Goal: Task Accomplishment & Management: Manage account settings

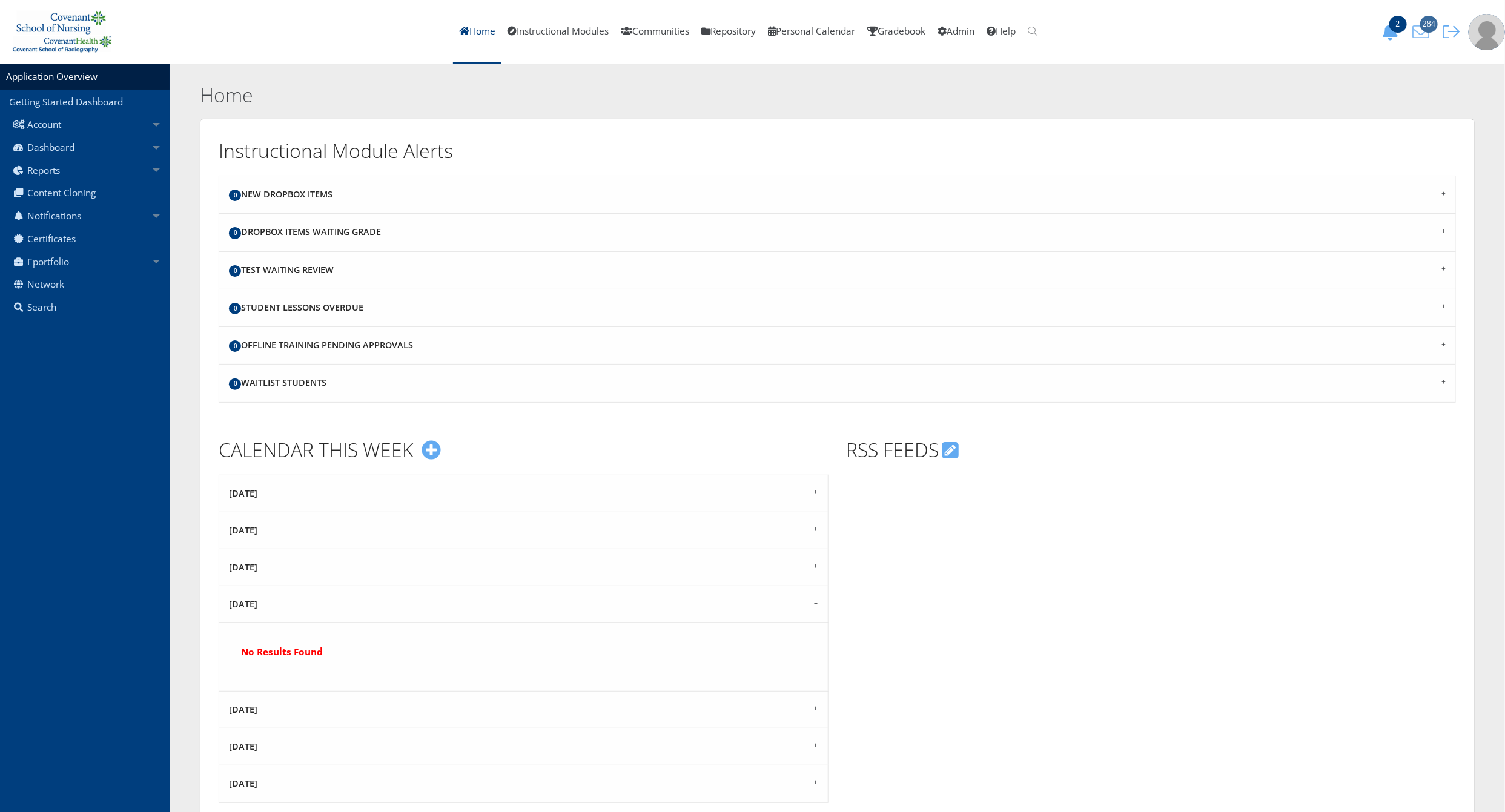
click at [1421, 34] on icon "284" at bounding box center [1421, 32] width 26 height 17
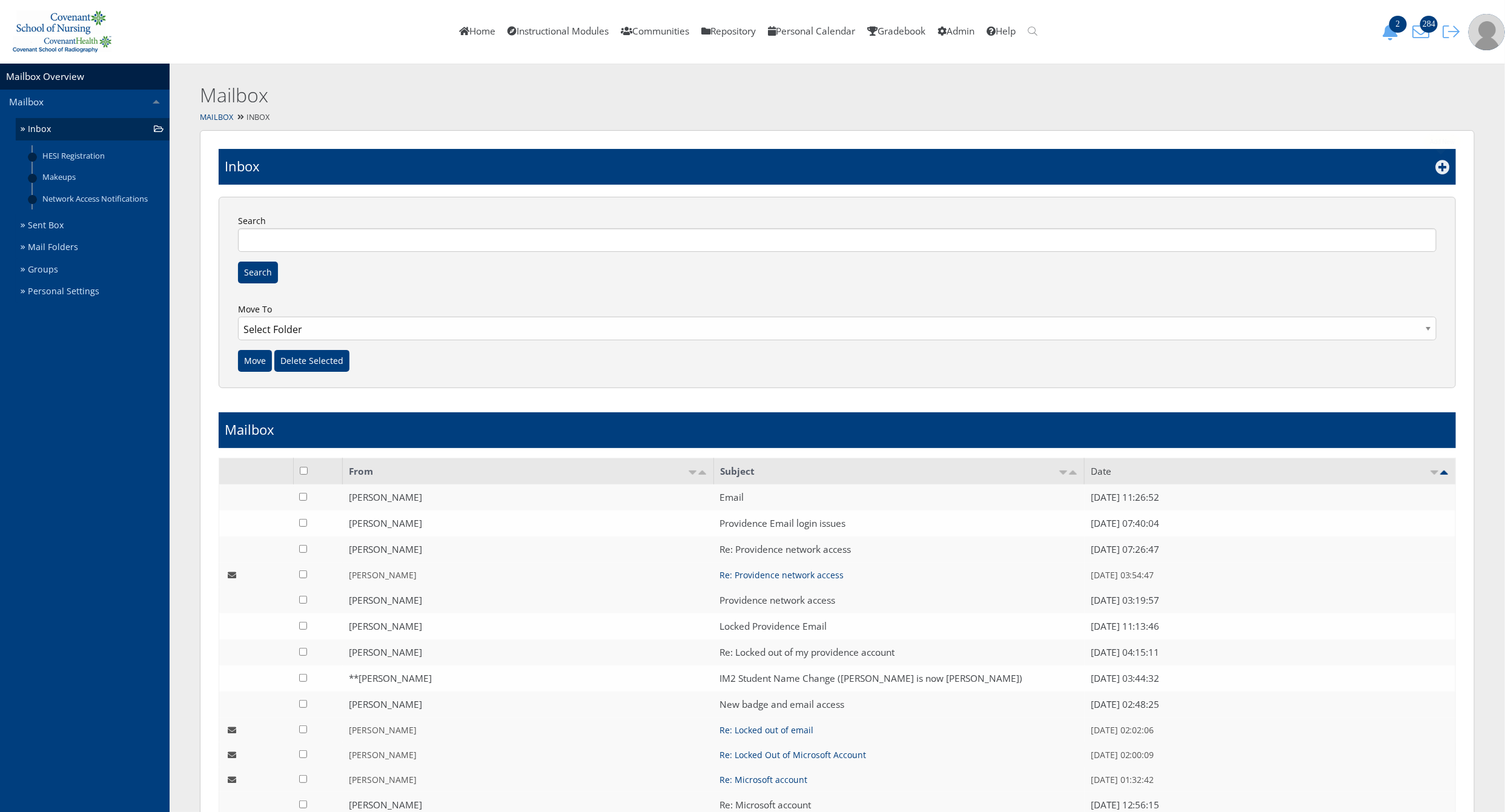
click at [1444, 166] on icon at bounding box center [1443, 167] width 14 height 14
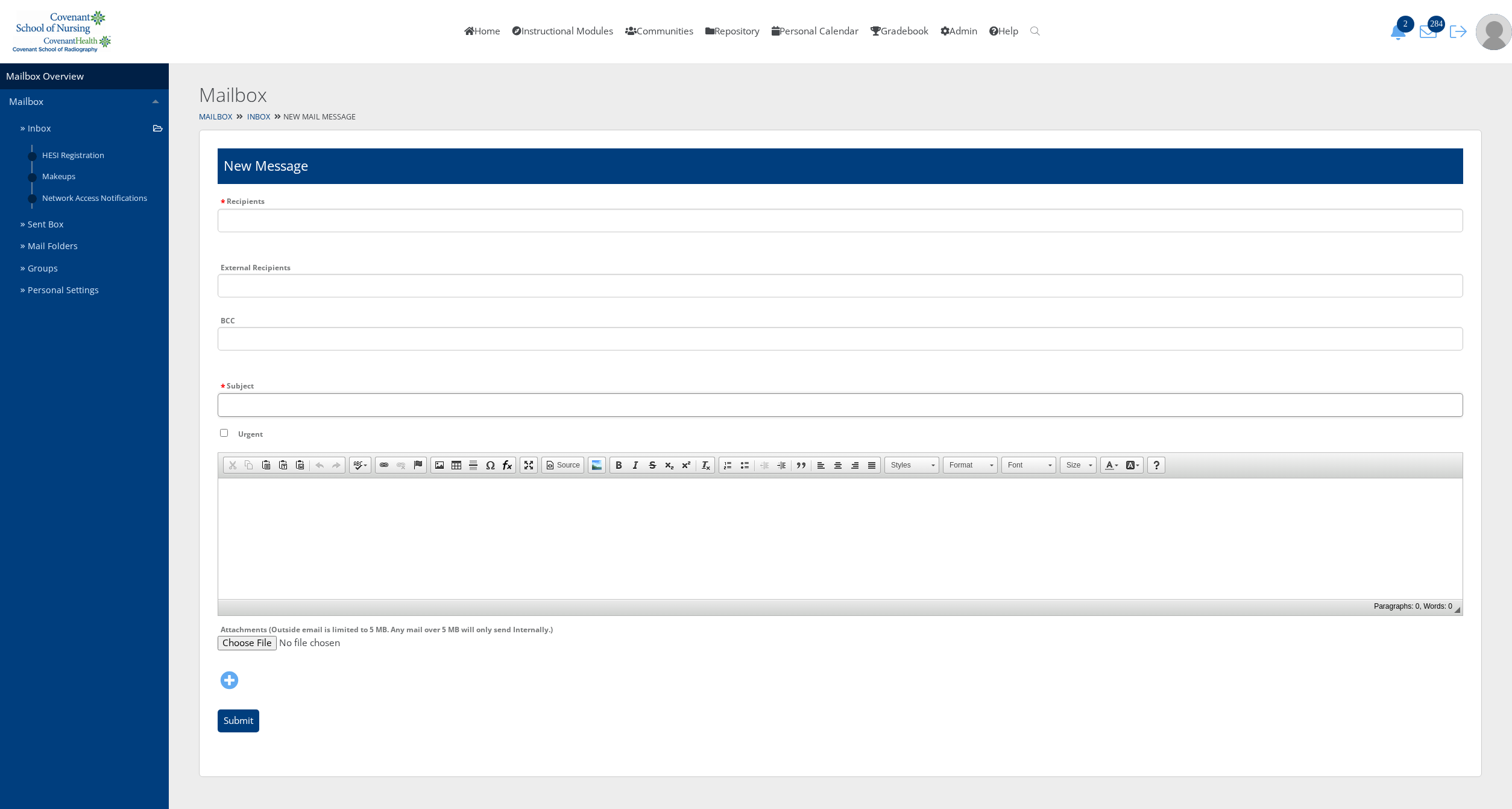
click at [290, 401] on input "Subject" at bounding box center [841, 405] width 1246 height 24
type input "N"
type input "Providence Network Access"
click at [279, 231] on li at bounding box center [841, 226] width 1246 height 33
type input "cson ed"
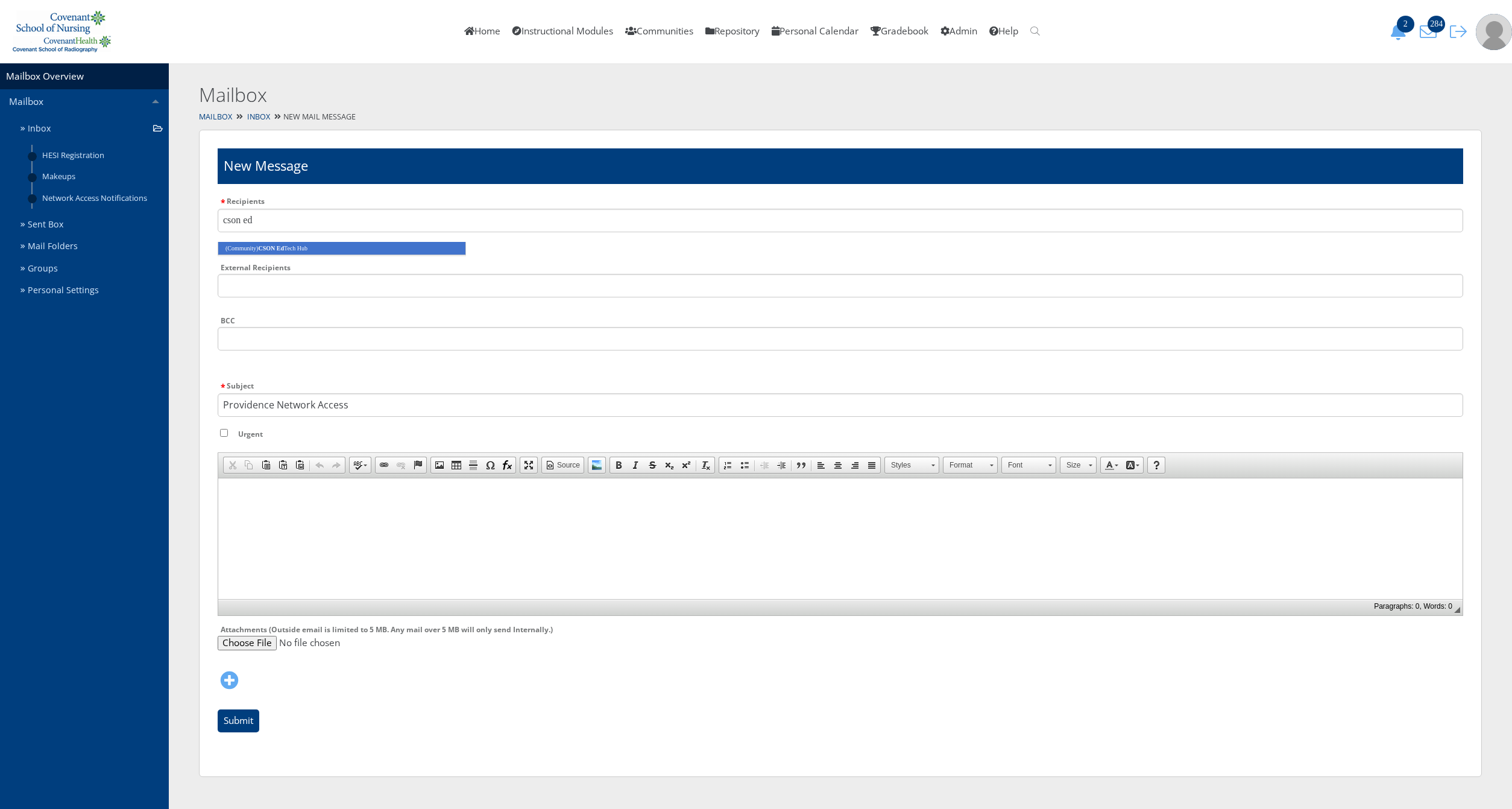
click at [284, 249] on em "CSON Ed" at bounding box center [271, 248] width 26 height 6
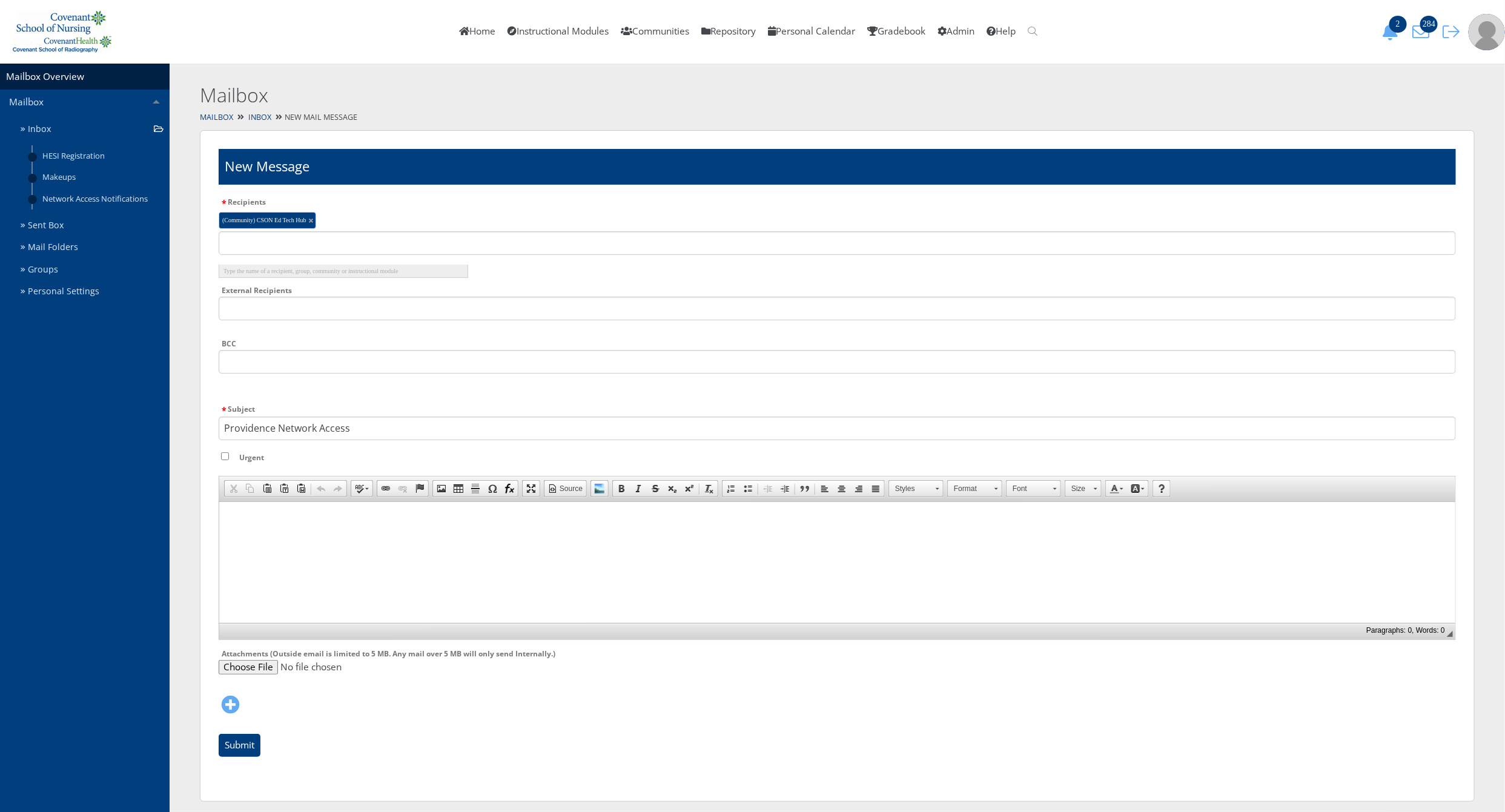
click at [284, 531] on html at bounding box center [836, 516] width 1236 height 30
click at [348, 531] on html at bounding box center [836, 516] width 1236 height 30
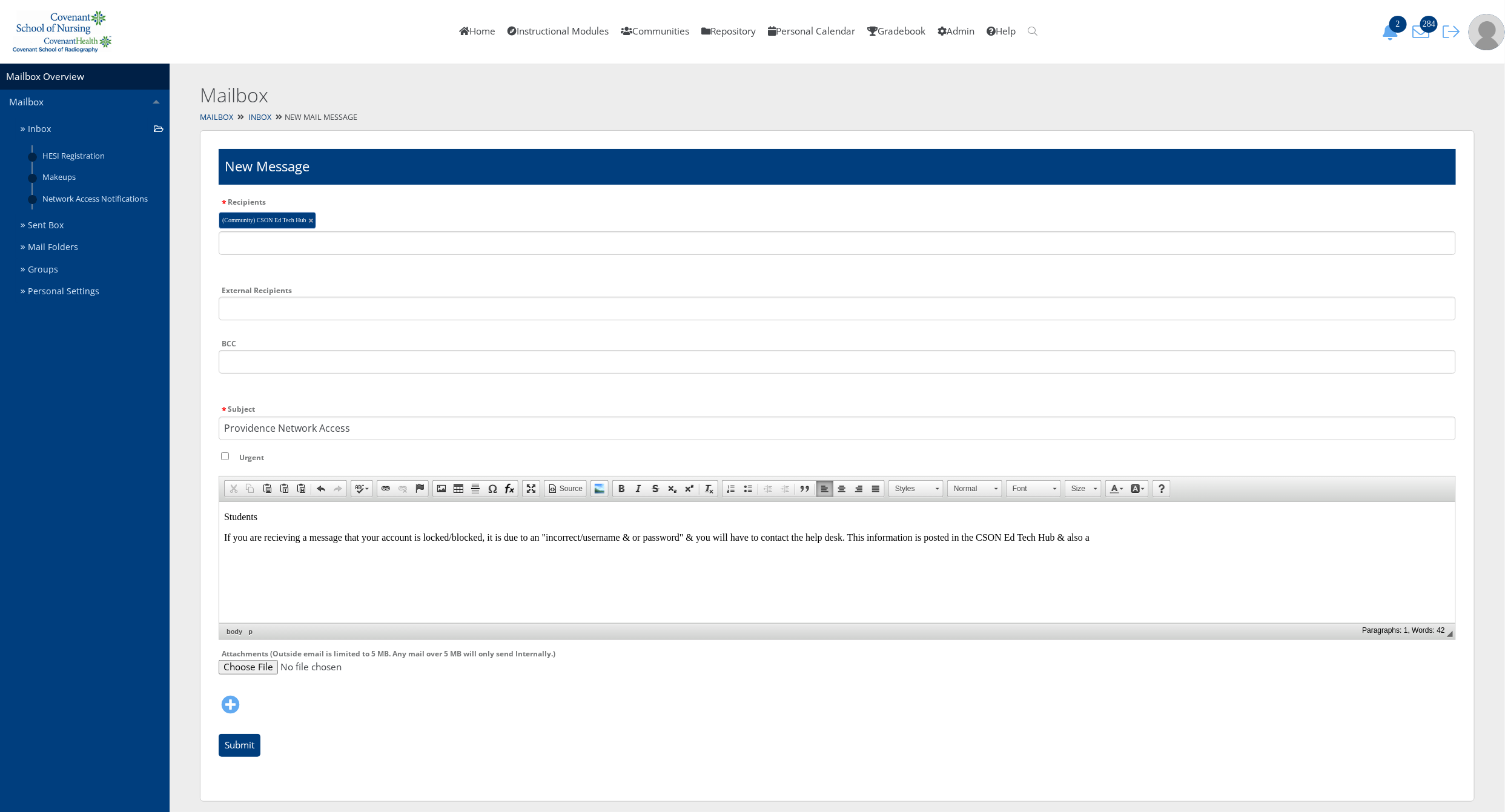
click at [1111, 542] on html "Students If you are recieving a message that your account is locked/blocked, it…" at bounding box center [836, 526] width 1236 height 51
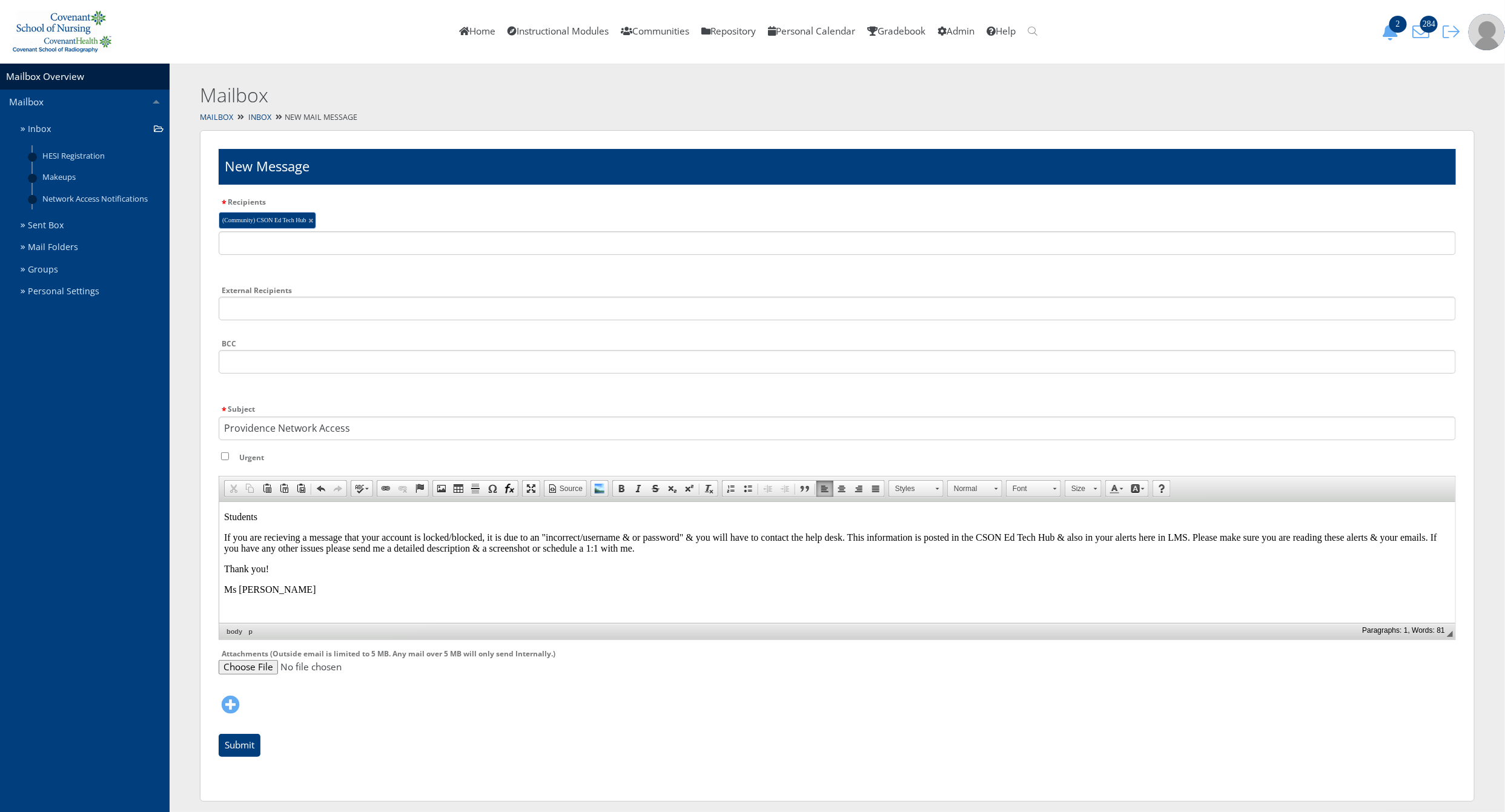
click at [224, 519] on p "Students" at bounding box center [836, 517] width 1227 height 11
click at [642, 546] on p "If you are recieving a message that your account is locked/blocked, it is due t…" at bounding box center [836, 542] width 1227 height 22
drag, startPoint x: 221, startPoint y: 529, endPoint x: 533, endPoint y: 1153, distance: 697.7
click at [221, 529] on html "IM2 - IM8 Students If you are recieving a message that your account is locked/b…" at bounding box center [836, 552] width 1236 height 103
click at [989, 563] on p "Thank you!" at bounding box center [836, 569] width 1227 height 11
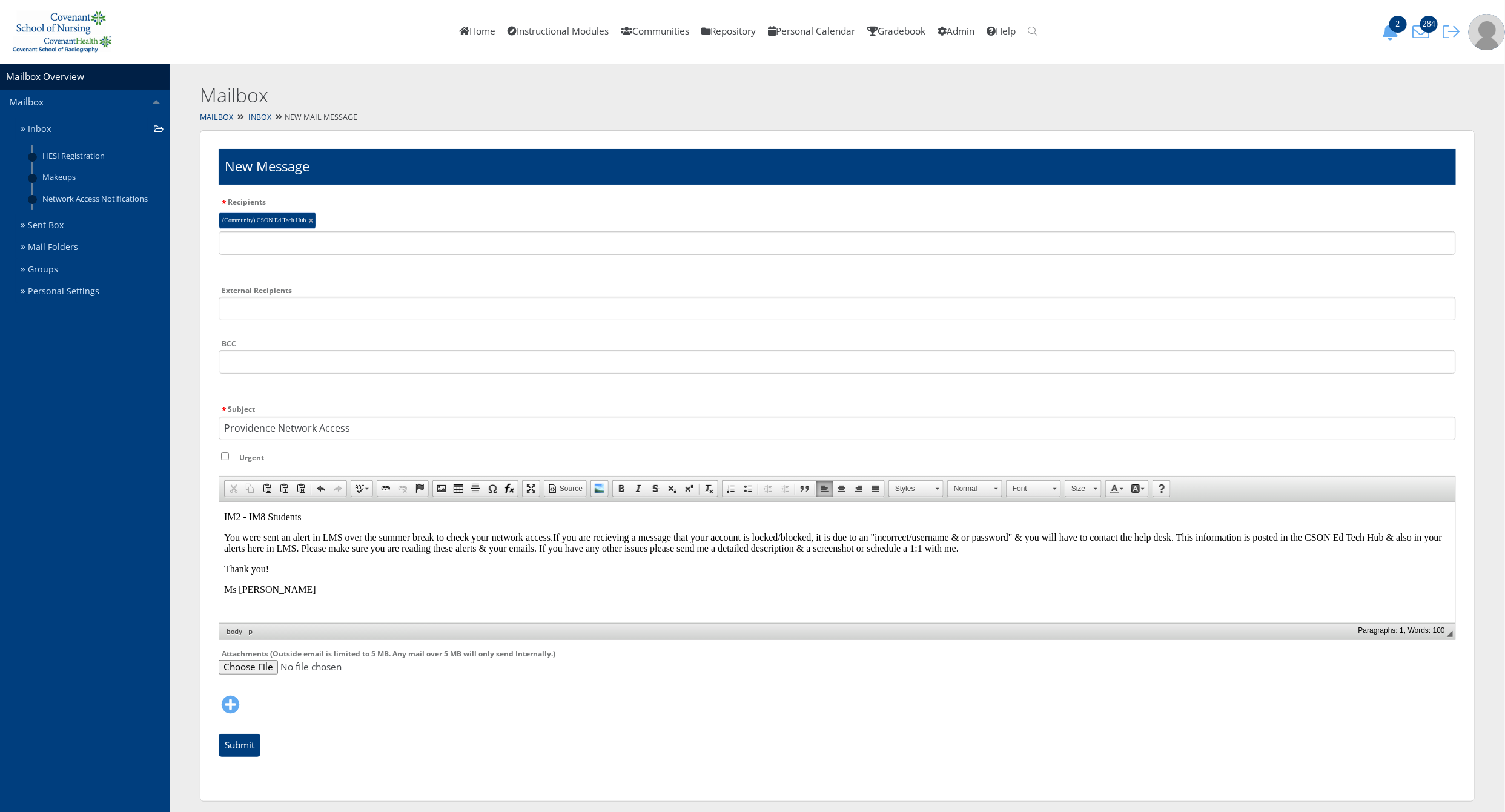
click at [1011, 559] on body "IM2 - IM8 Students You were sent an alert in LMS over the summer break to check…" at bounding box center [836, 553] width 1227 height 84
click at [941, 604] on html "IM2 - IM8 Students You were sent an alert in LMS over the summer break to check…" at bounding box center [836, 552] width 1236 height 103
click at [223, 460] on div "Subject Providence Network Access Urgent" at bounding box center [837, 436] width 1238 height 69
click at [226, 458] on input "Urgent" at bounding box center [225, 456] width 8 height 8
checkbox input "true"
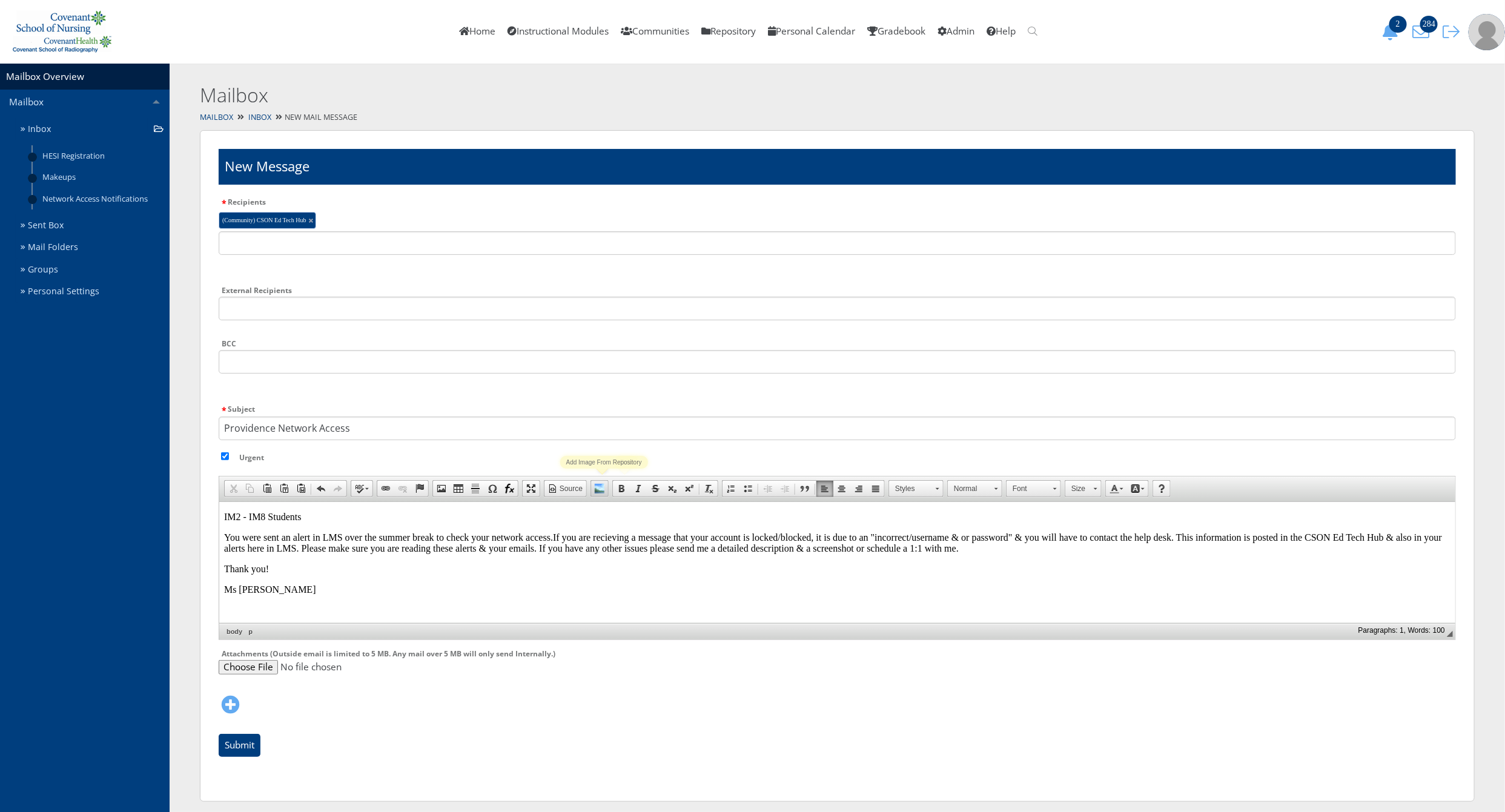
click at [604, 488] on span at bounding box center [599, 488] width 10 height 10
click at [233, 604] on img at bounding box center [228, 609] width 10 height 10
click at [409, 656] on span "Image Properties" at bounding box center [429, 653] width 67 height 15
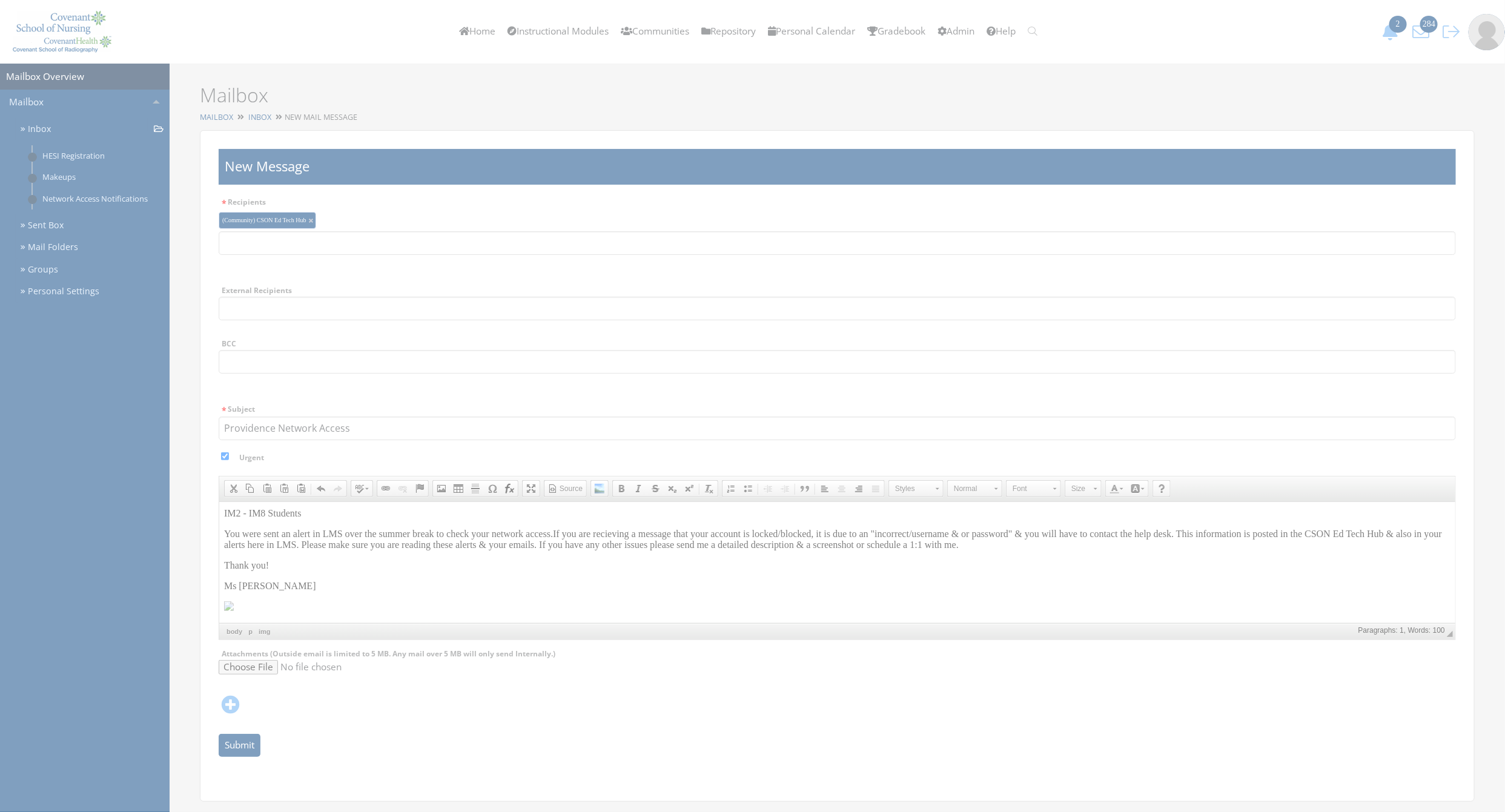
type input "/repository/filedownload/258406"
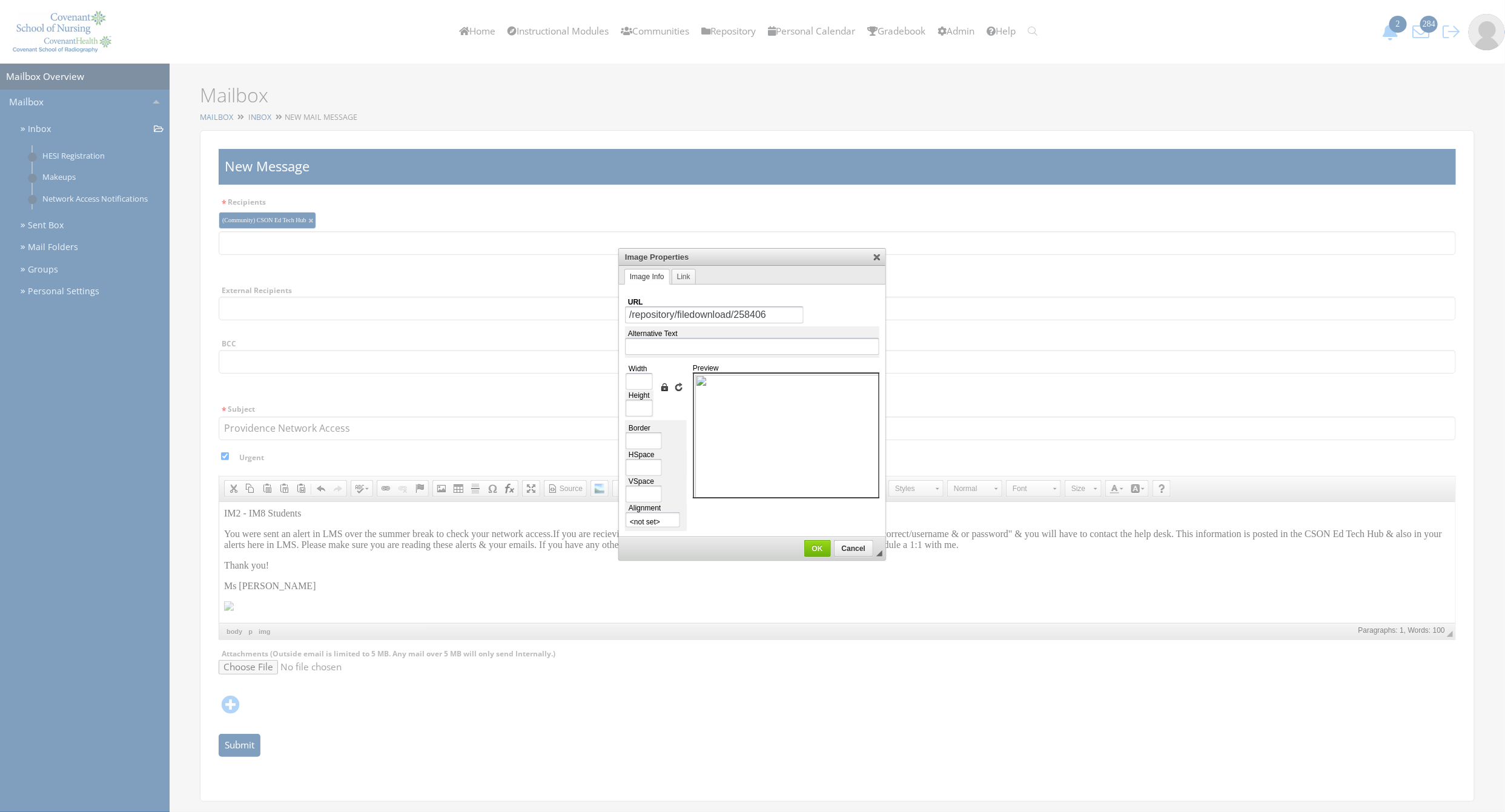
click at [647, 373] on label "Width" at bounding box center [638, 369] width 25 height 9
click at [647, 373] on input "Width" at bounding box center [639, 381] width 27 height 17
type input "5"
type input "6"
type input "50"
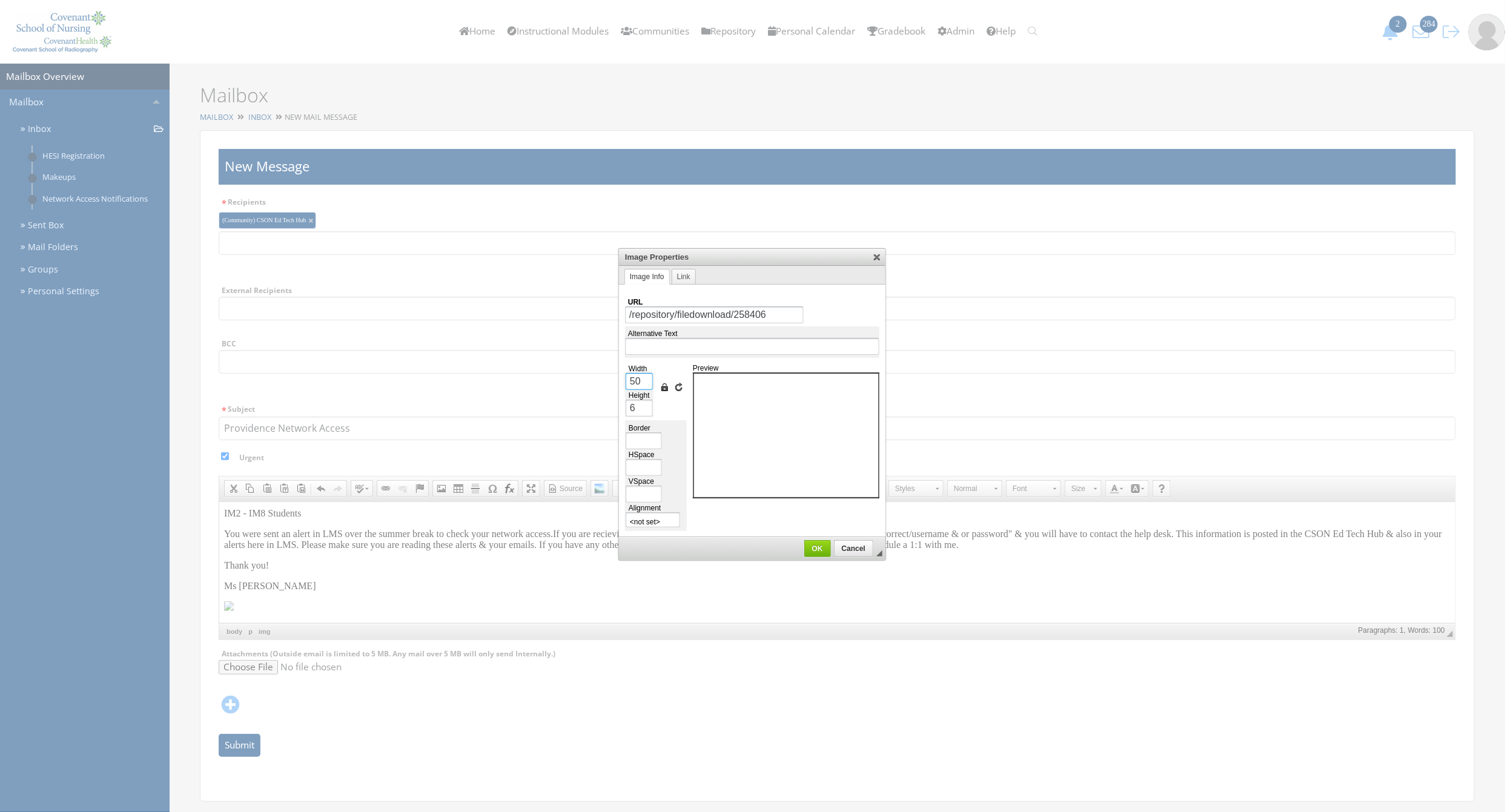
type input "65"
type input "500"
type input "647"
type input "500"
click at [821, 549] on span "OK" at bounding box center [817, 548] width 24 height 9
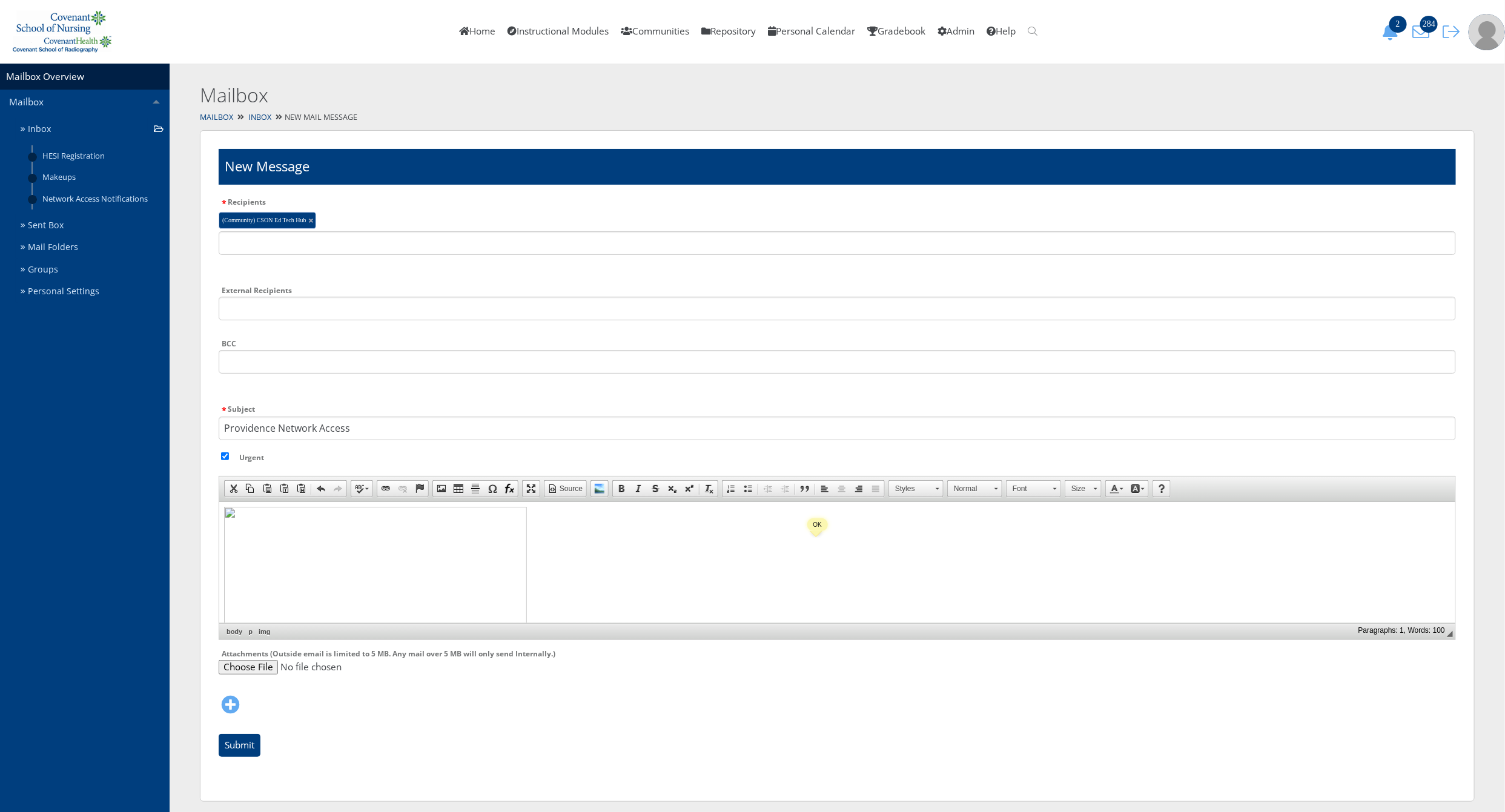
scroll to position [98, 0]
click at [626, 570] on p at bounding box center [836, 703] width 1227 height 394
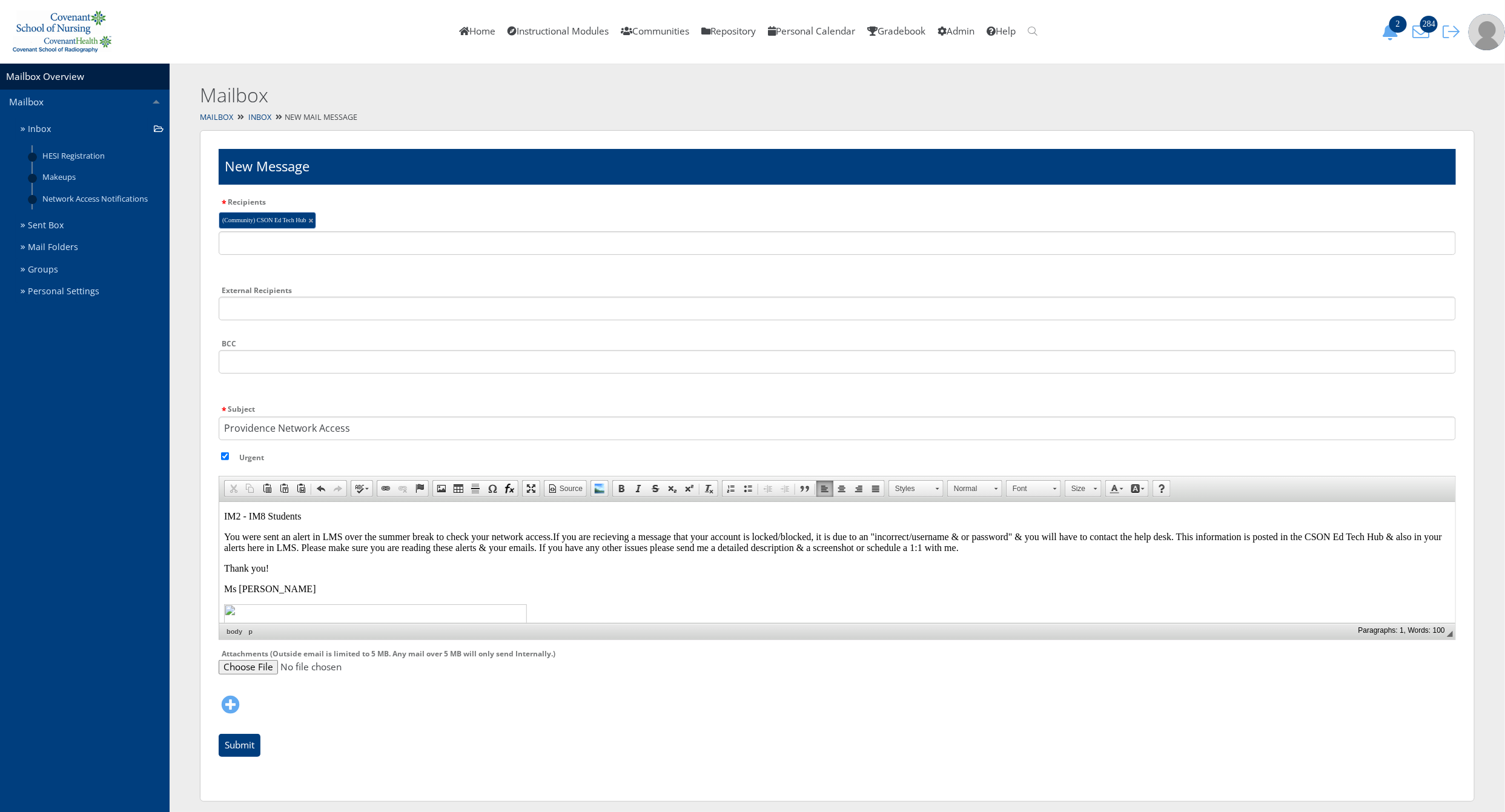
scroll to position [0, 0]
click at [468, 570] on body "IM2 - IM8 Students You were sent an alert in LMS over the summer break to check…" at bounding box center [836, 755] width 1227 height 487
click at [246, 391] on div "BCC Type the name of a recipient, group, community or instructional module" at bounding box center [837, 365] width 1238 height 59
click at [246, 738] on input "Submit" at bounding box center [239, 745] width 41 height 23
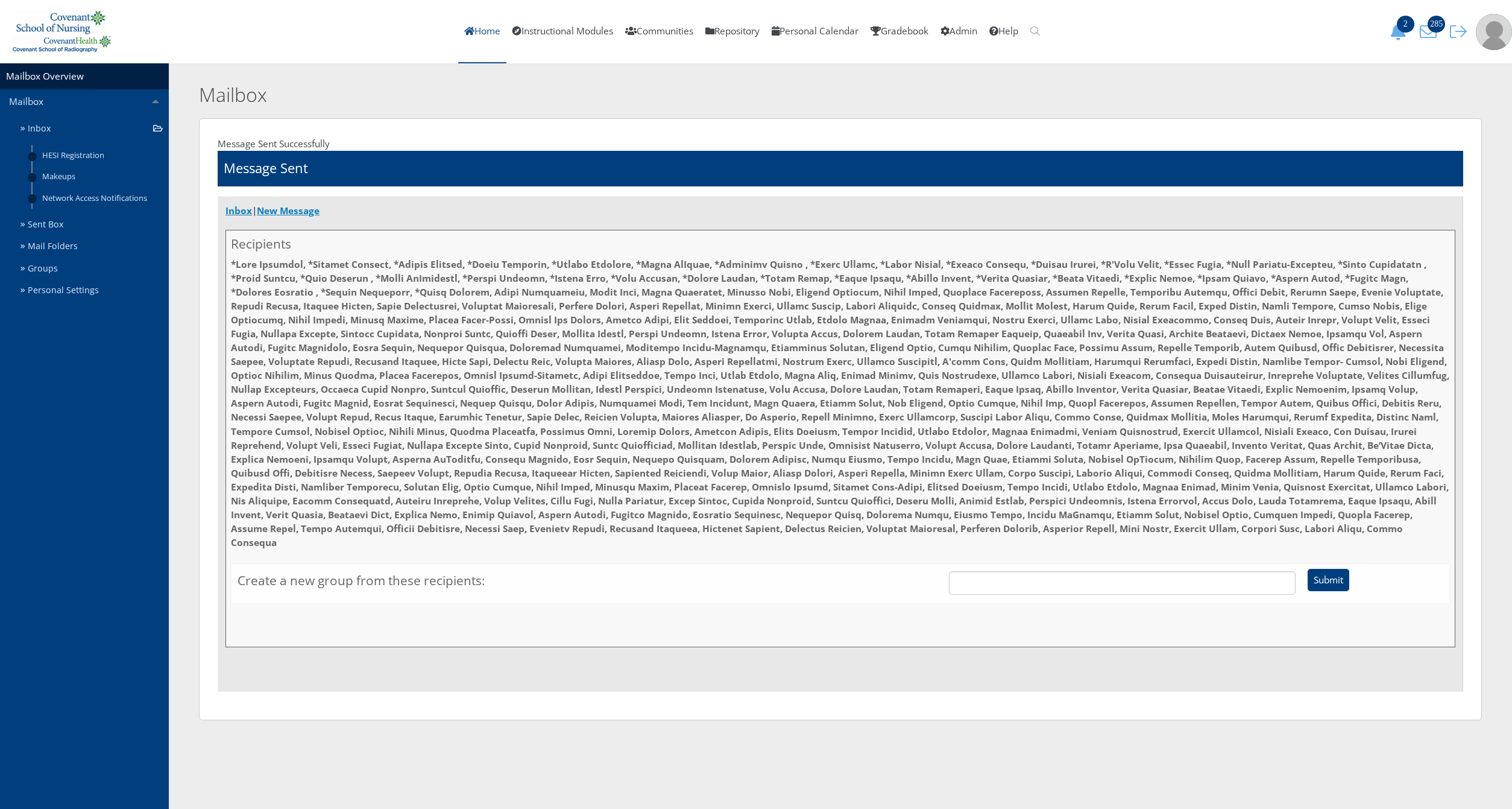
click at [474, 33] on link "Home" at bounding box center [482, 32] width 48 height 64
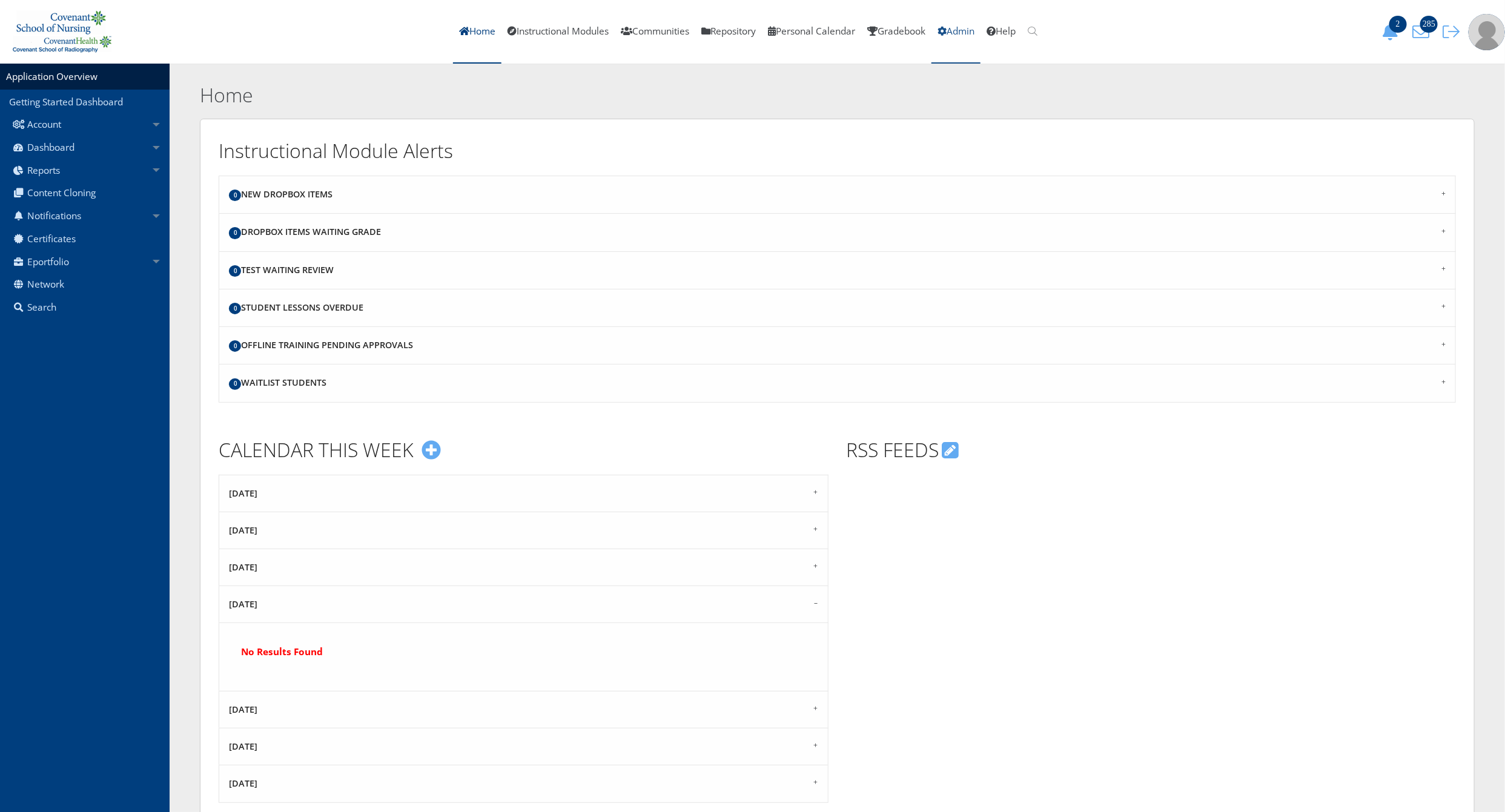
click at [969, 29] on link "Admin" at bounding box center [955, 32] width 49 height 64
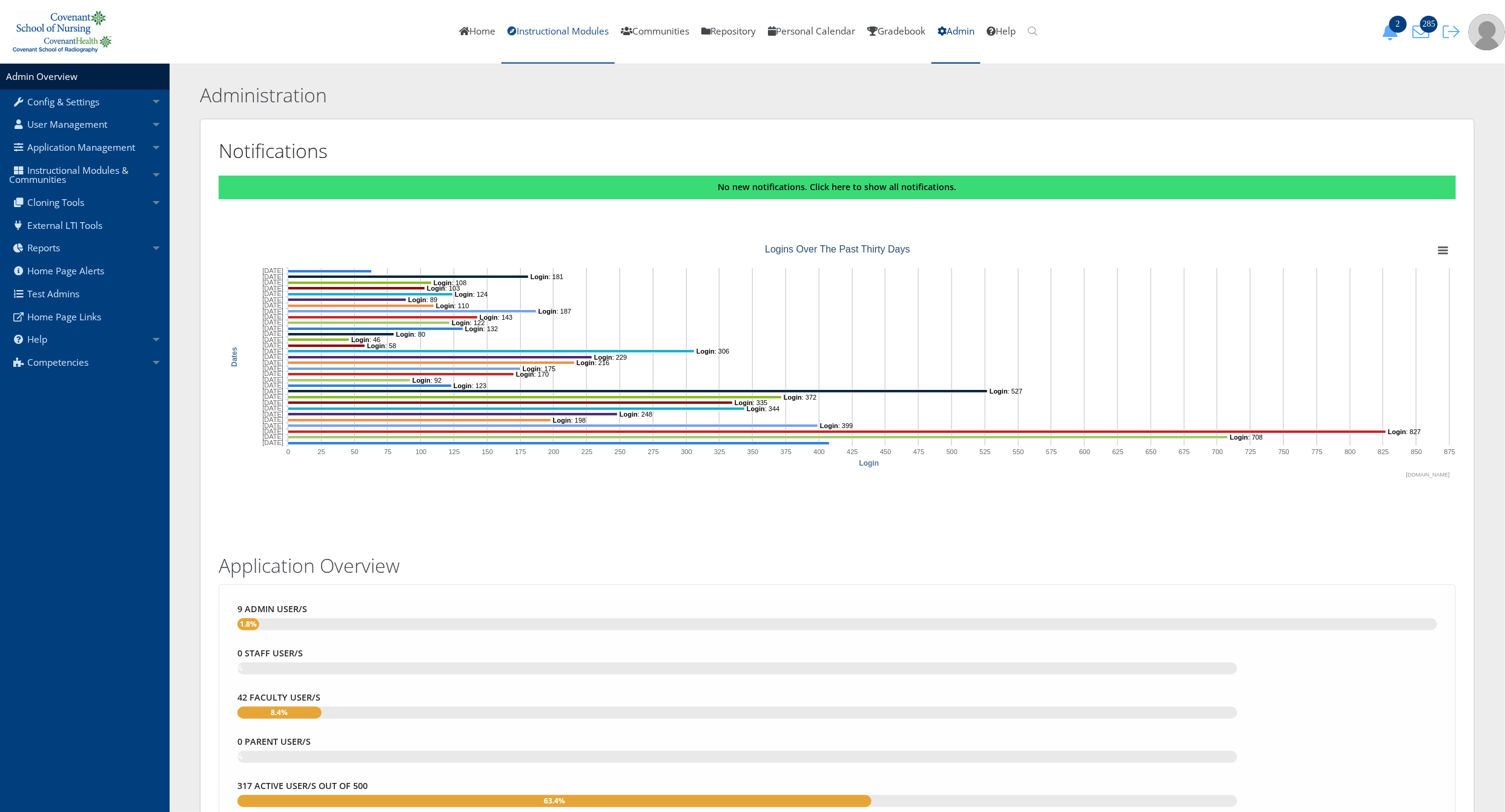
click at [524, 34] on link "Instructional Modules" at bounding box center [558, 32] width 113 height 64
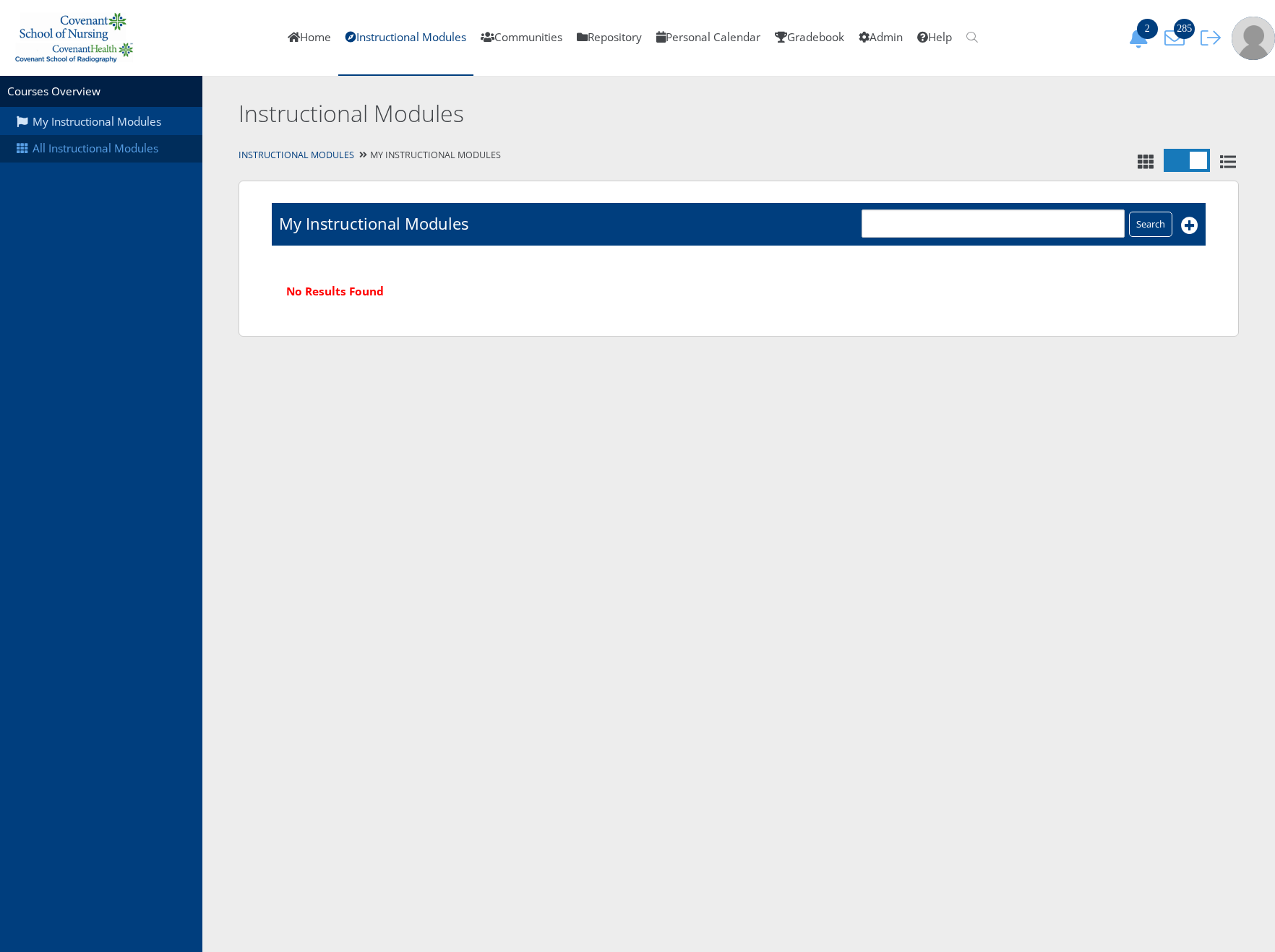
click at [110, 159] on link "All Instructional Modules" at bounding box center [101, 149] width 203 height 28
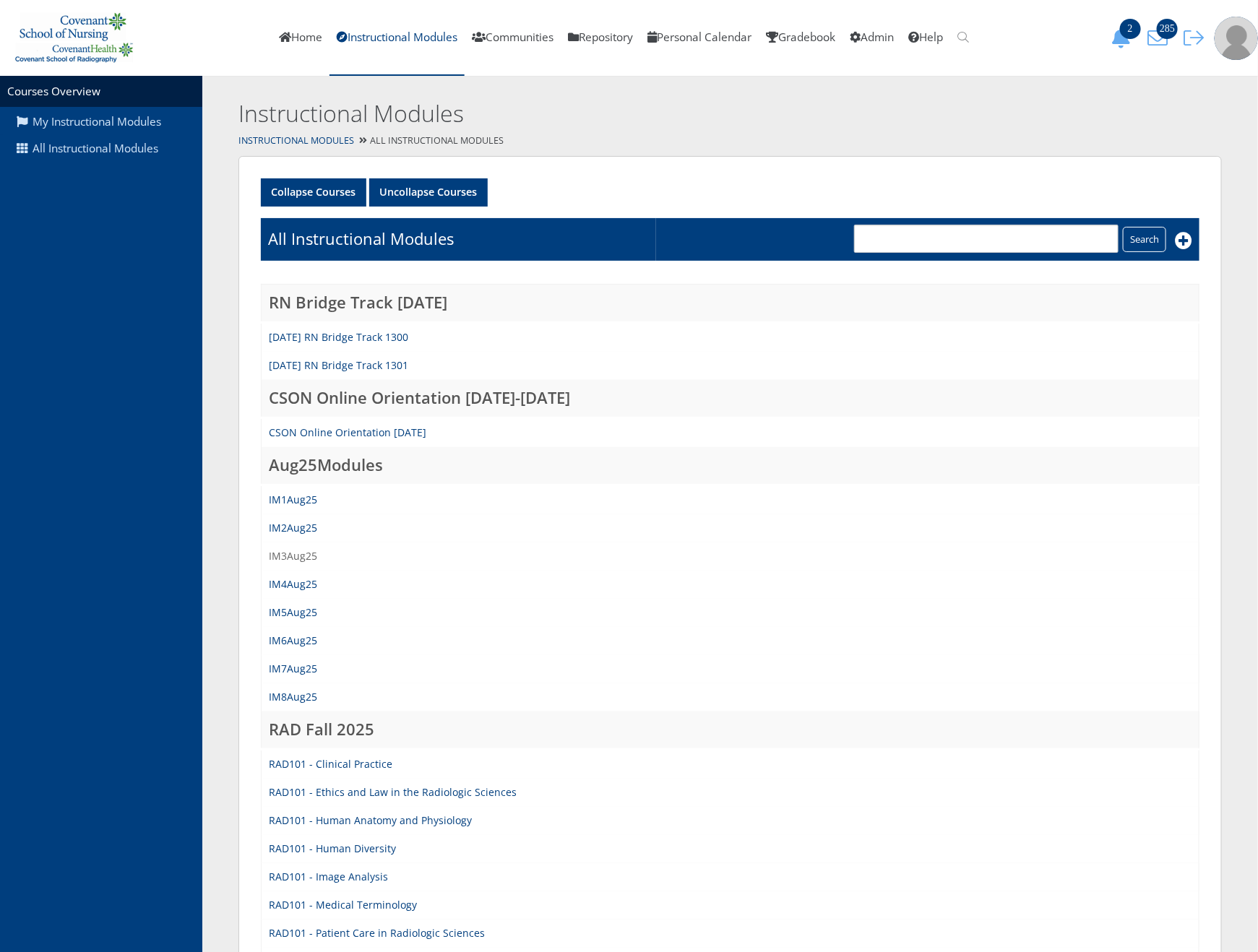
click at [295, 558] on link "IM3Aug25" at bounding box center [292, 556] width 49 height 13
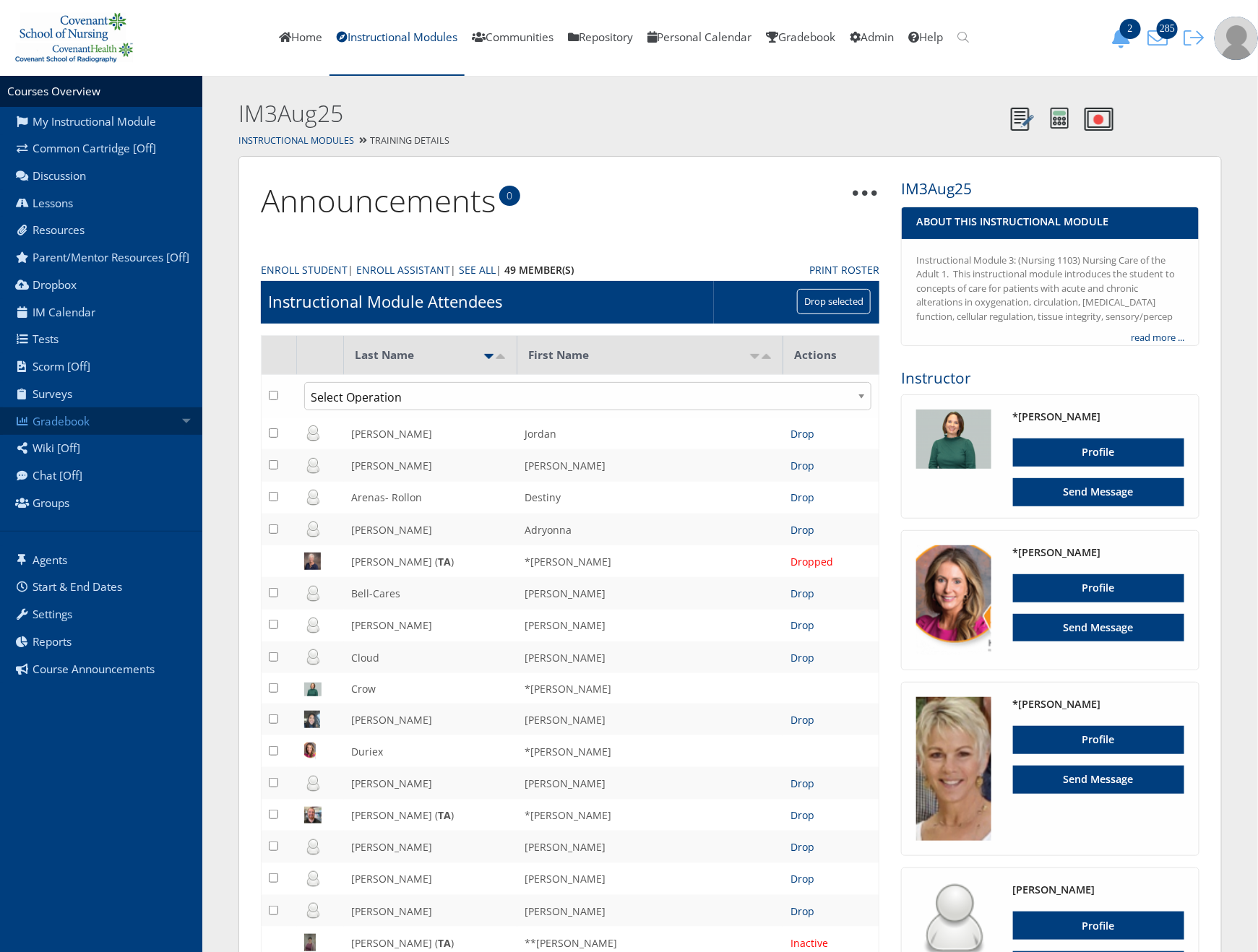
click at [158, 426] on link "Gradebook" at bounding box center [101, 421] width 203 height 28
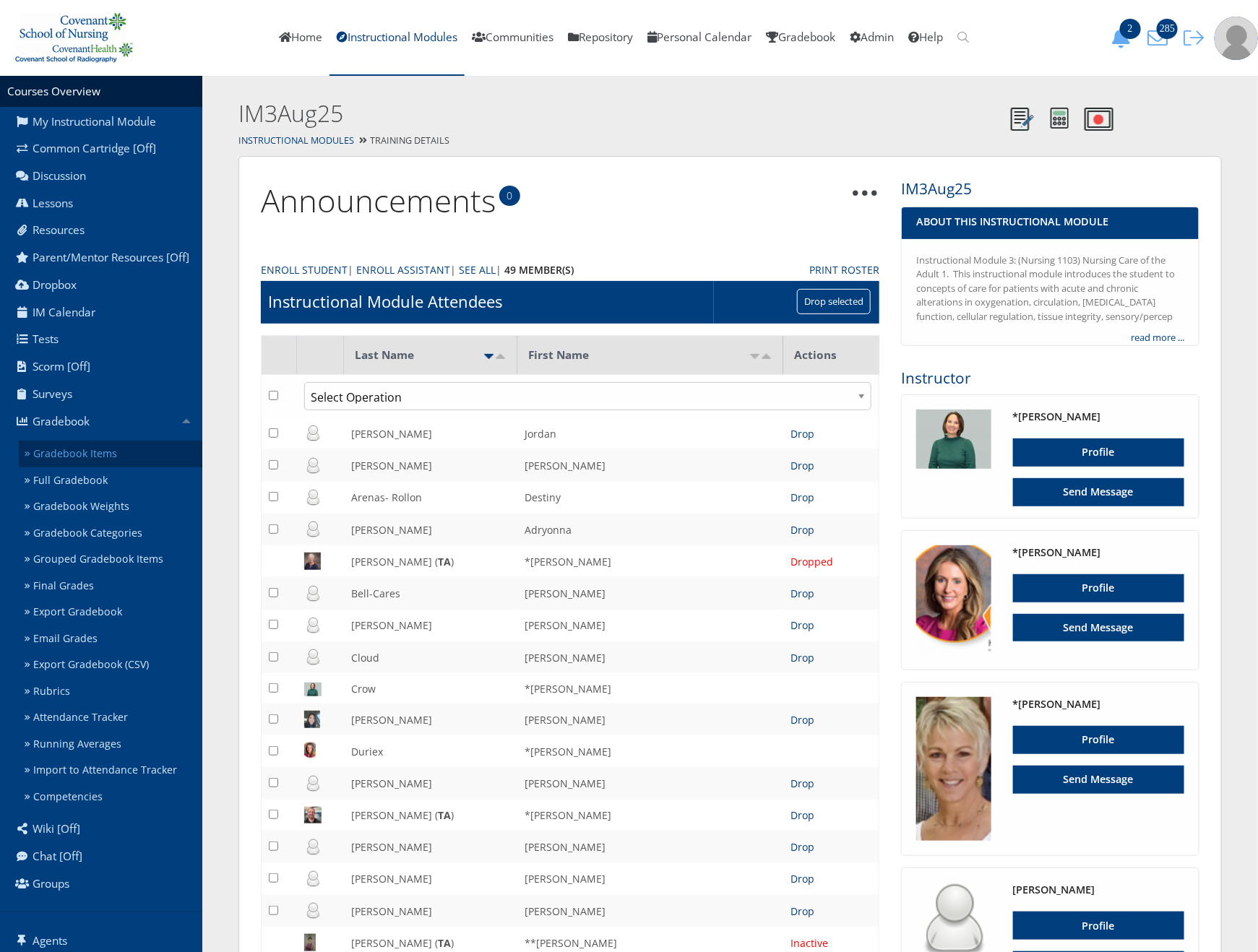
click at [102, 466] on link "Gradebook Items" at bounding box center [110, 454] width 184 height 27
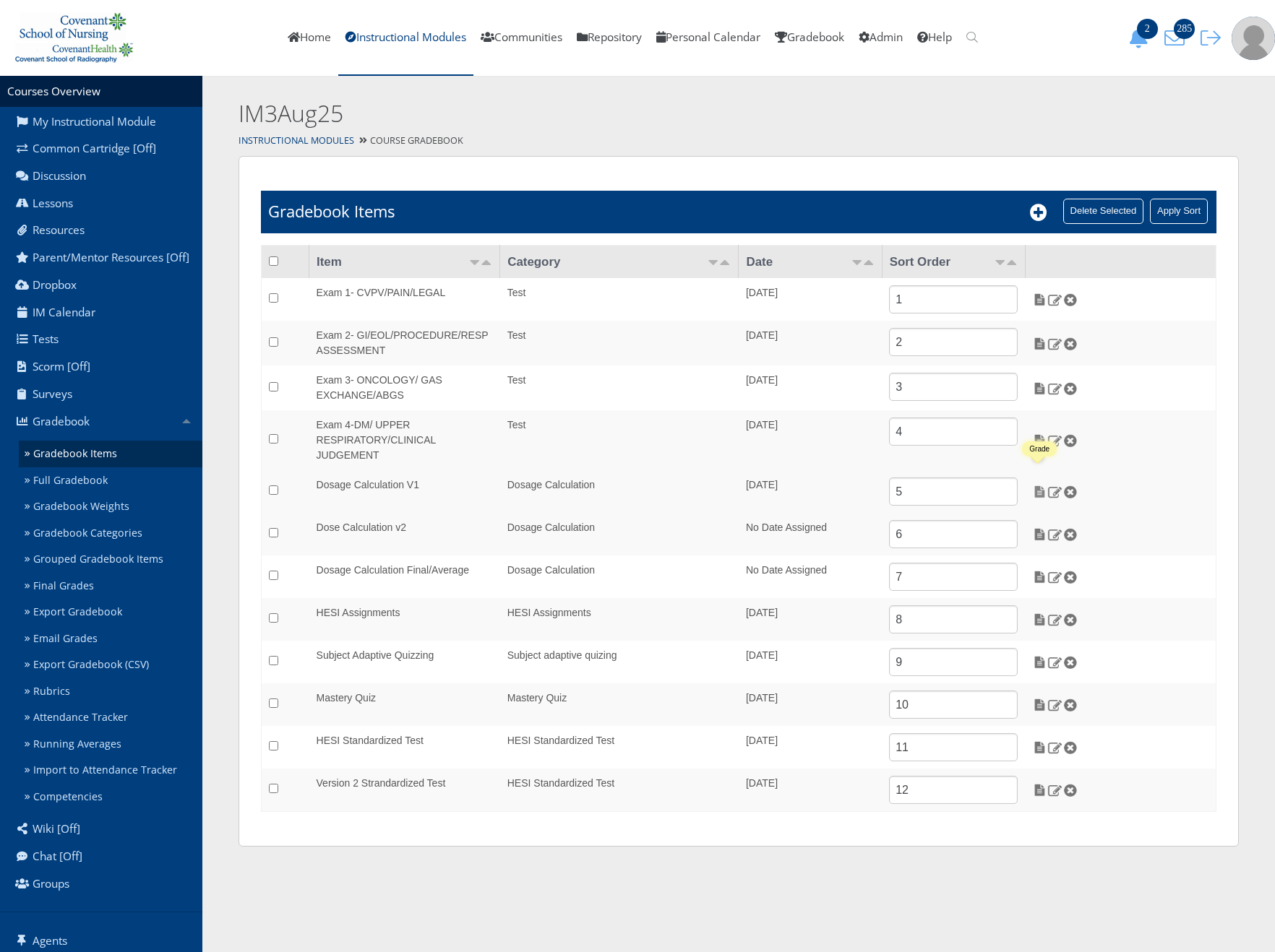
click at [1032, 486] on img at bounding box center [1040, 492] width 15 height 13
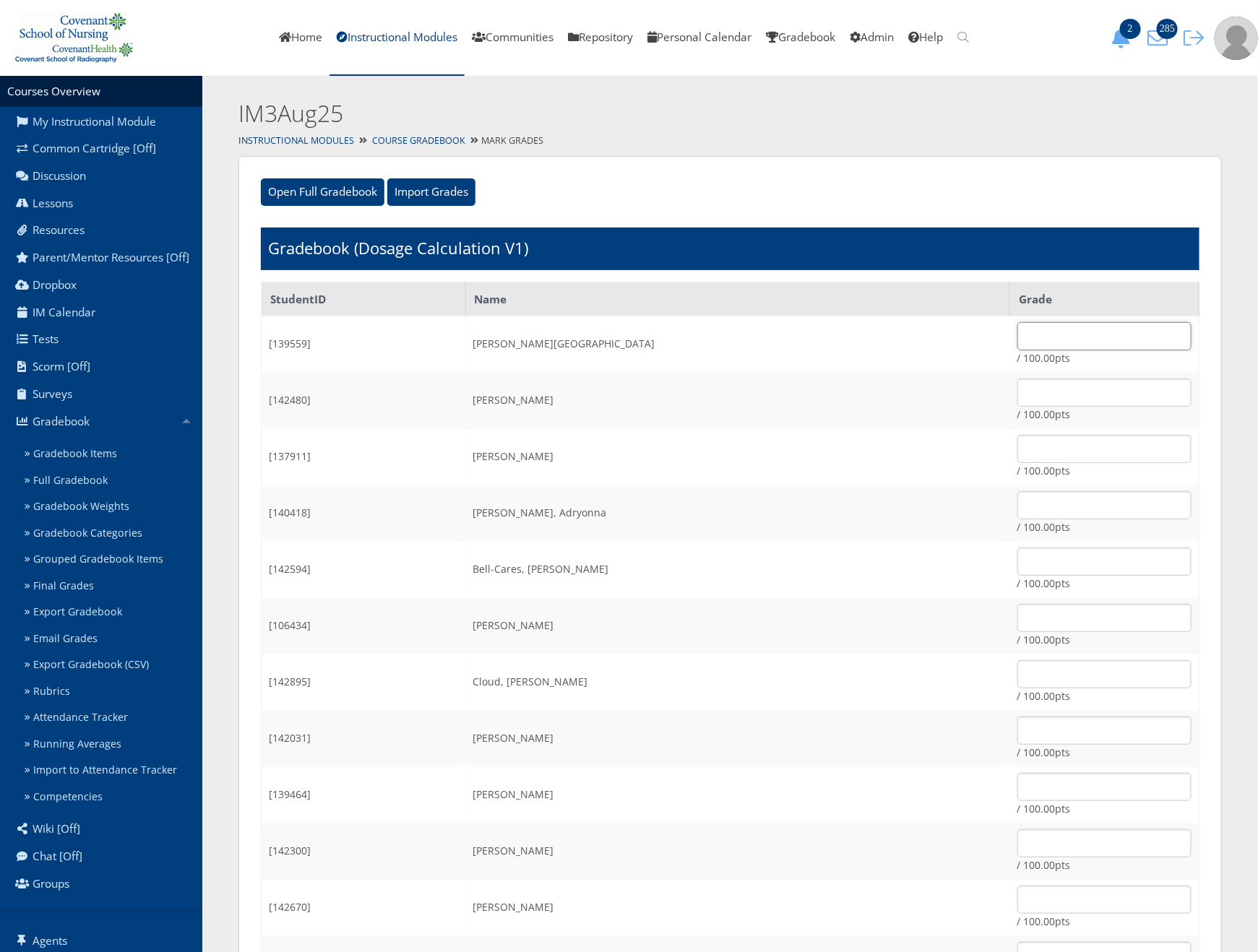
click at [1018, 329] on input "text" at bounding box center [1105, 336] width 174 height 29
click at [1081, 338] on input "text" at bounding box center [1105, 336] width 174 height 29
click at [1081, 338] on input "100" at bounding box center [1105, 336] width 174 height 29
click at [1080, 338] on input "100" at bounding box center [1105, 336] width 174 height 29
type input "75"
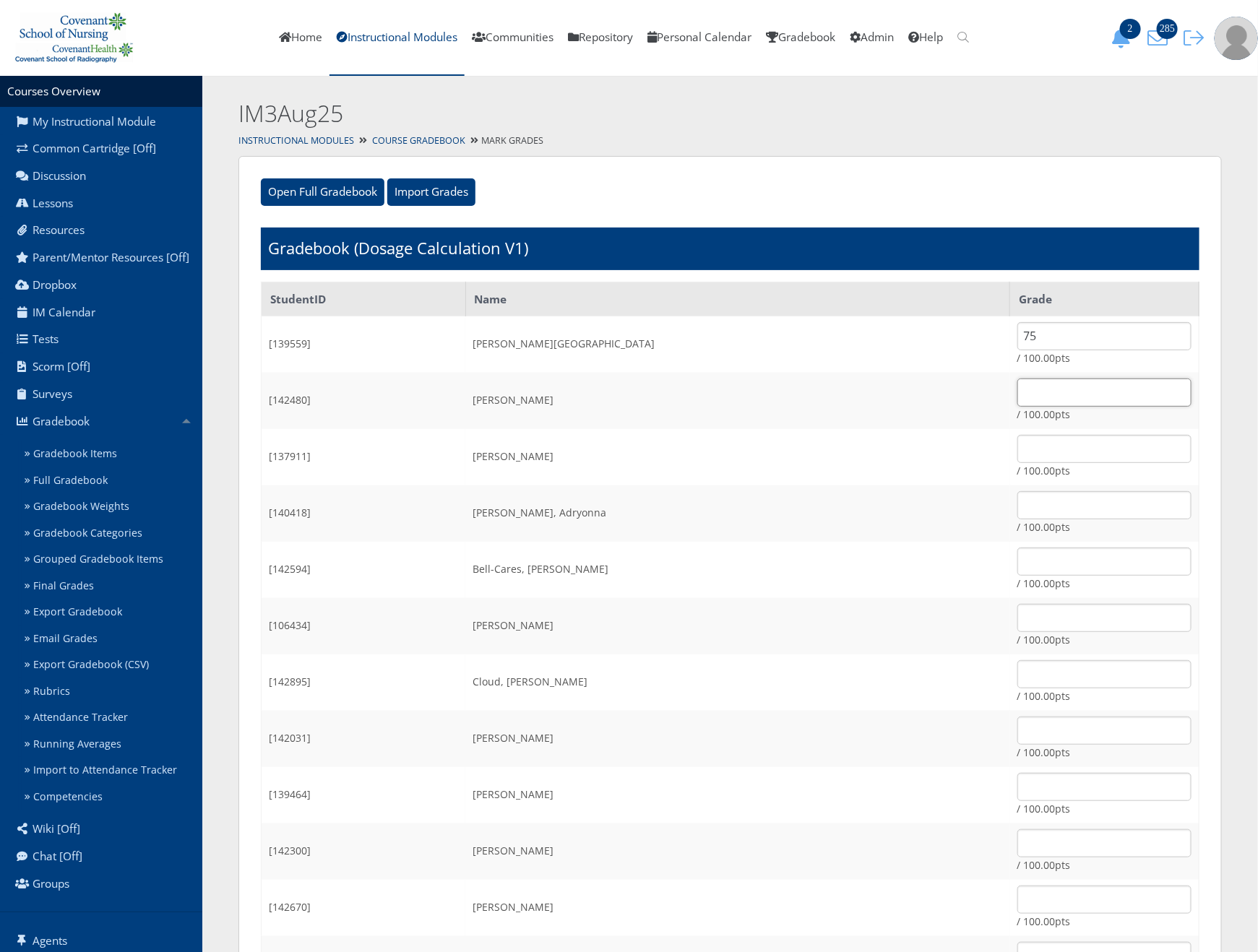
click at [1067, 394] on input "text" at bounding box center [1105, 393] width 174 height 29
type input "100"
click at [1122, 445] on input "text" at bounding box center [1105, 449] width 174 height 29
click at [1039, 446] on input "text" at bounding box center [1105, 449] width 174 height 29
click at [1071, 454] on input "90" at bounding box center [1105, 449] width 174 height 29
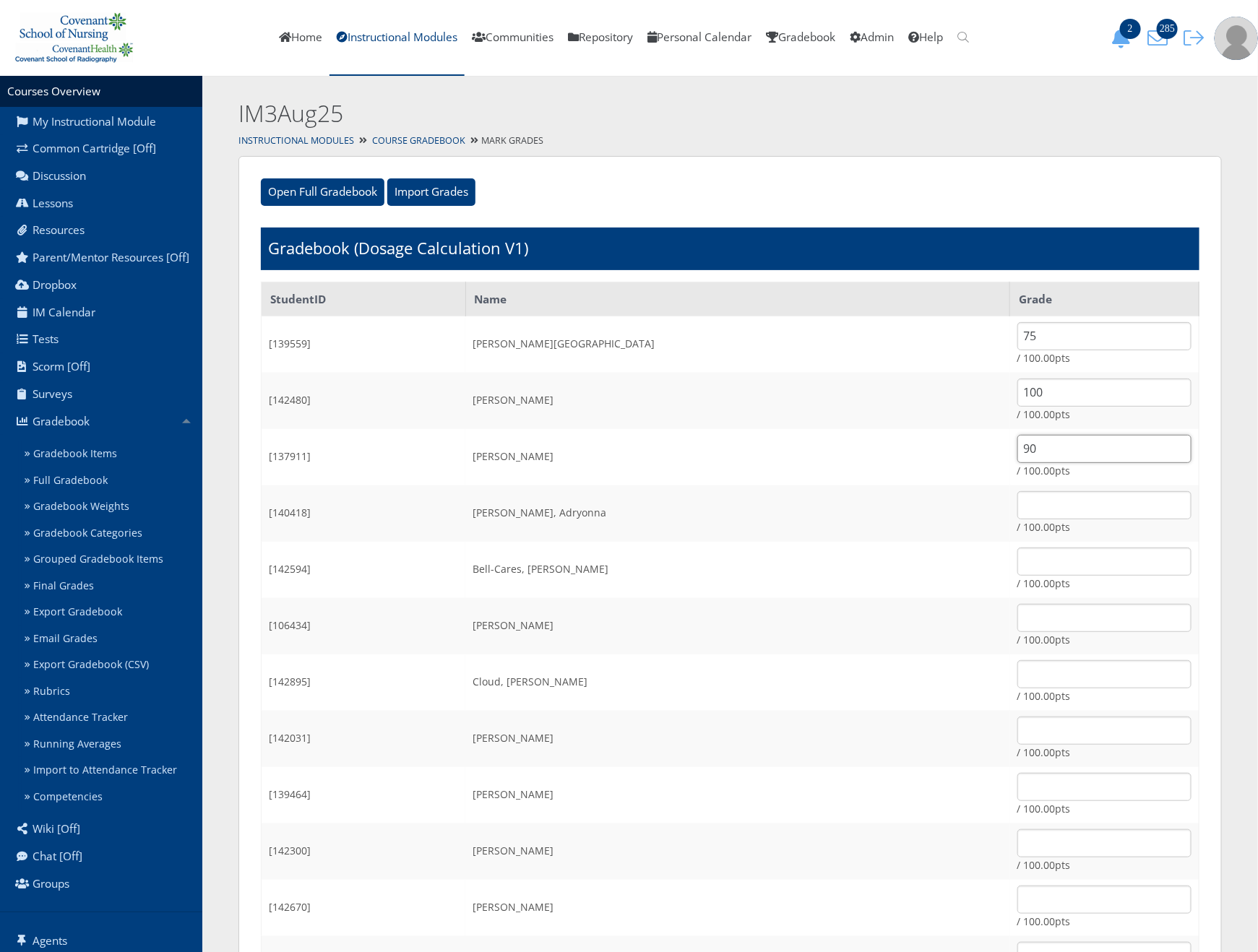
click at [1071, 454] on input "90" at bounding box center [1105, 449] width 174 height 29
type input "100"
click at [1054, 492] on input "text" at bounding box center [1105, 506] width 174 height 29
type input "100"
click at [1021, 551] on input "text" at bounding box center [1105, 562] width 174 height 29
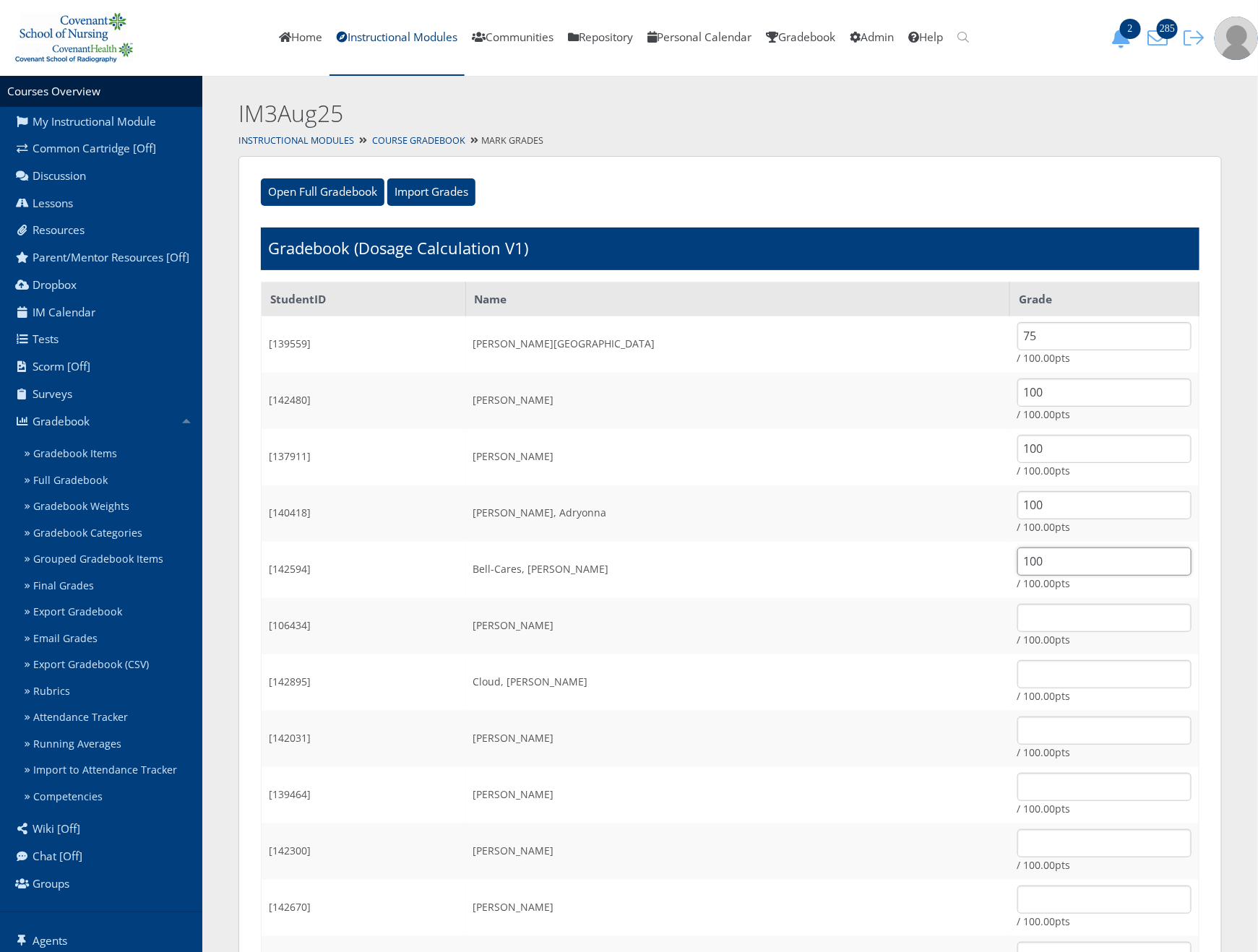
type input "100"
click at [1018, 620] on input "text" at bounding box center [1105, 618] width 174 height 29
type input "100"
click at [1060, 673] on input "text" at bounding box center [1105, 675] width 174 height 29
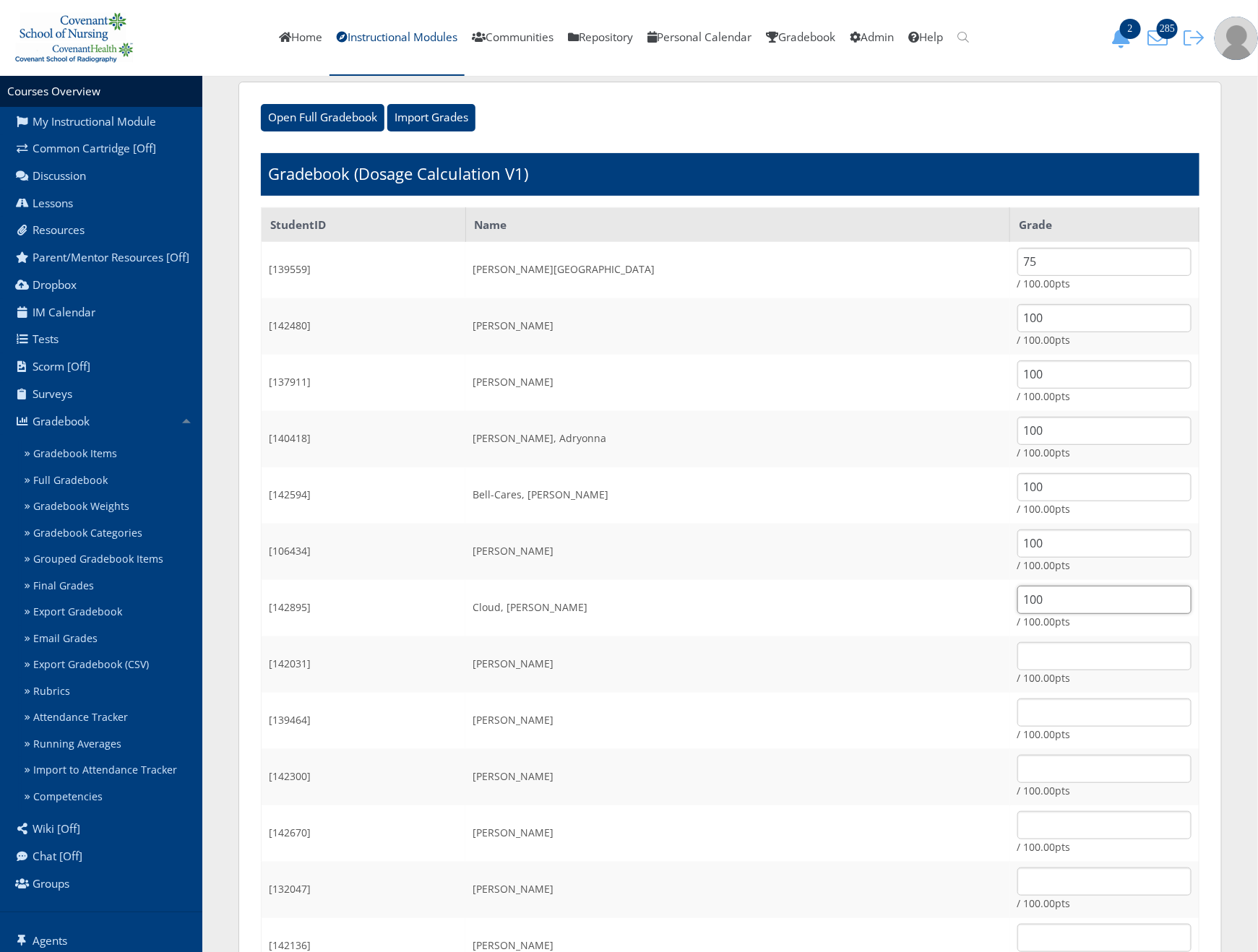
scroll to position [109, 0]
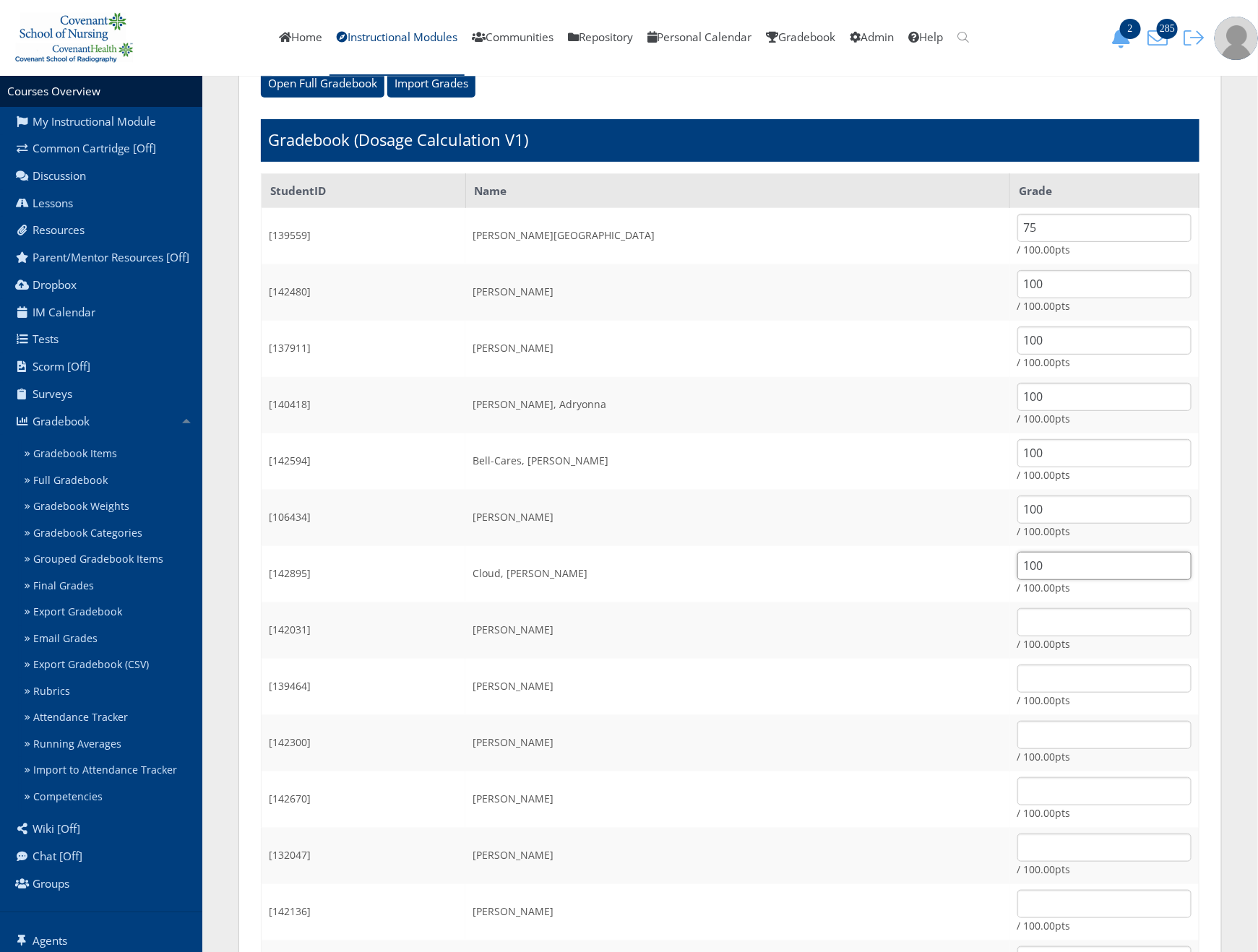
type input "100"
click at [1010, 637] on td "/ 100.00pts" at bounding box center [1105, 630] width 190 height 56
click at [1018, 613] on input "text" at bounding box center [1105, 623] width 174 height 29
type input "100"
click at [1018, 666] on input "text" at bounding box center [1105, 679] width 174 height 29
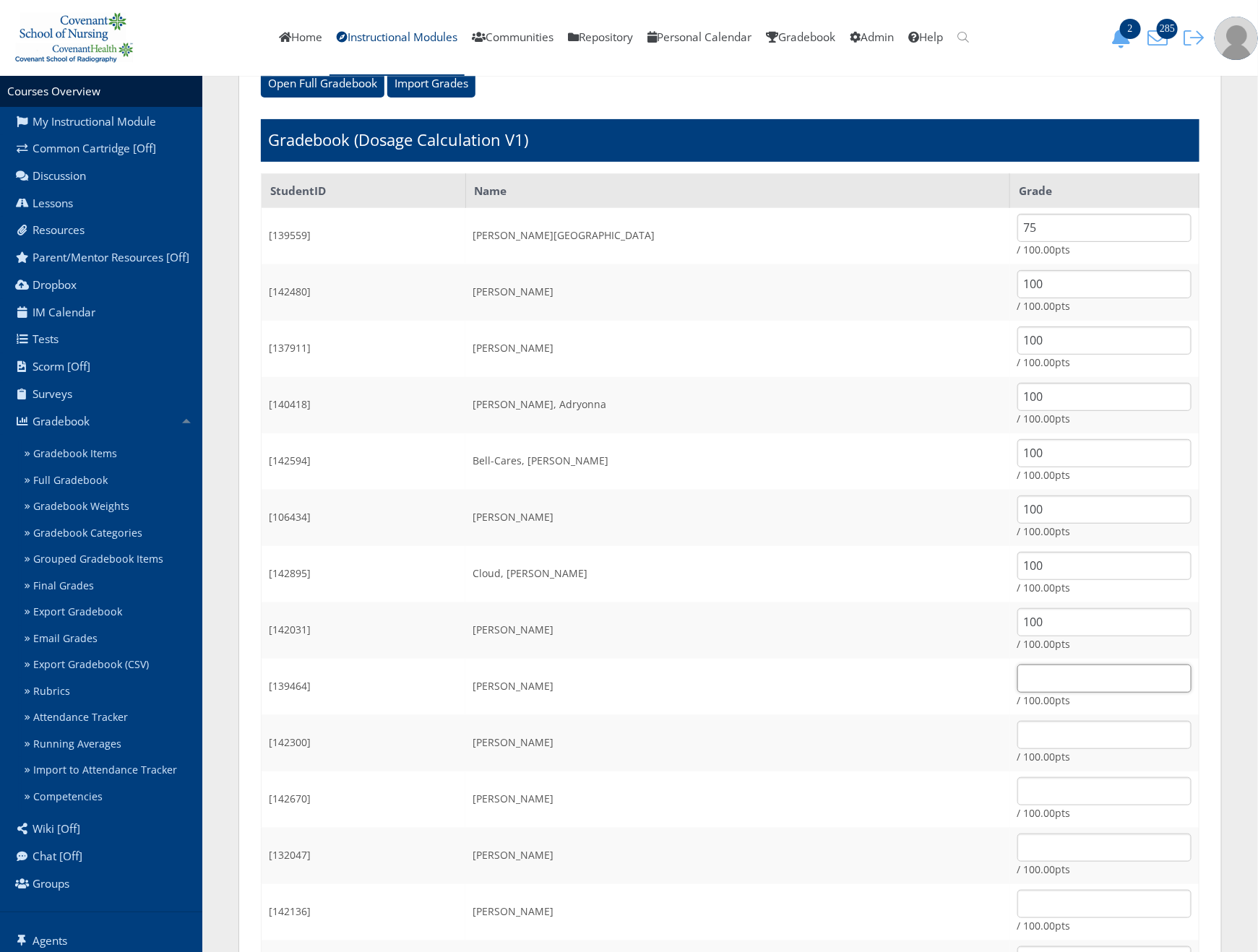
click at [1018, 677] on input "text" at bounding box center [1105, 679] width 174 height 29
type input "100"
click at [1028, 731] on input "text" at bounding box center [1105, 735] width 174 height 29
type input "100"
click at [1018, 798] on input "text" at bounding box center [1105, 792] width 174 height 29
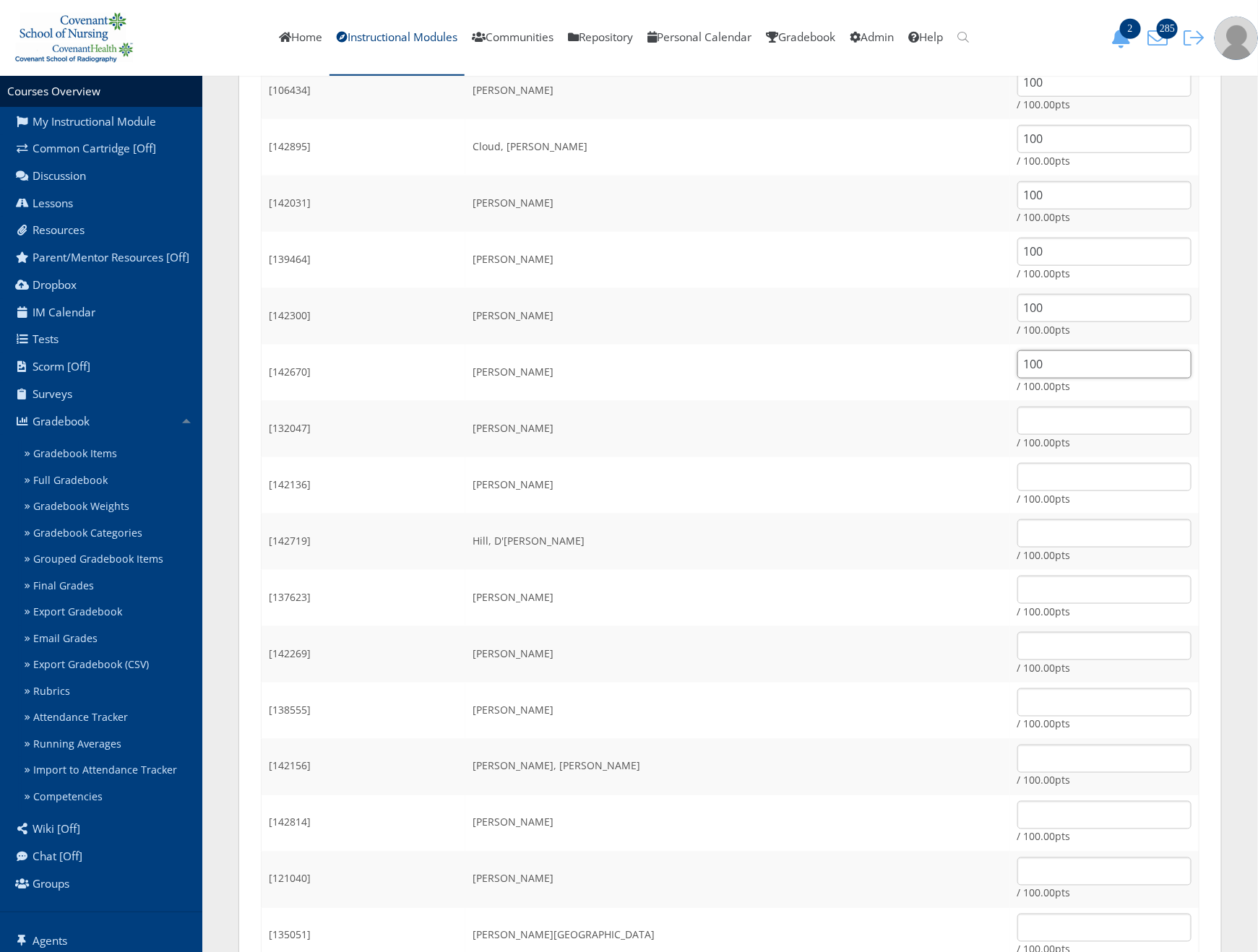
scroll to position [542, 0]
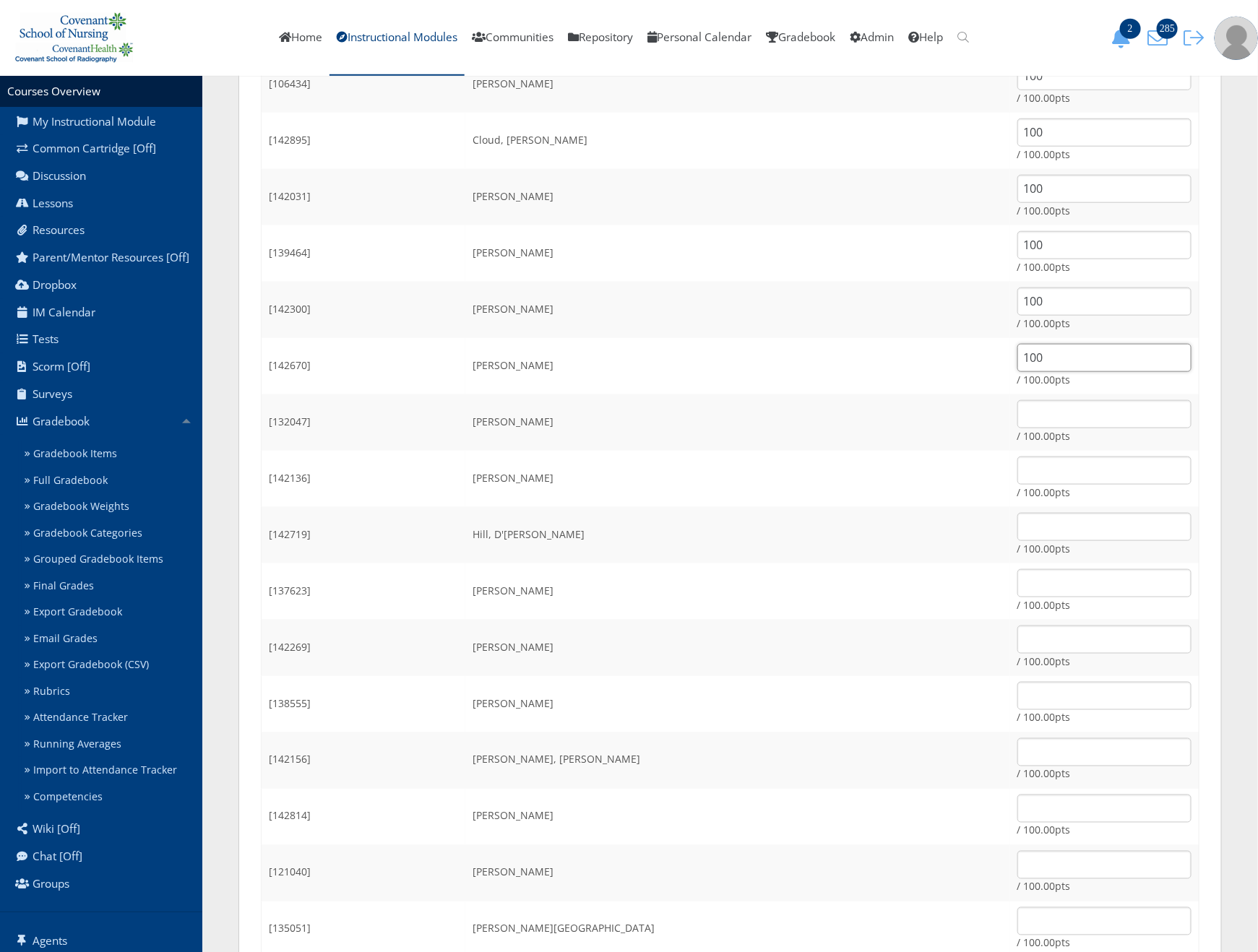
type input "100"
click at [1018, 402] on input "text" at bounding box center [1105, 414] width 174 height 29
type input "100"
click at [1018, 460] on input "text" at bounding box center [1105, 471] width 174 height 29
type input "2"
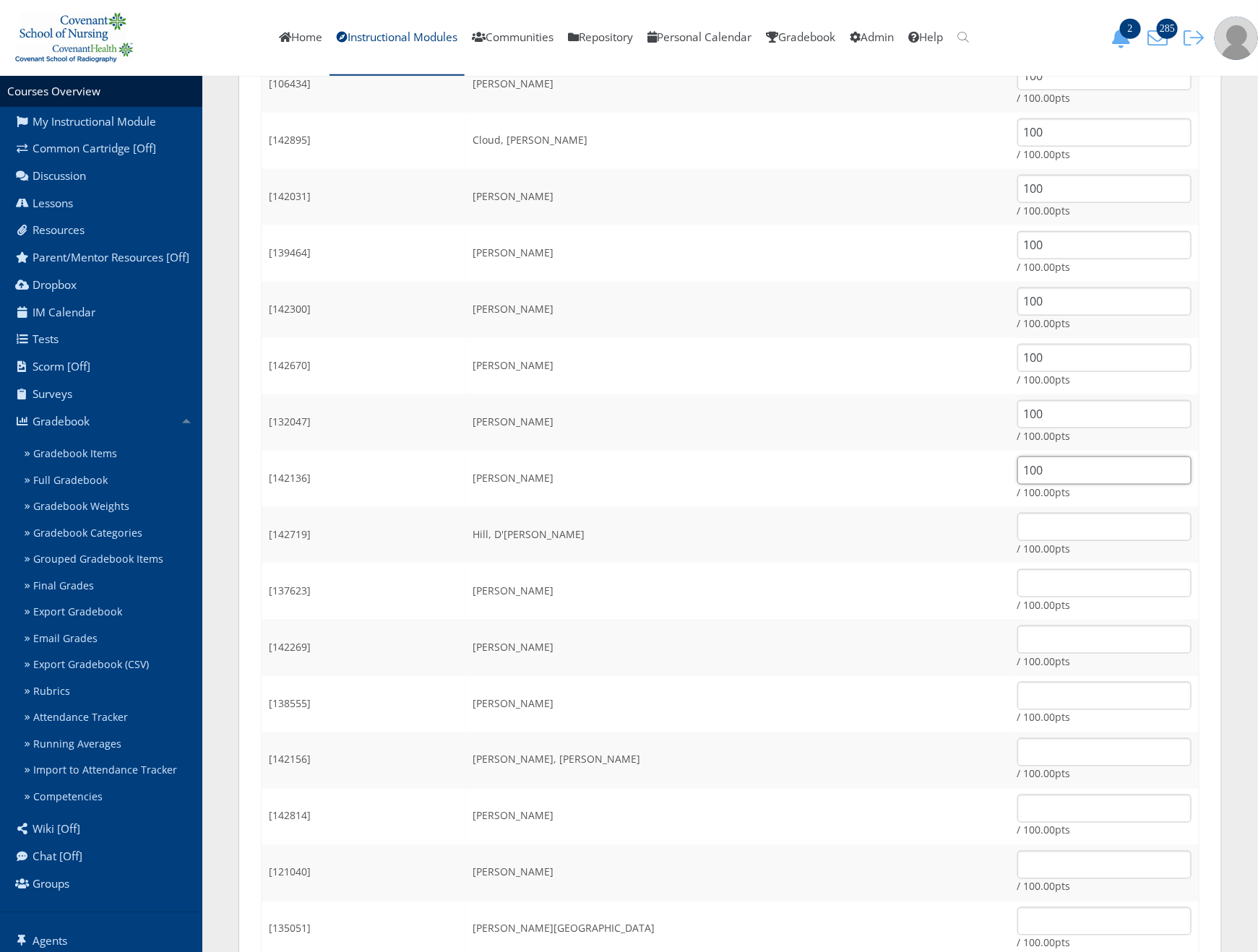
type input "100"
click at [1018, 532] on input "text" at bounding box center [1105, 527] width 174 height 29
type input "100"
click at [1036, 587] on input "text" at bounding box center [1105, 584] width 174 height 29
type input "100"
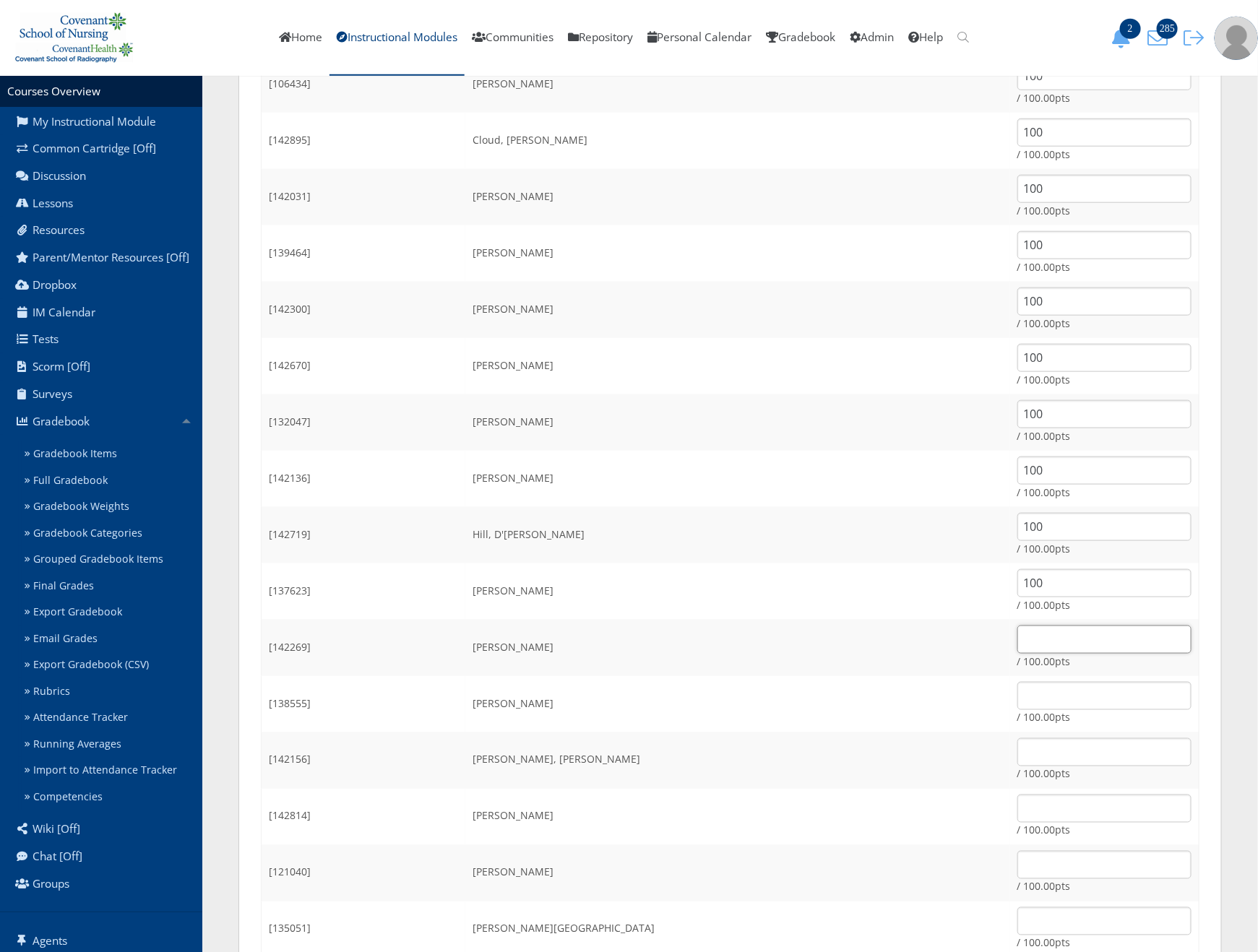
click at [1020, 640] on input "text" at bounding box center [1105, 640] width 174 height 29
type input "100"
click at [1018, 696] on input "text" at bounding box center [1105, 696] width 174 height 29
type input "100"
click at [1018, 742] on input "text" at bounding box center [1105, 753] width 174 height 29
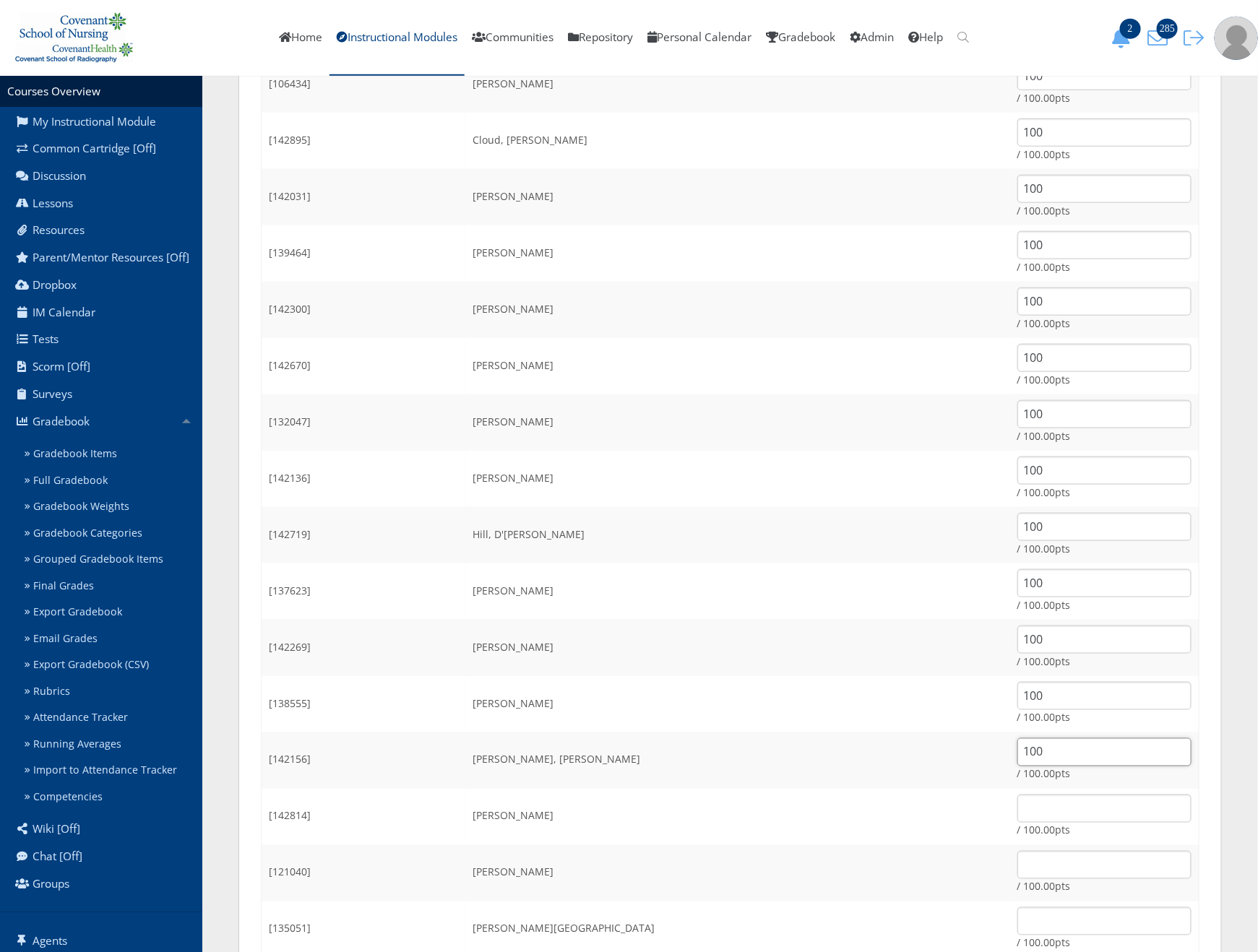
type input "100"
click at [1018, 800] on input "text" at bounding box center [1105, 809] width 174 height 29
type input "100"
click at [1117, 864] on input "text" at bounding box center [1105, 865] width 174 height 29
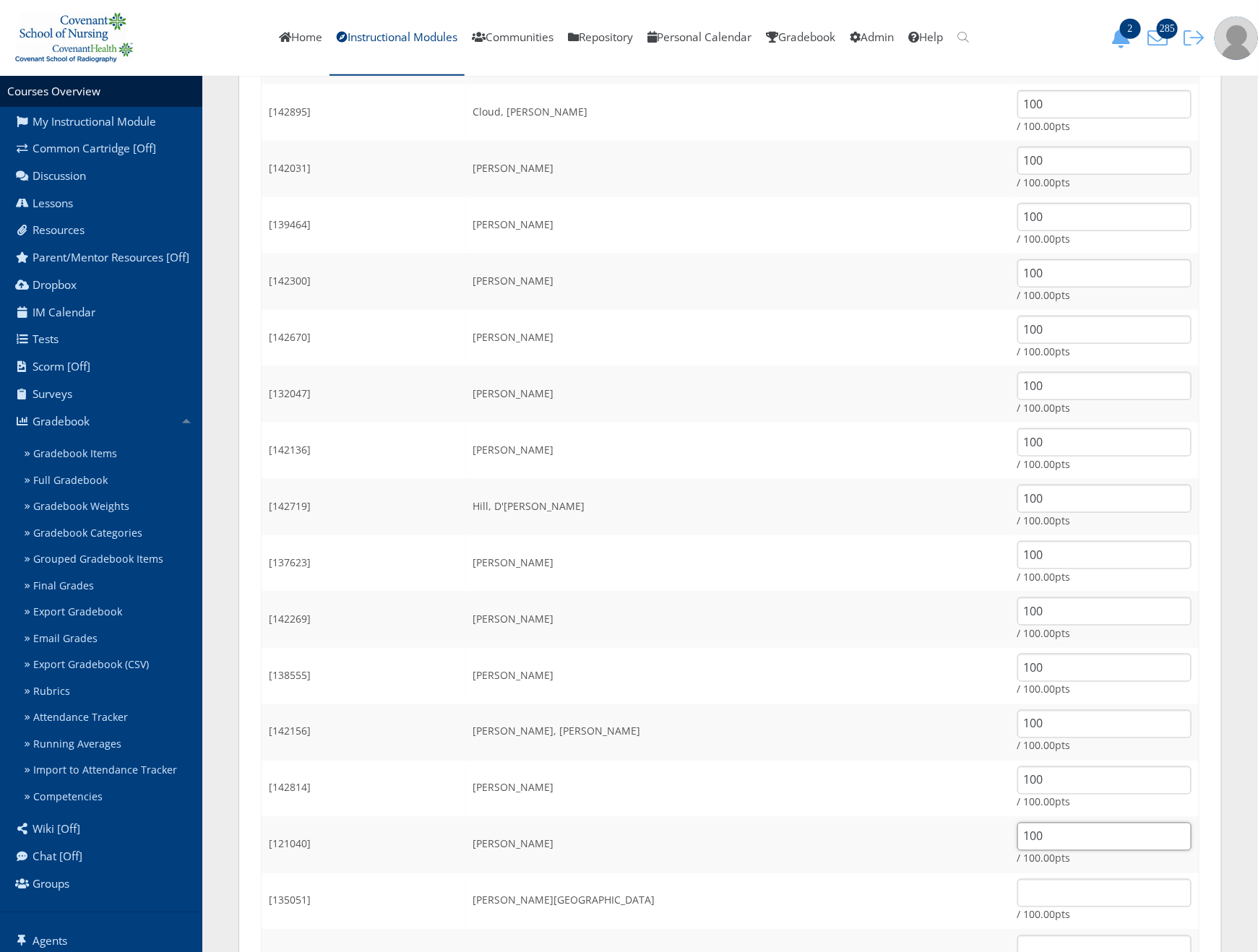
scroll to position [650, 0]
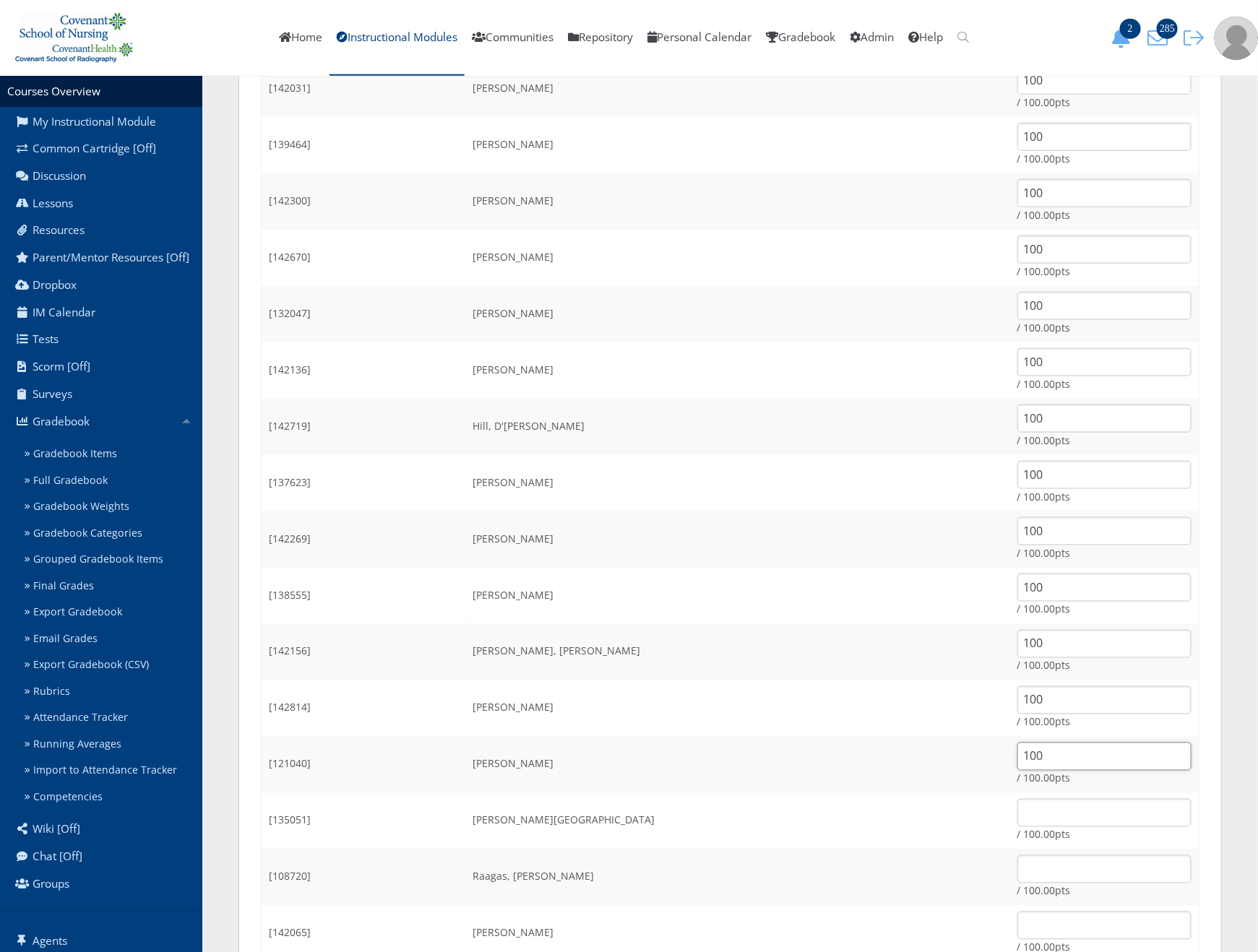
type input "100"
click at [1028, 814] on input "text" at bounding box center [1105, 813] width 174 height 29
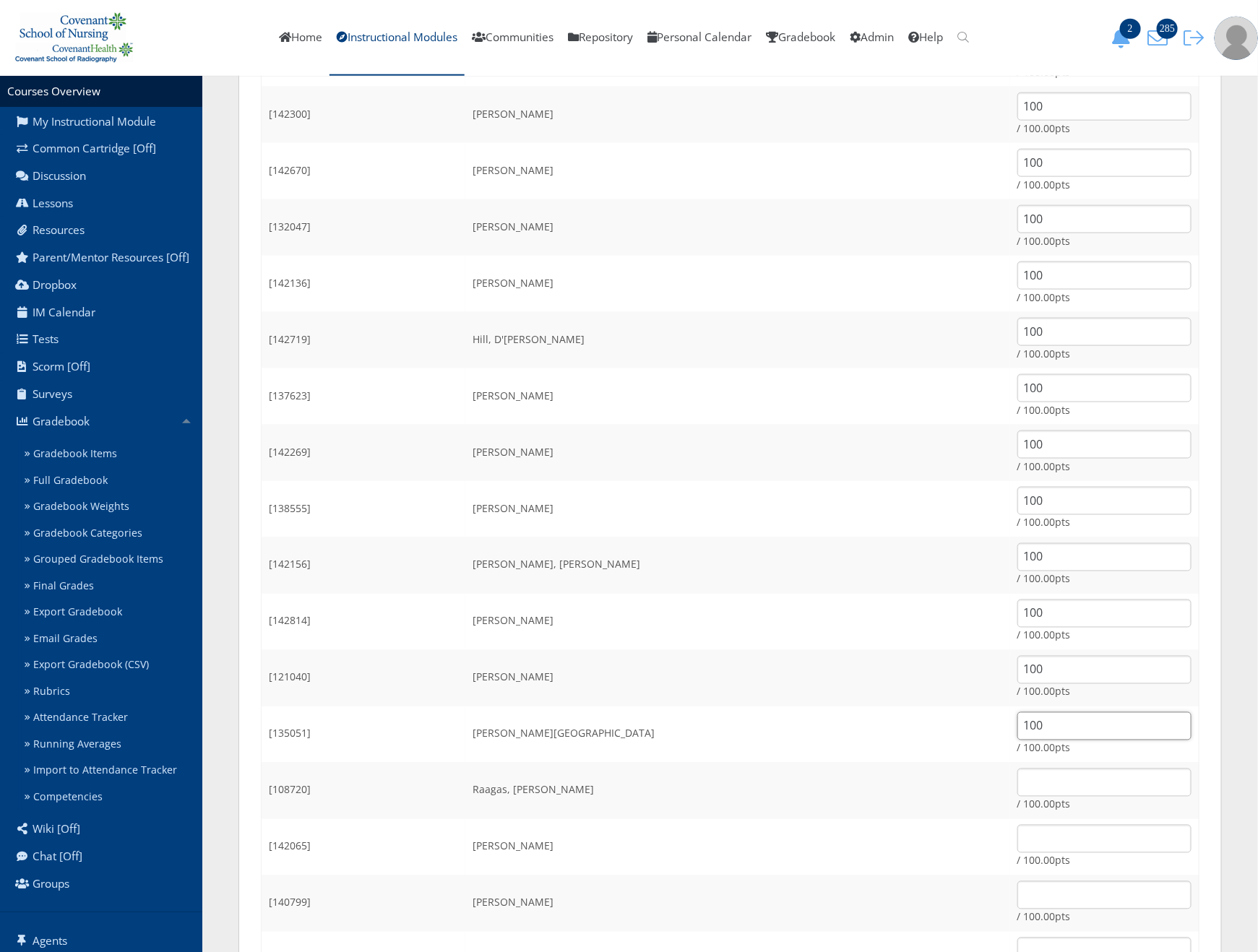
scroll to position [867, 0]
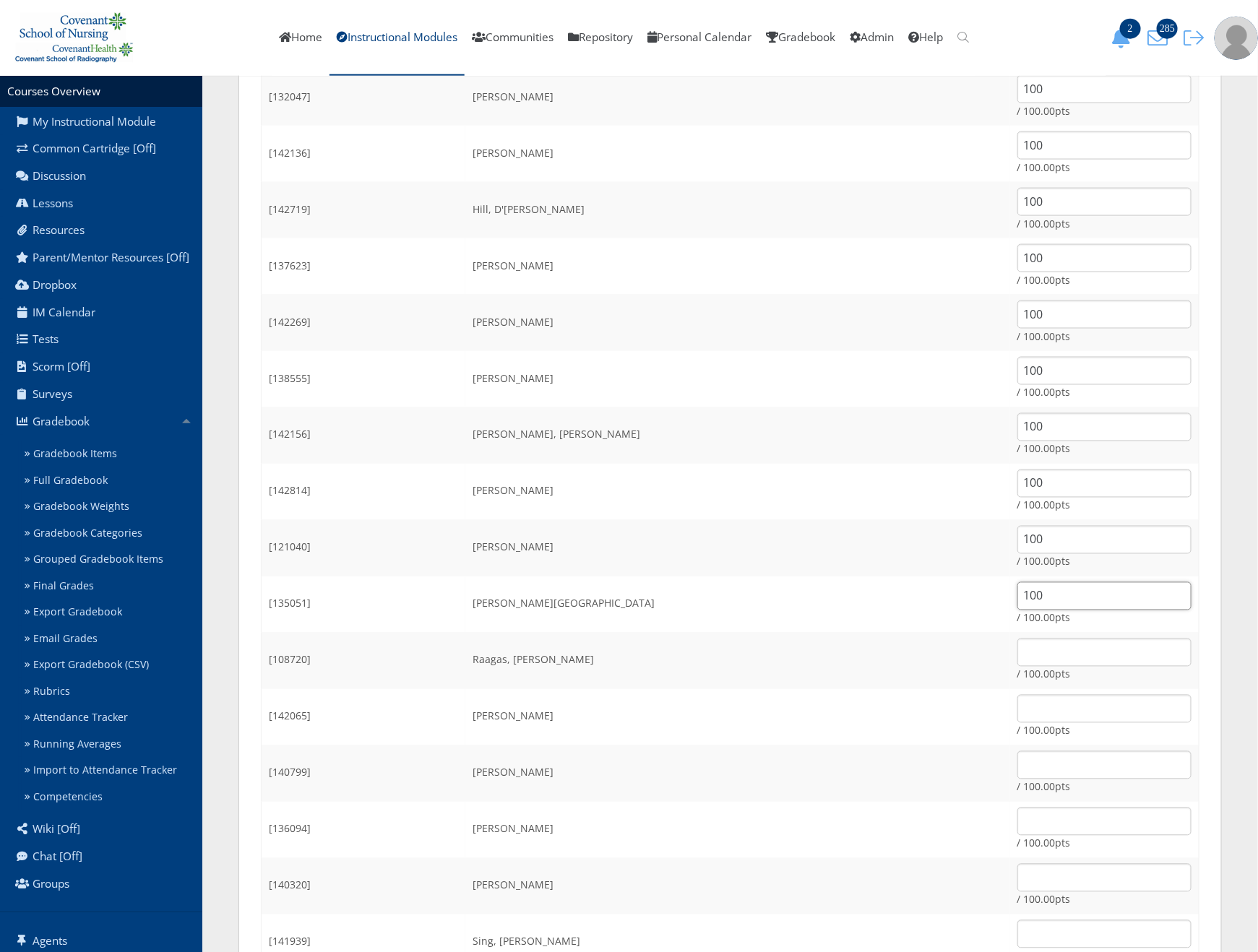
type input "100"
click at [1018, 655] on input "text" at bounding box center [1105, 653] width 174 height 29
type input "100"
click at [1018, 716] on input "text" at bounding box center [1105, 709] width 174 height 29
type input "100"
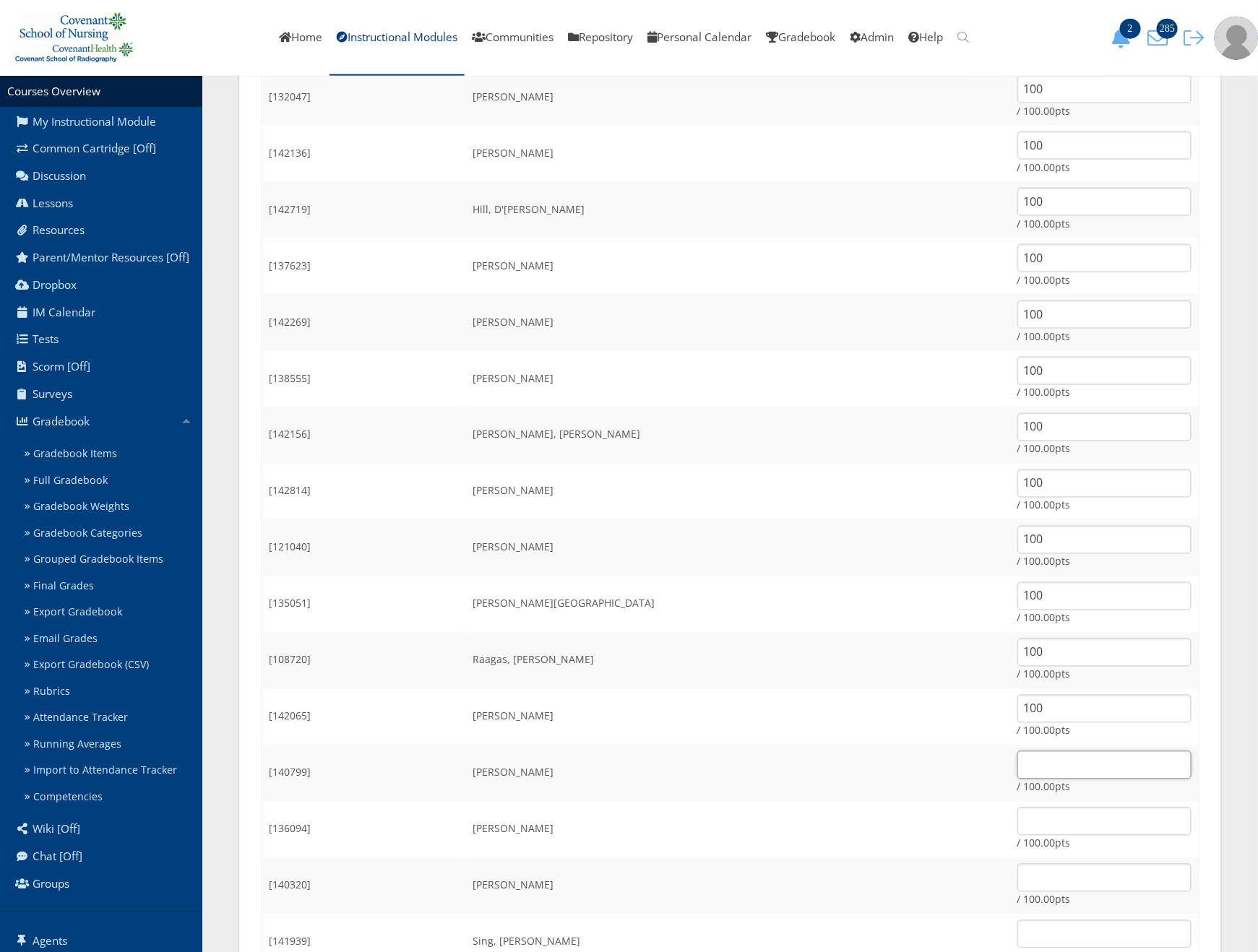
click at [1018, 775] on input "text" at bounding box center [1105, 765] width 174 height 29
type input "100"
click at [1056, 824] on input "text" at bounding box center [1105, 823] width 174 height 29
type input "100"
click at [1112, 880] on input "text" at bounding box center [1105, 879] width 174 height 29
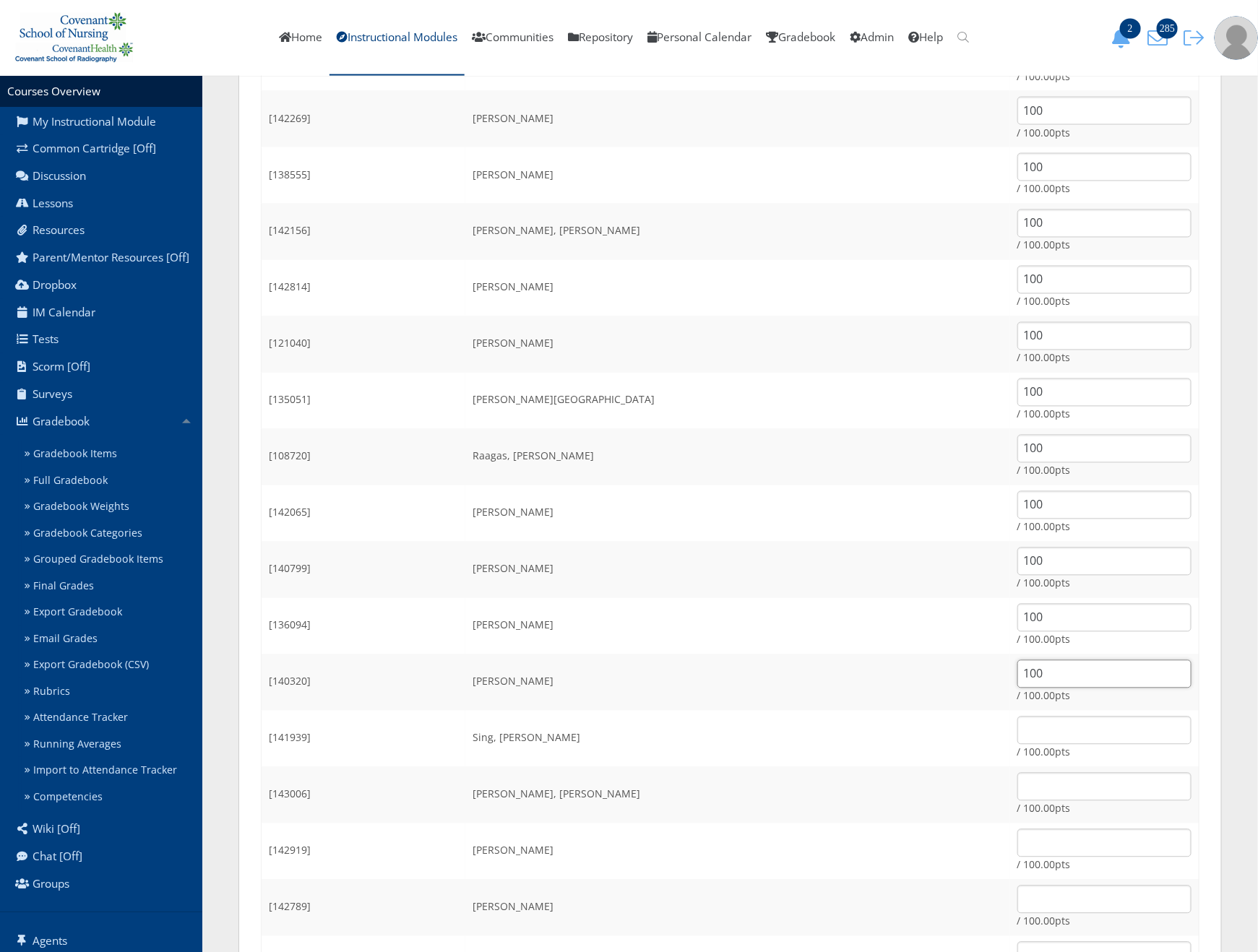
scroll to position [1083, 0]
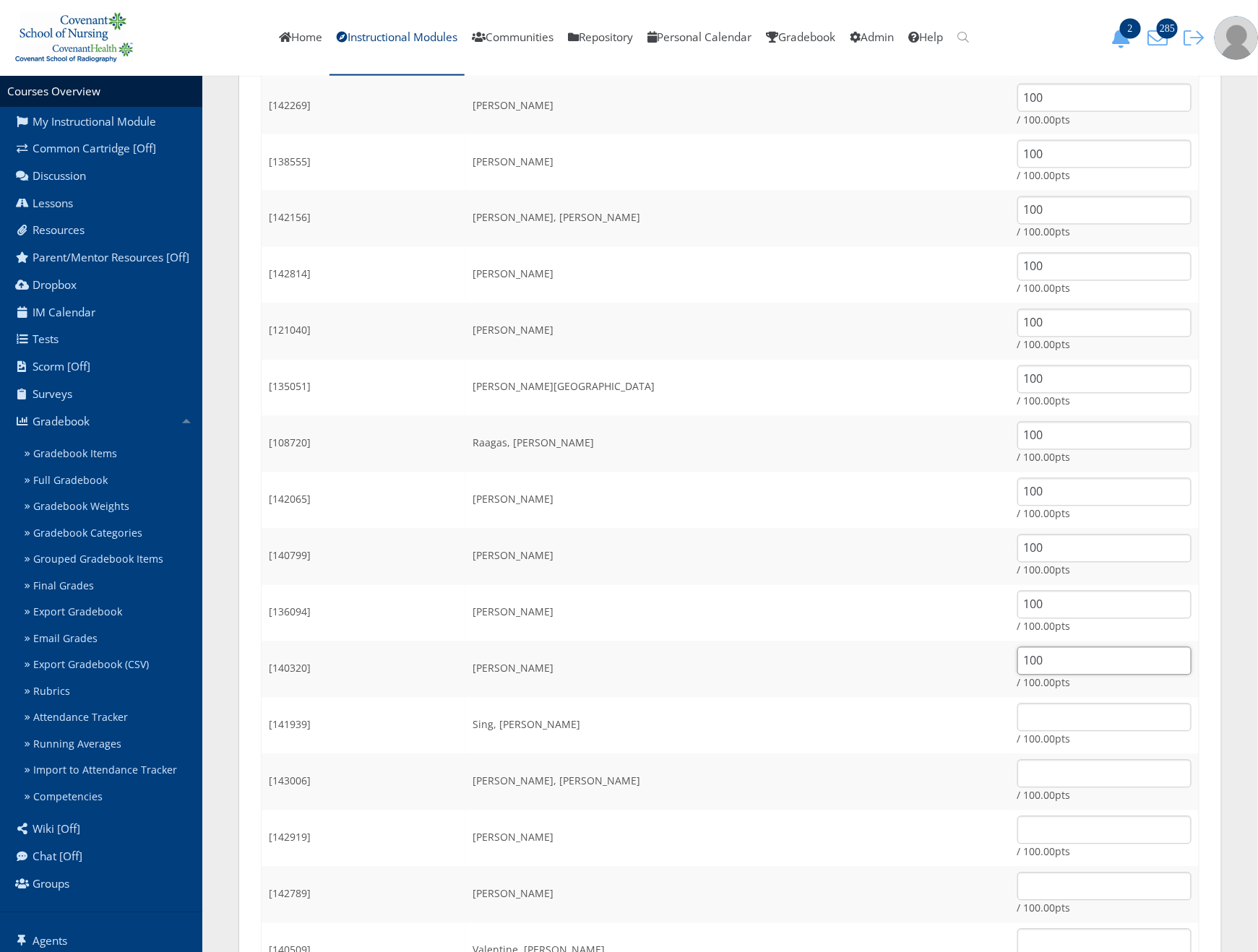
type input "100"
click at [1041, 707] on input "text" at bounding box center [1105, 718] width 174 height 29
type input "100"
click at [1051, 763] on input "text" at bounding box center [1105, 774] width 174 height 29
type input "100"
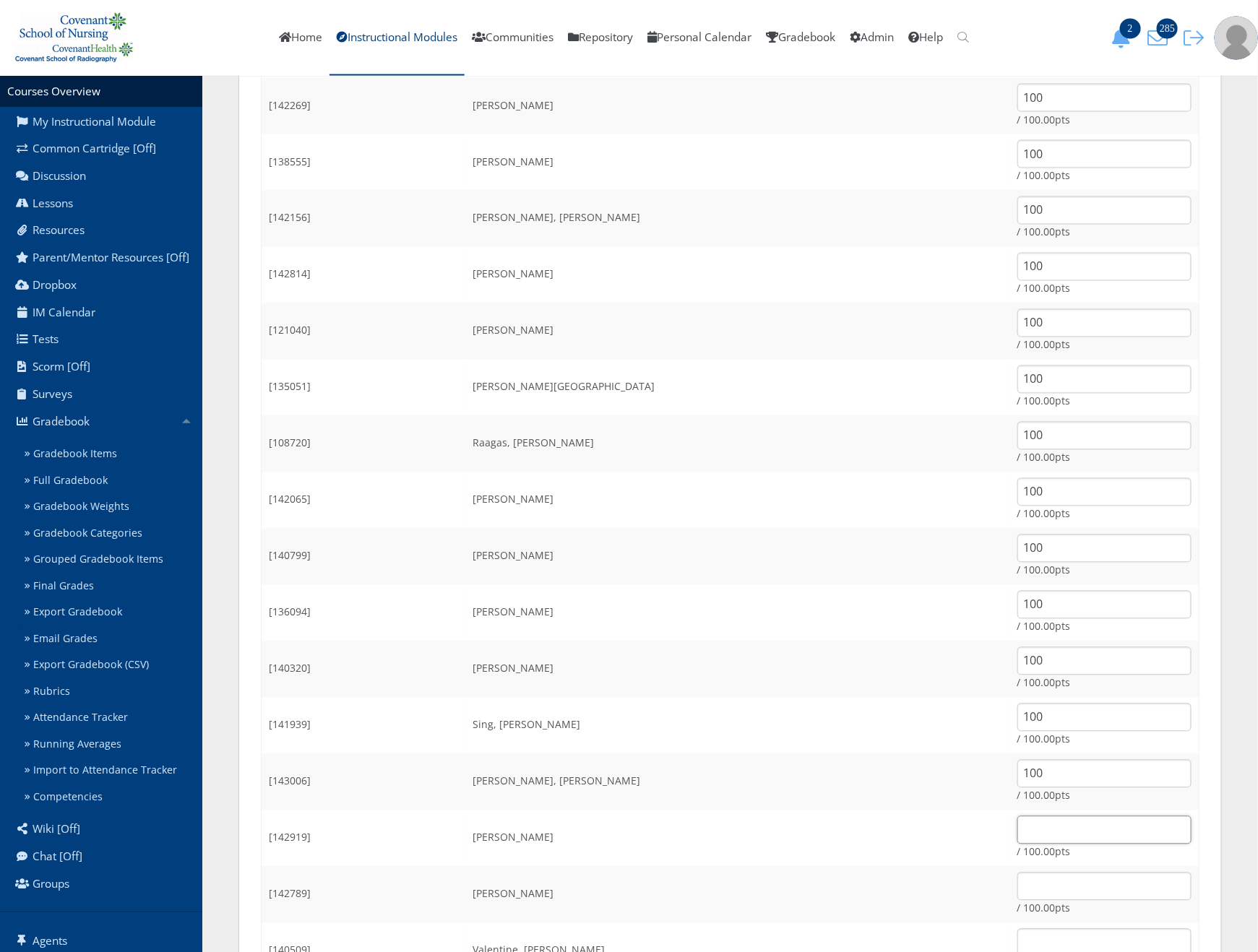
click at [1045, 825] on input "text" at bounding box center [1105, 831] width 174 height 29
type input "100"
click at [1039, 898] on input "text" at bounding box center [1105, 887] width 174 height 29
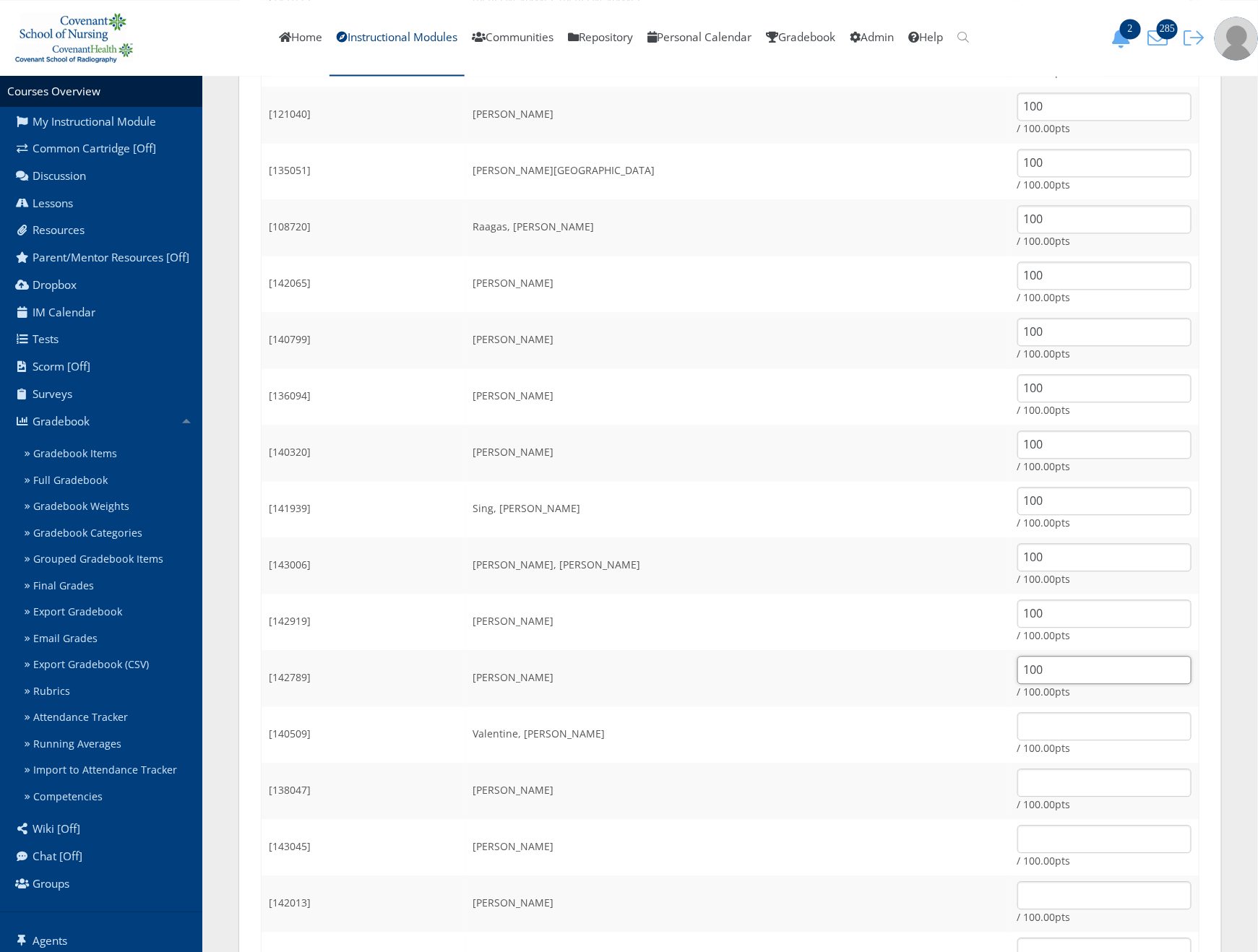
type input "100"
click at [1030, 727] on input "text" at bounding box center [1105, 726] width 174 height 29
type input "100"
click at [1018, 784] on input "text" at bounding box center [1105, 783] width 174 height 29
type input "100"
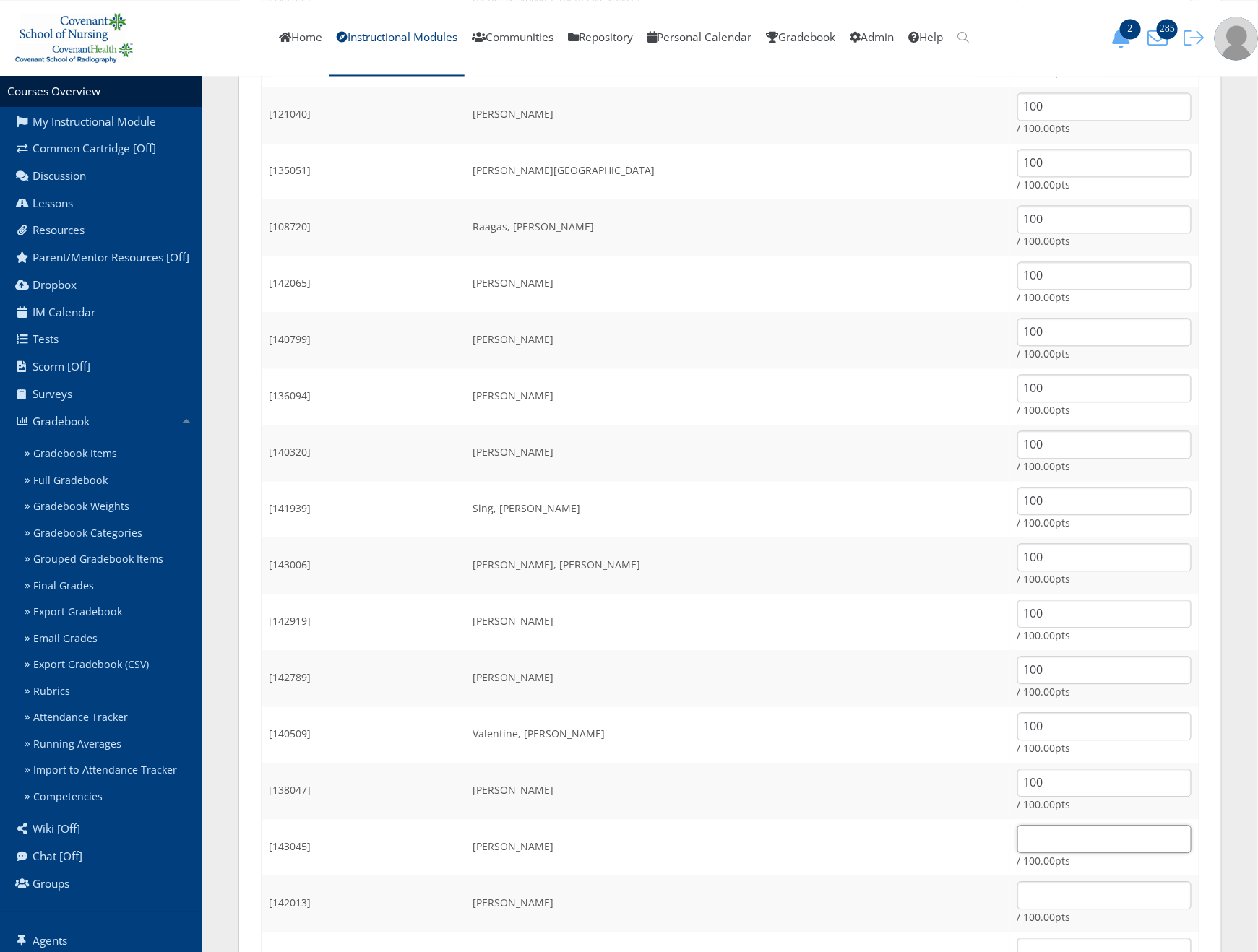
click at [1018, 839] on input "text" at bounding box center [1105, 840] width 174 height 29
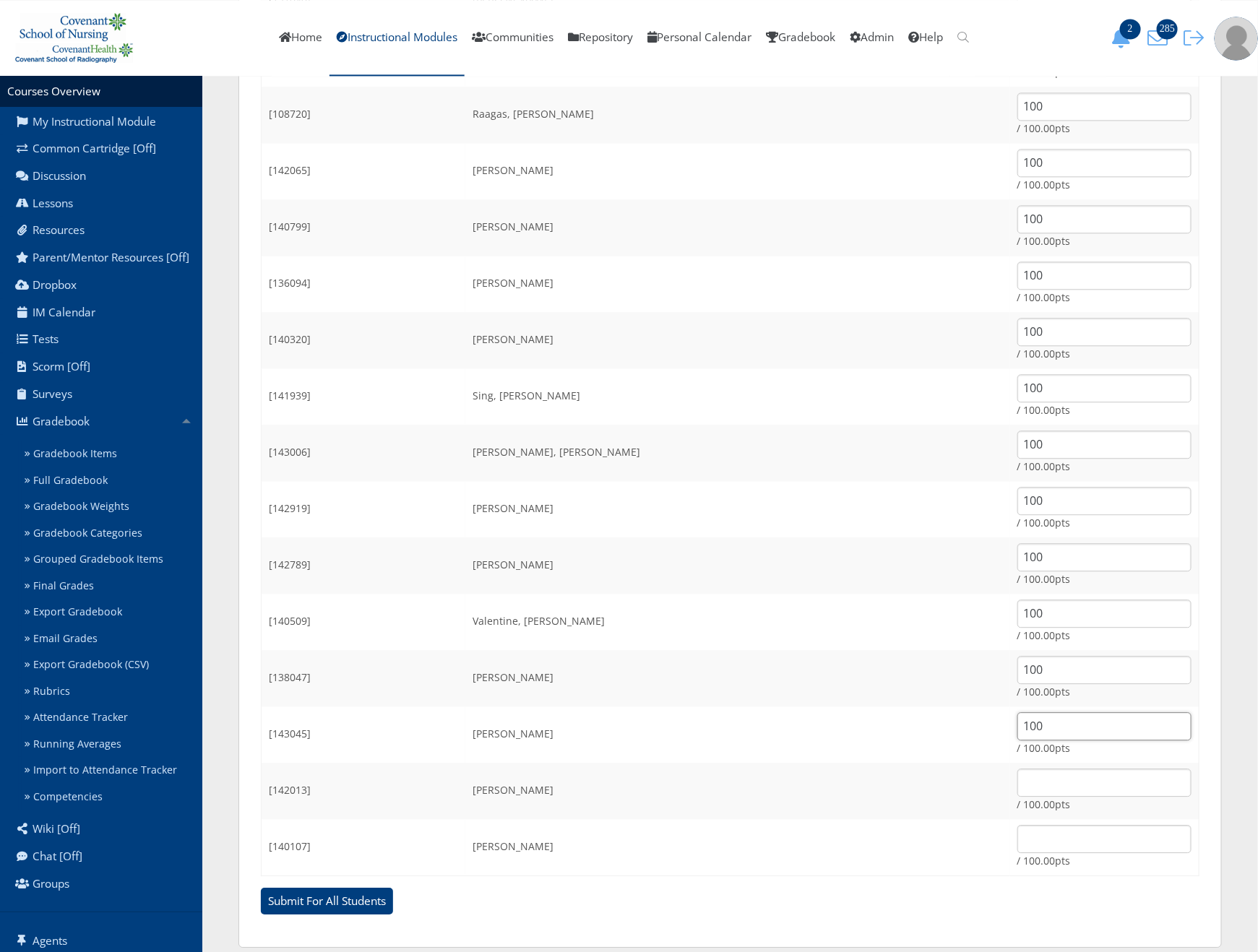
scroll to position [1431, 0]
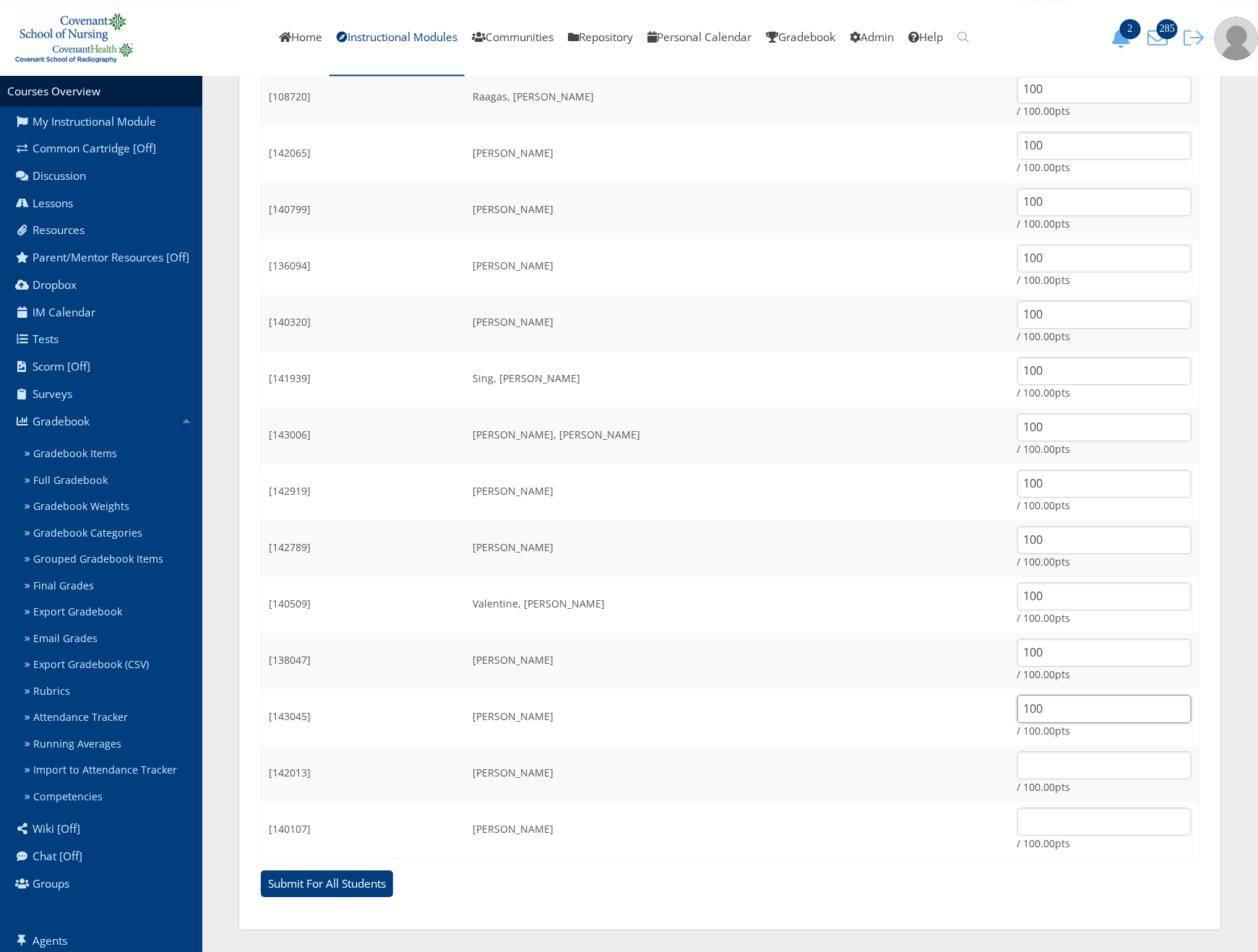
type input "100"
click at [1054, 772] on input "text" at bounding box center [1105, 765] width 174 height 29
type input "100"
click at [1045, 817] on input "text" at bounding box center [1105, 823] width 174 height 29
type input "100"
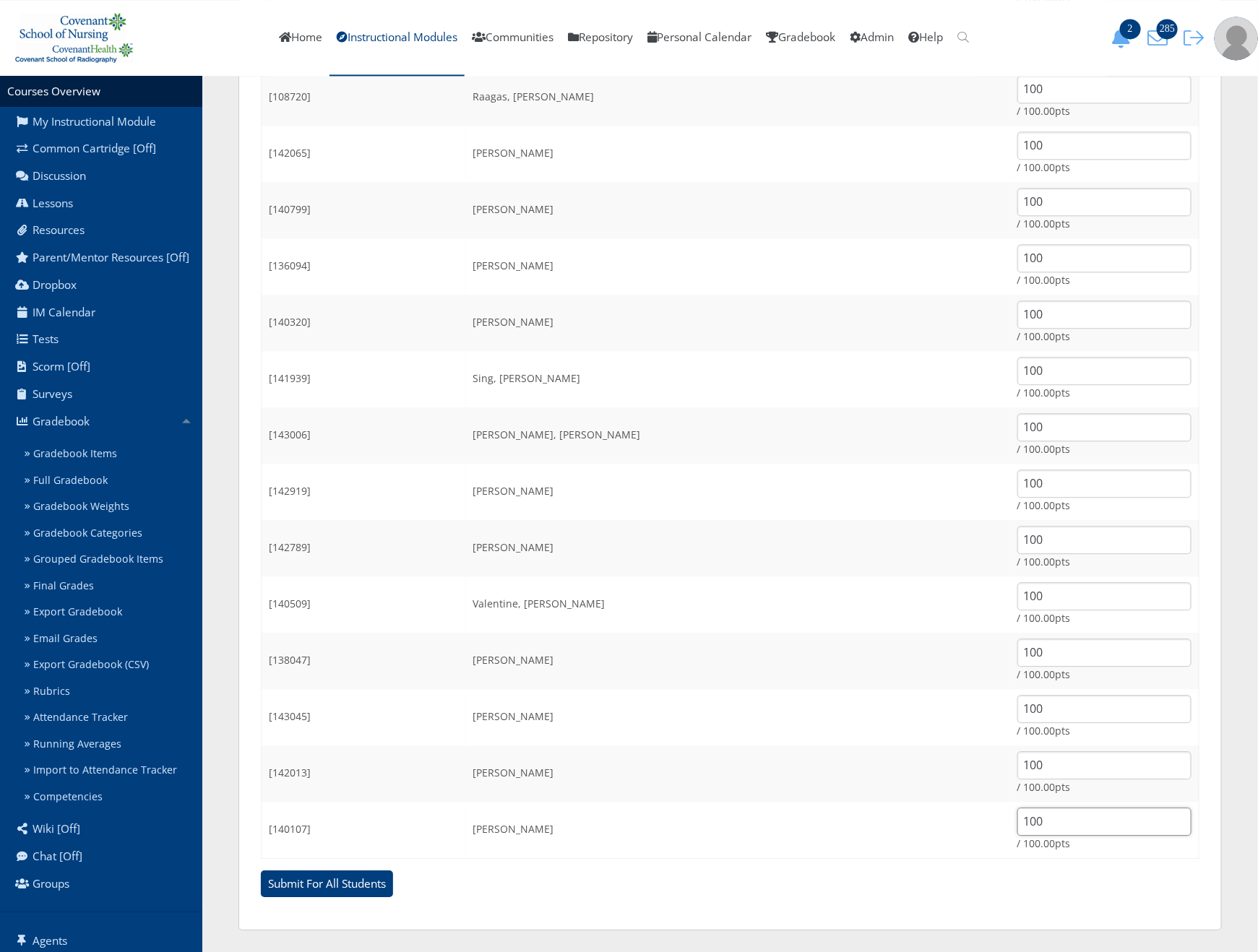
click at [261, 871] on input "Submit For All Students" at bounding box center [327, 884] width 132 height 28
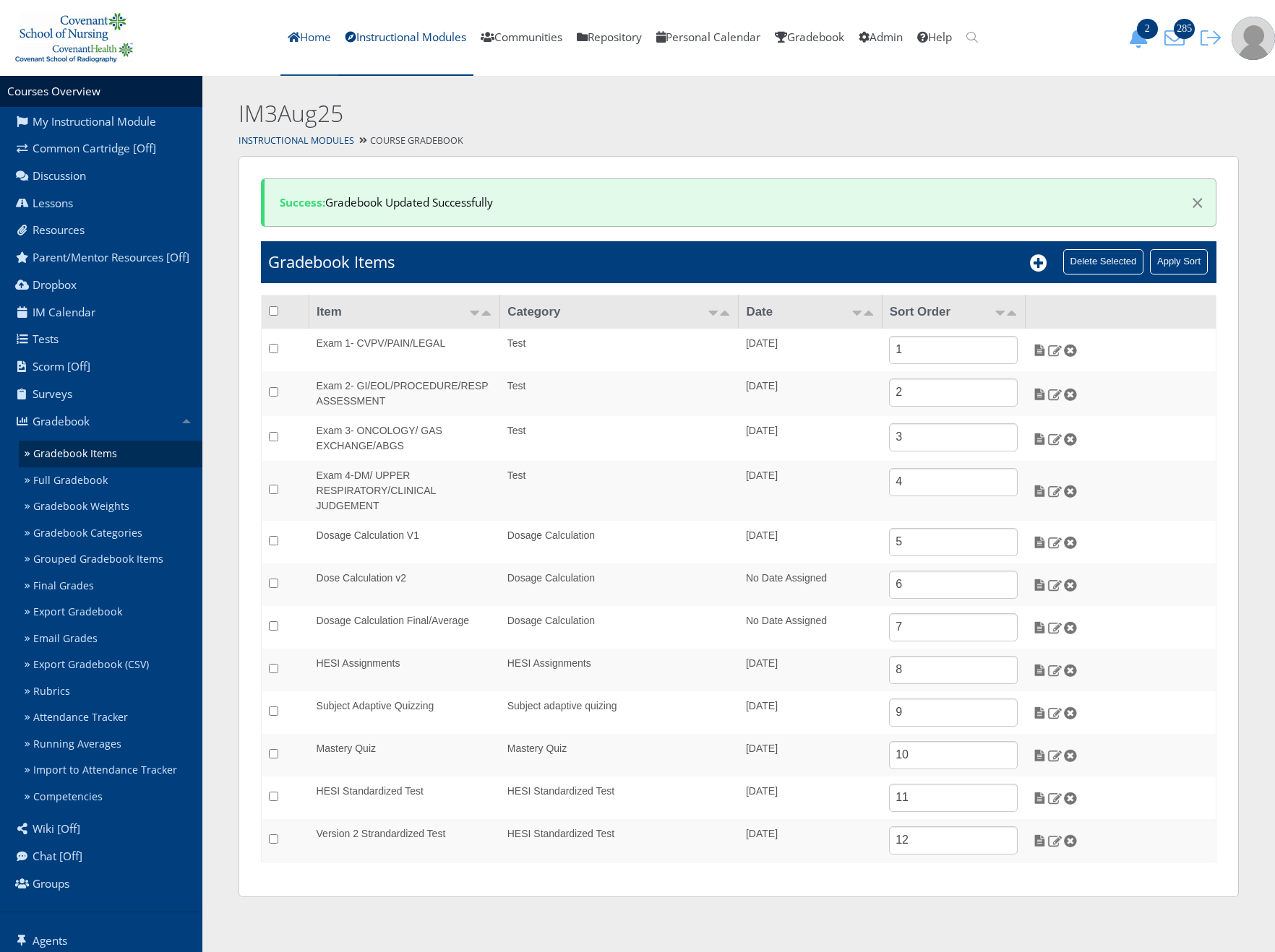
click at [310, 34] on link "Home" at bounding box center [309, 38] width 58 height 76
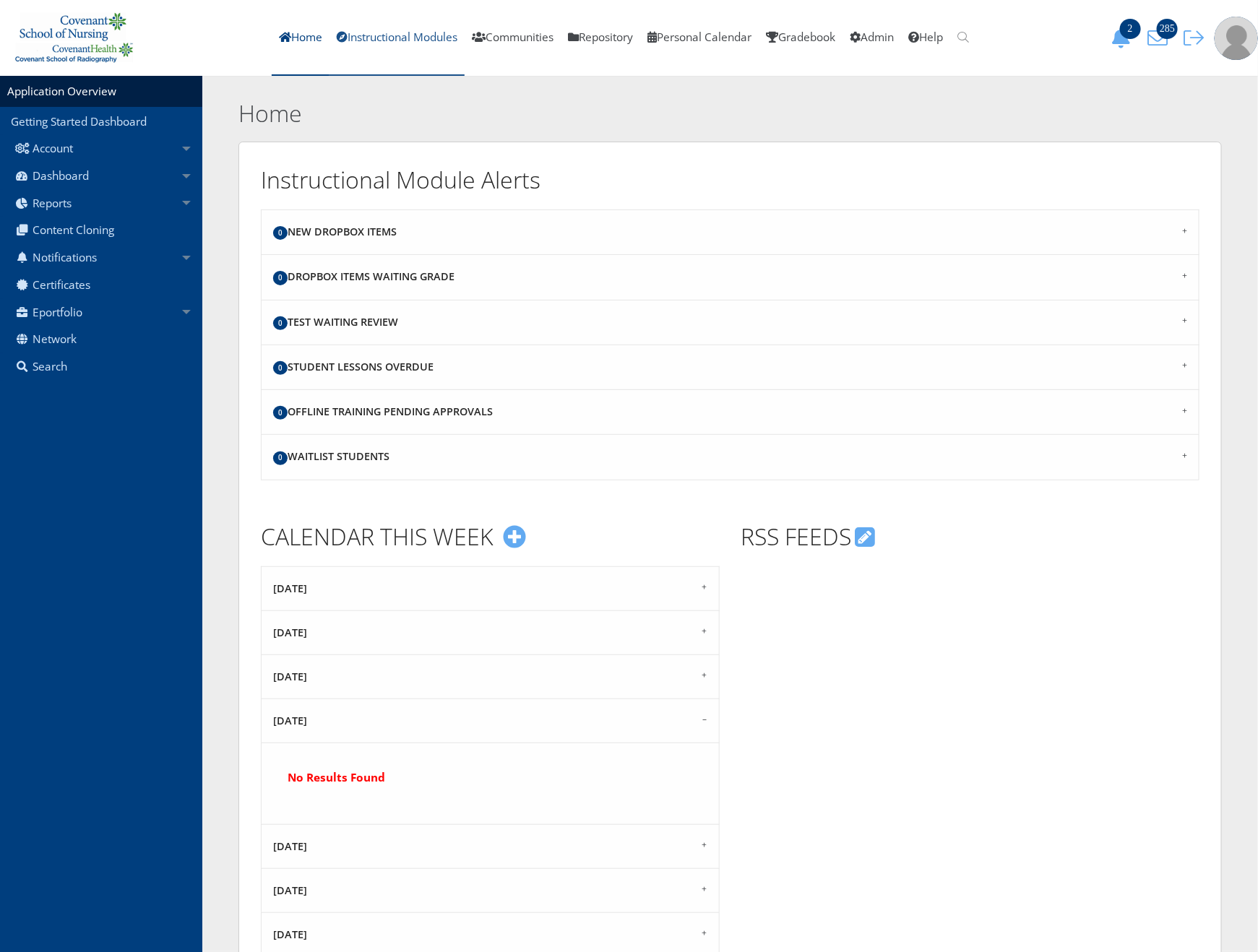
click at [409, 37] on link "Instructional Modules" at bounding box center [397, 38] width 135 height 76
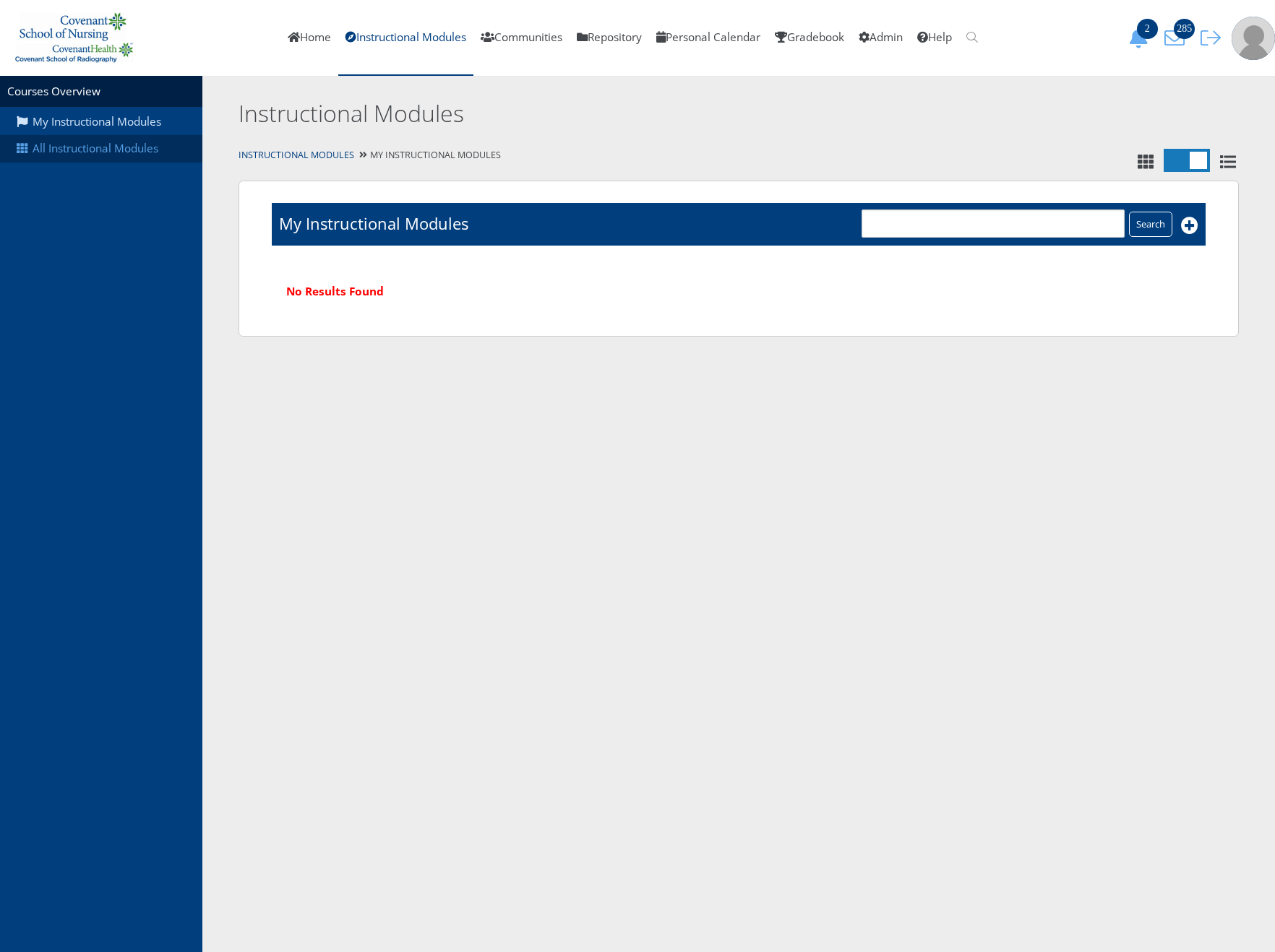
click at [117, 154] on link "All Instructional Modules" at bounding box center [101, 149] width 203 height 28
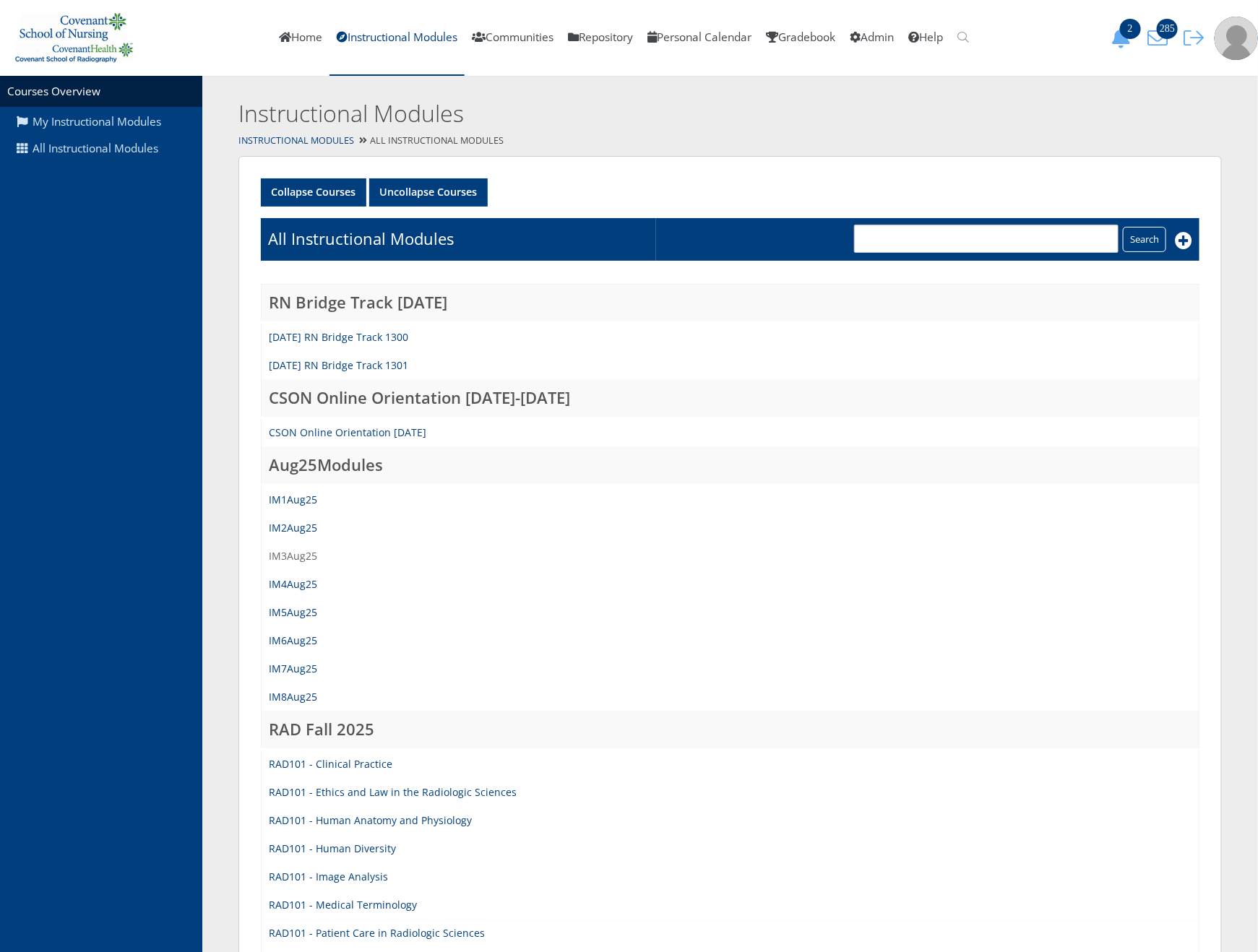
click at [291, 556] on link "IM3Aug25" at bounding box center [292, 556] width 49 height 13
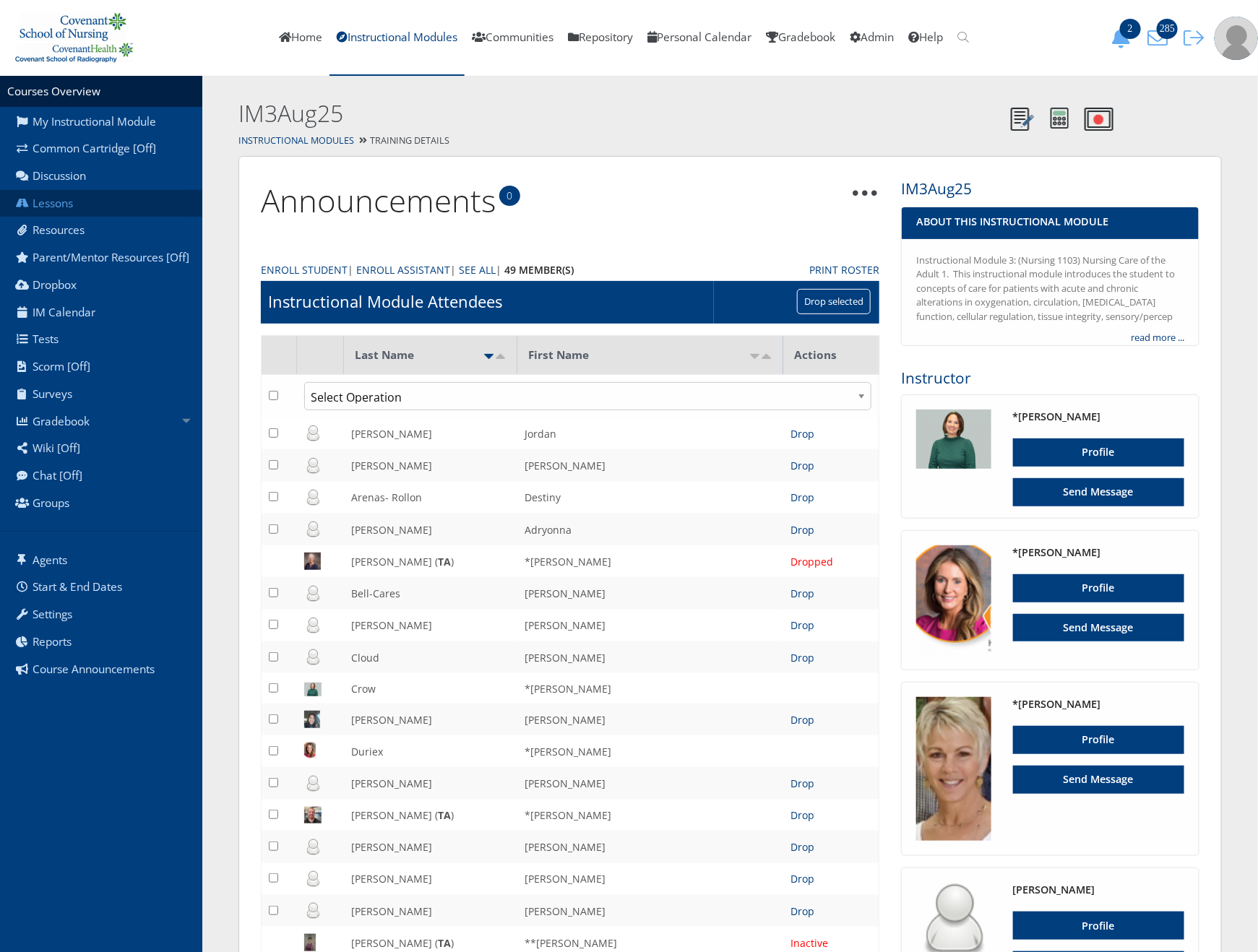
click at [105, 203] on link "Lessons" at bounding box center [101, 204] width 203 height 28
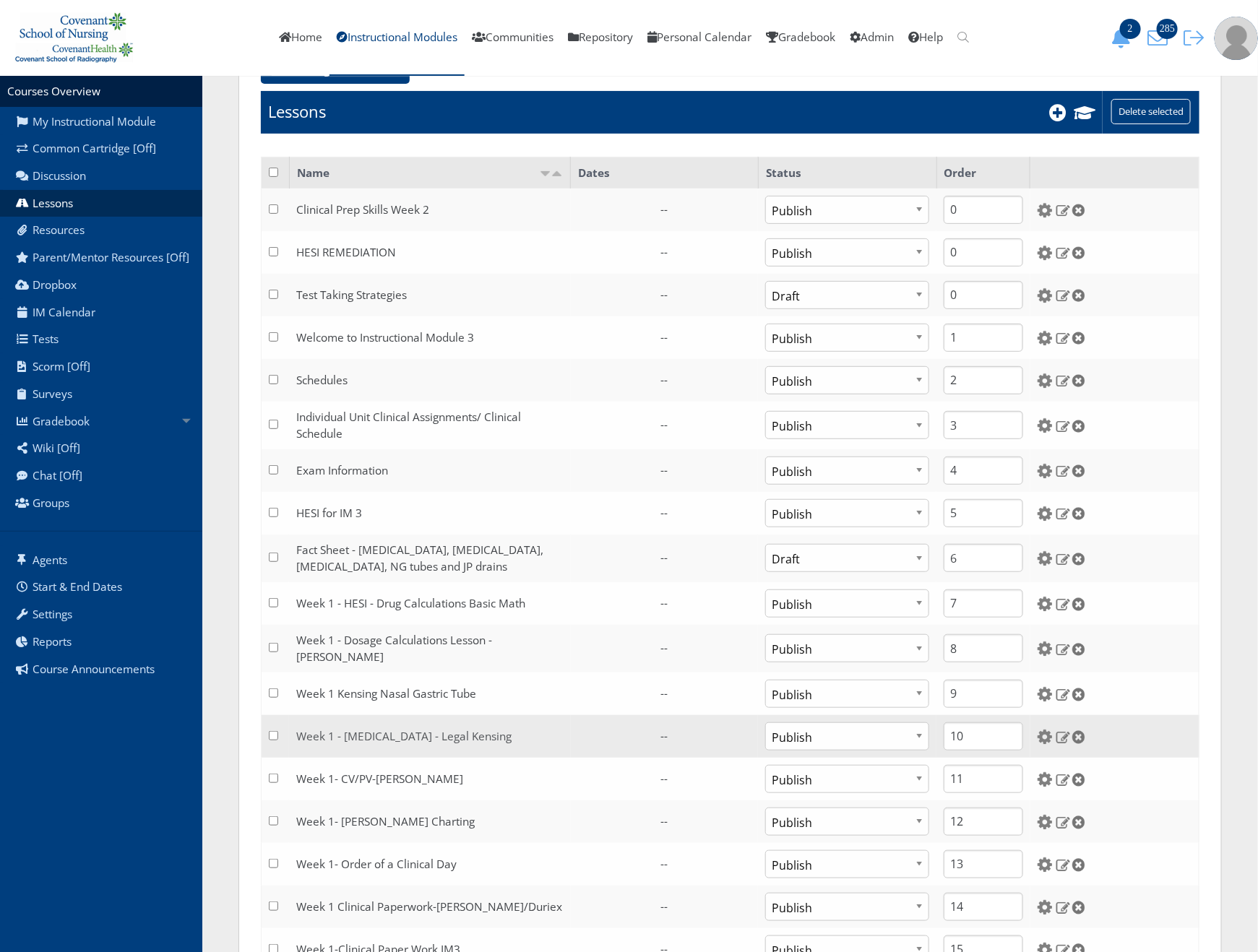
scroll to position [217, 0]
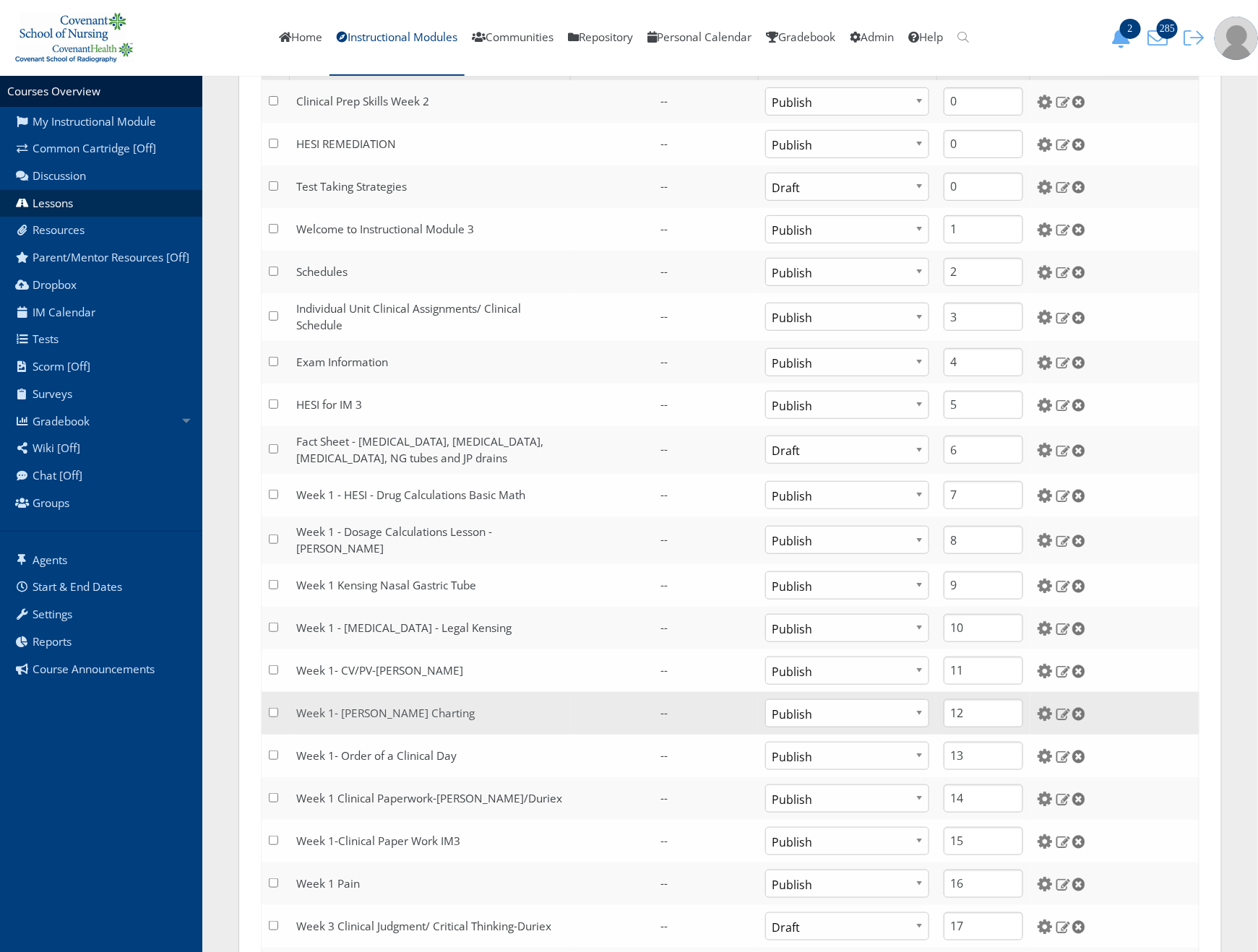
click at [380, 712] on link "Week 1- Whitley Charting" at bounding box center [385, 714] width 178 height 15
click at [406, 706] on link "Week 1- Whitley Charting" at bounding box center [385, 714] width 178 height 15
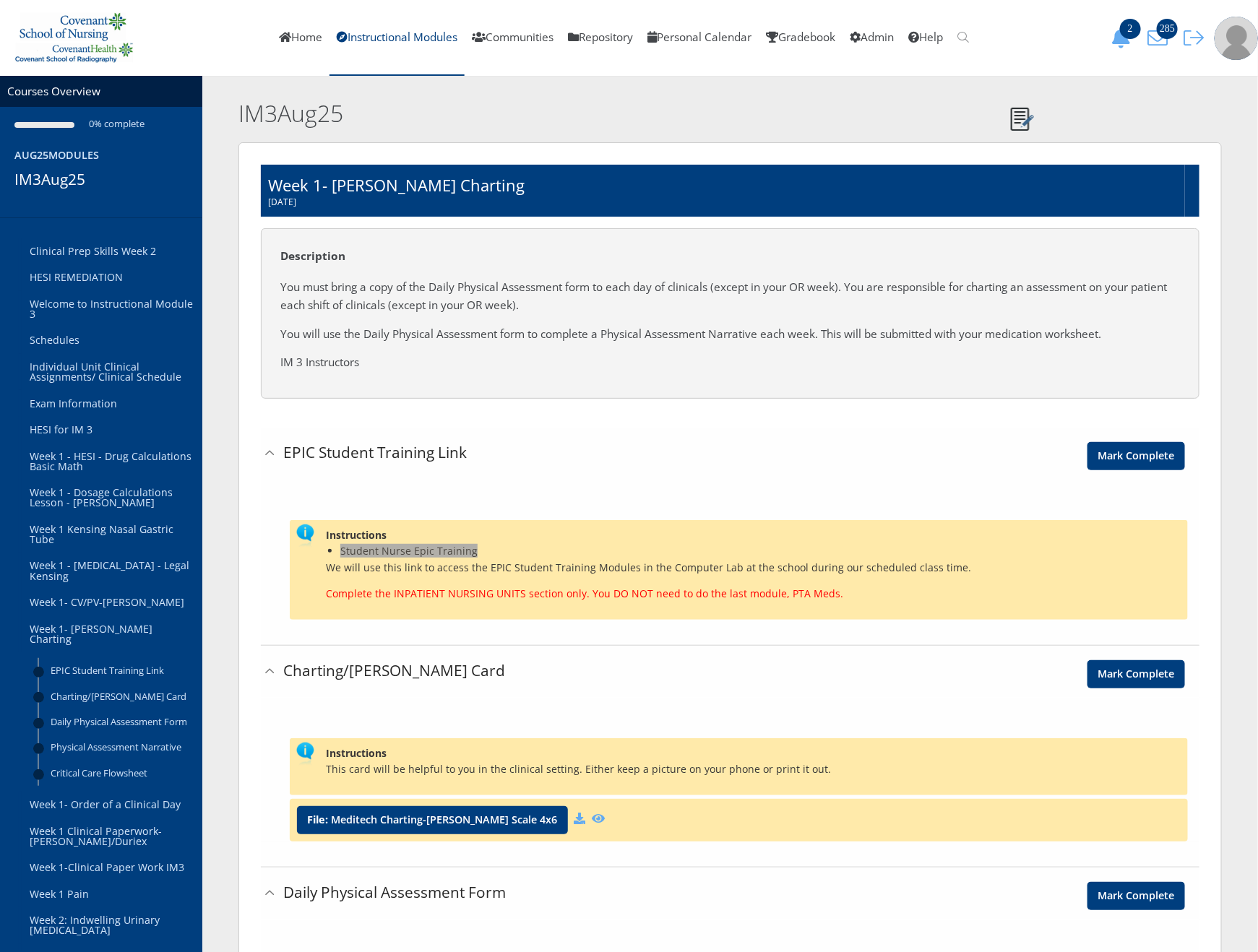
click at [412, 553] on span "Student Nurse Epic Training" at bounding box center [409, 551] width 137 height 13
click at [880, 30] on link "Admin" at bounding box center [871, 38] width 58 height 76
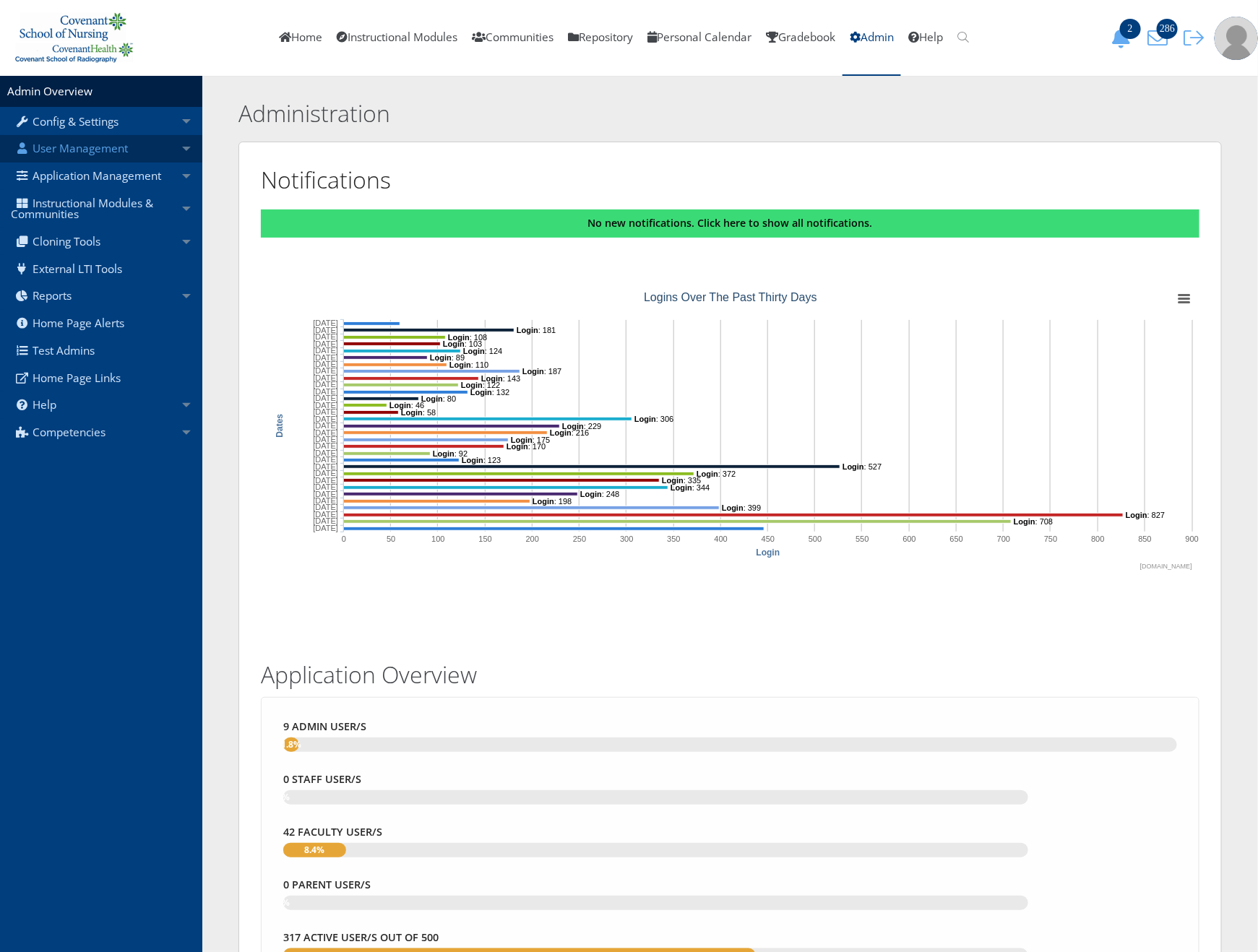
click at [115, 148] on link "User Management" at bounding box center [101, 149] width 203 height 28
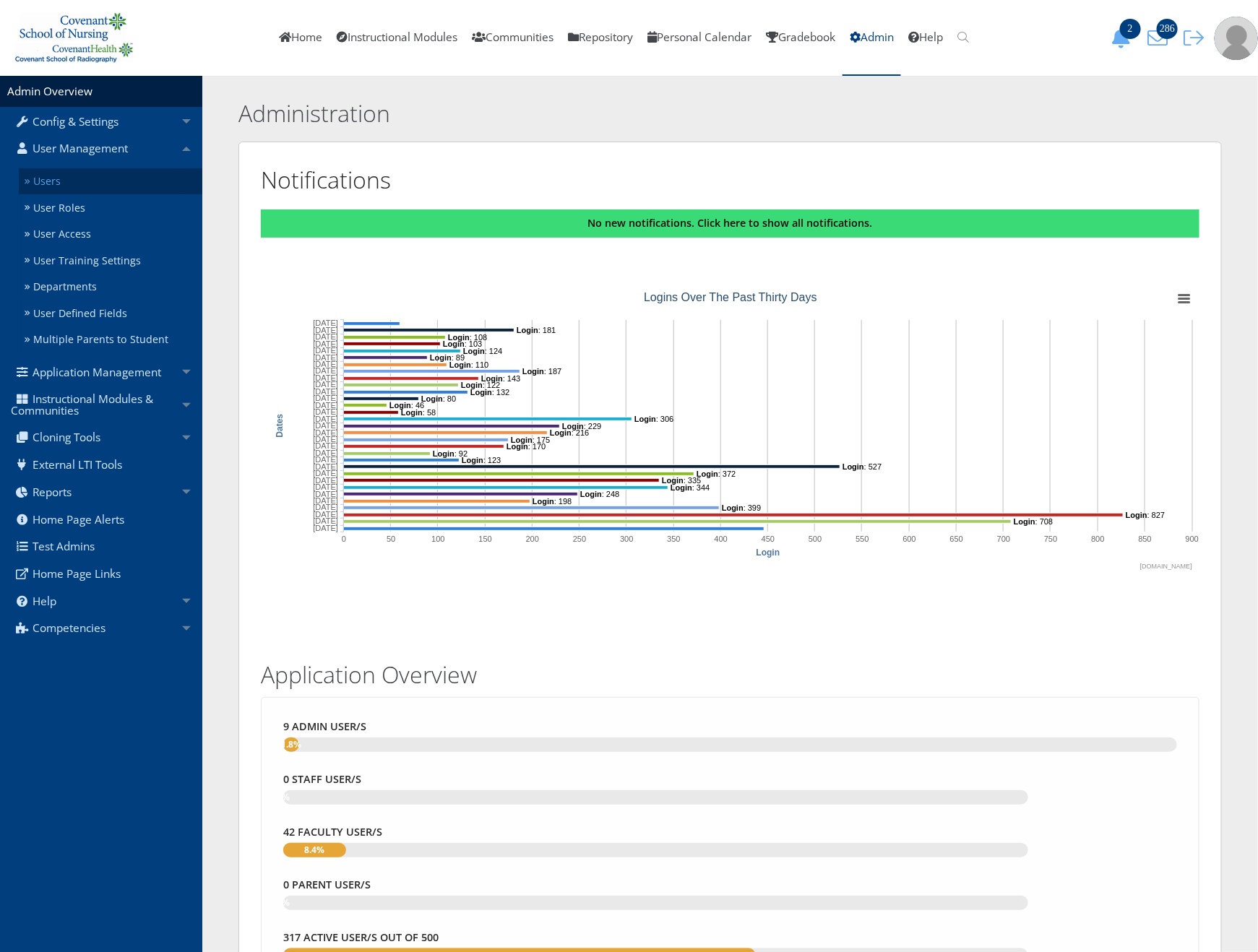
click at [115, 178] on link "Users" at bounding box center [110, 182] width 184 height 27
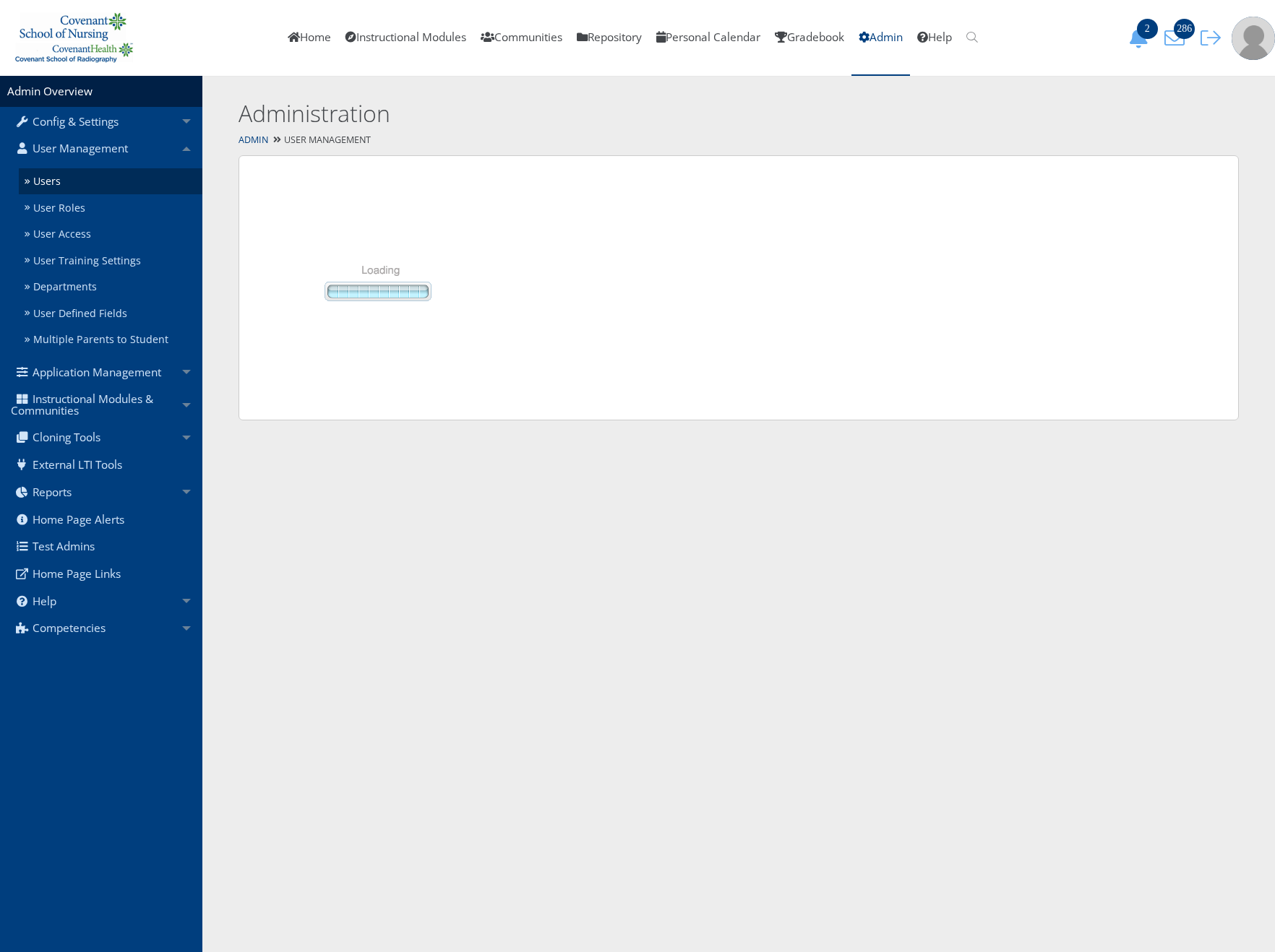
select select "50"
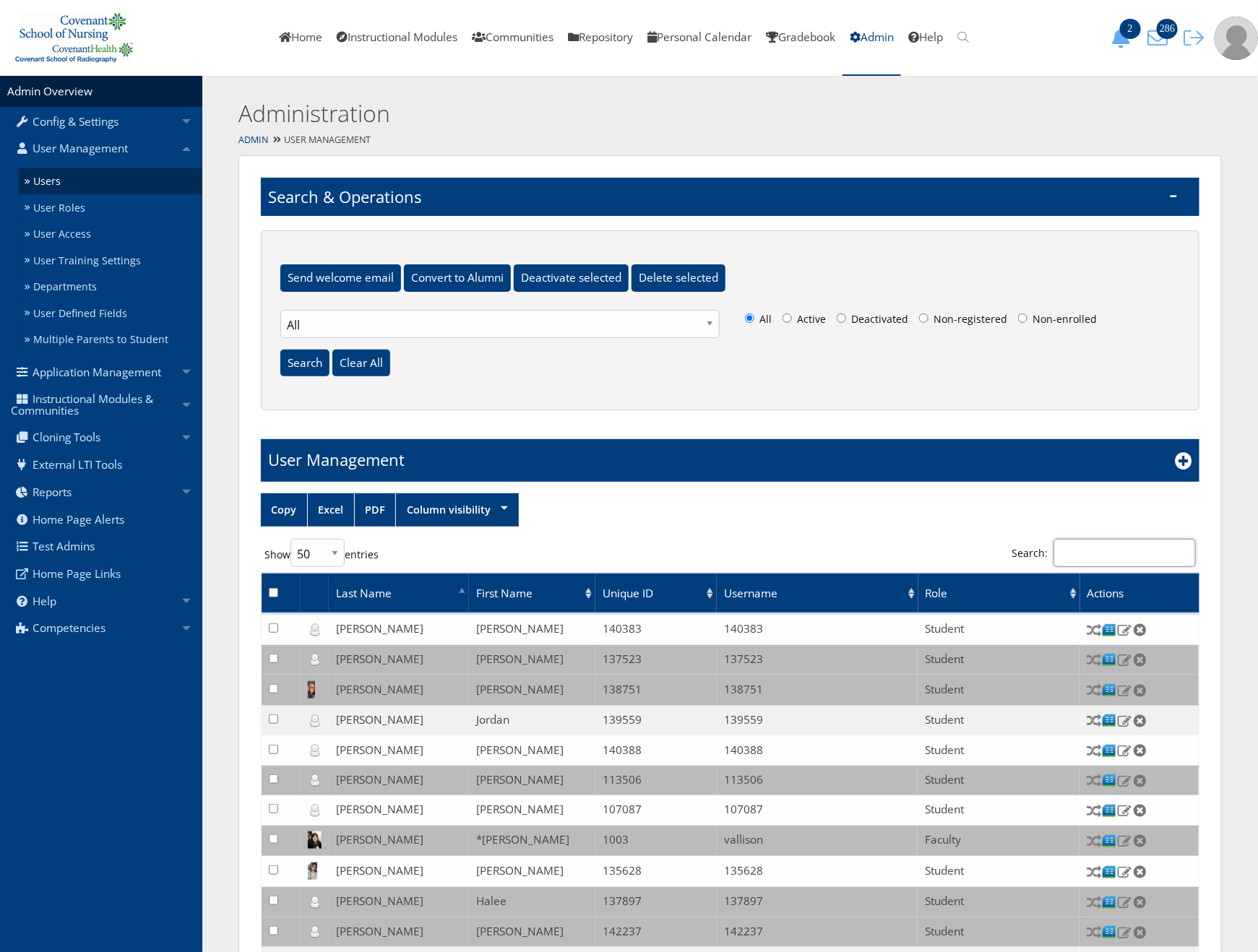
click at [1130, 562] on input "Search:" at bounding box center [1126, 553] width 143 height 29
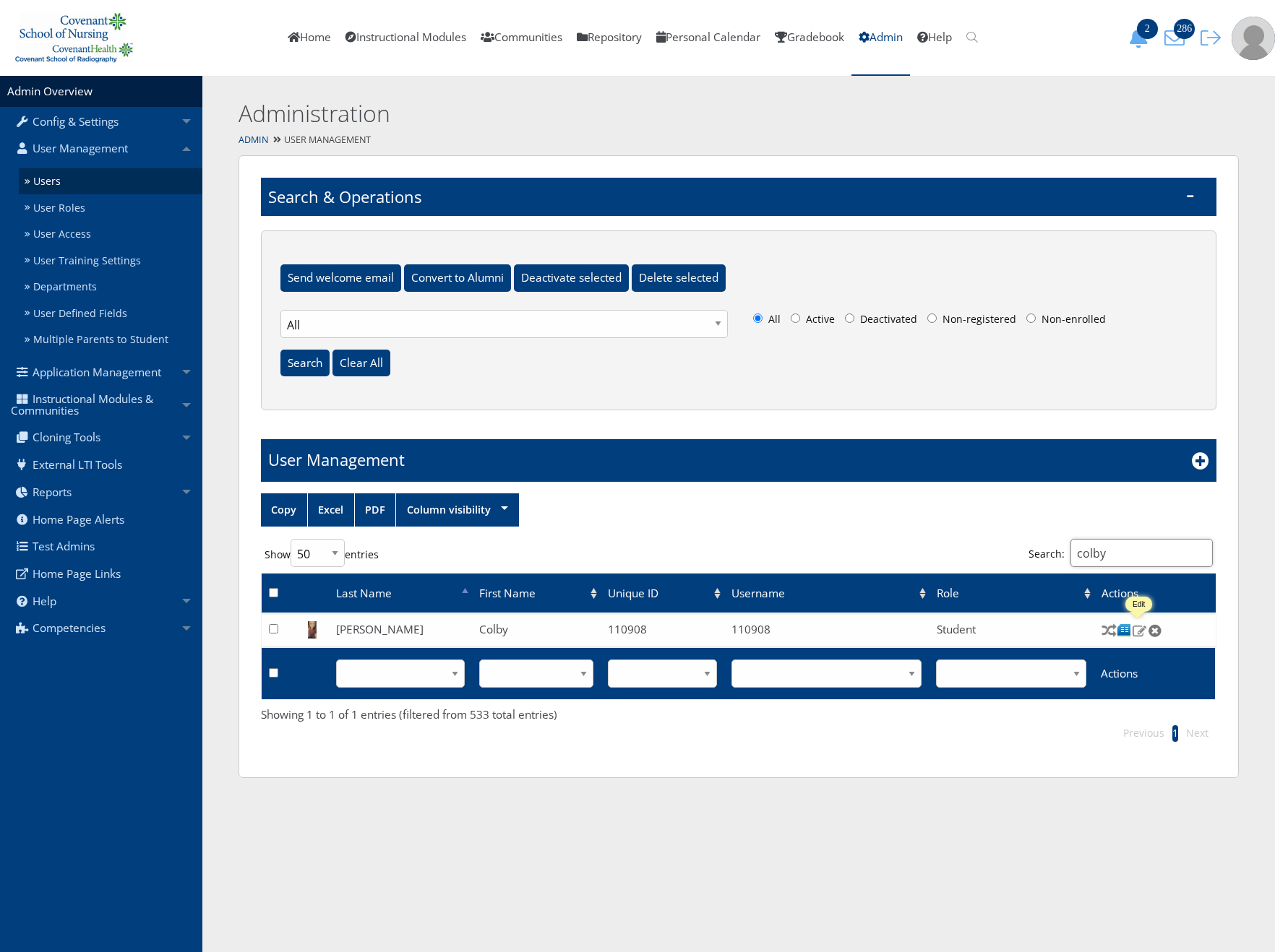
type input "colby"
click at [1134, 634] on img at bounding box center [1140, 631] width 15 height 13
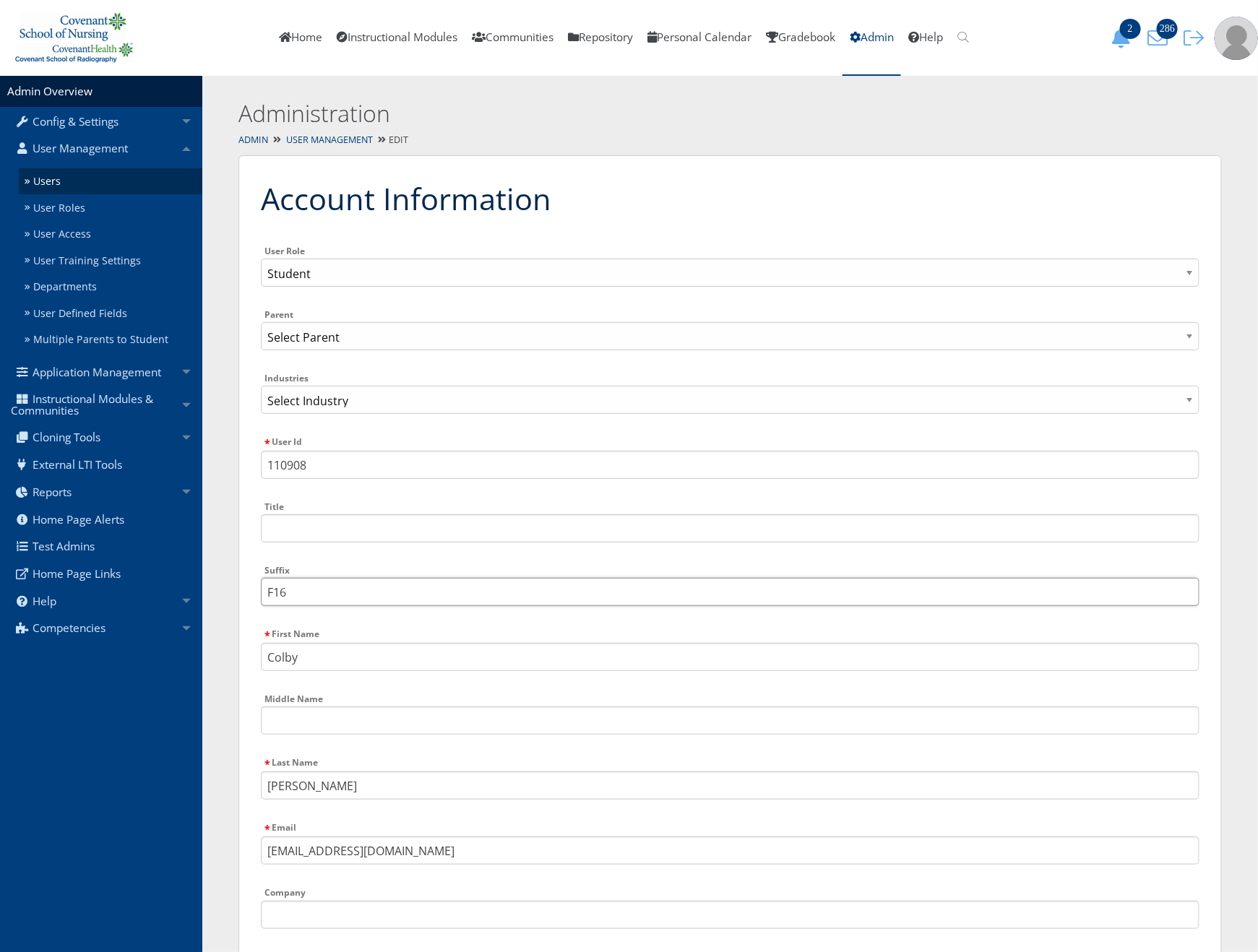
click at [337, 590] on input "F16" at bounding box center [730, 592] width 939 height 29
type input "F"
click at [337, 590] on input "Suffix" at bounding box center [730, 592] width 939 height 29
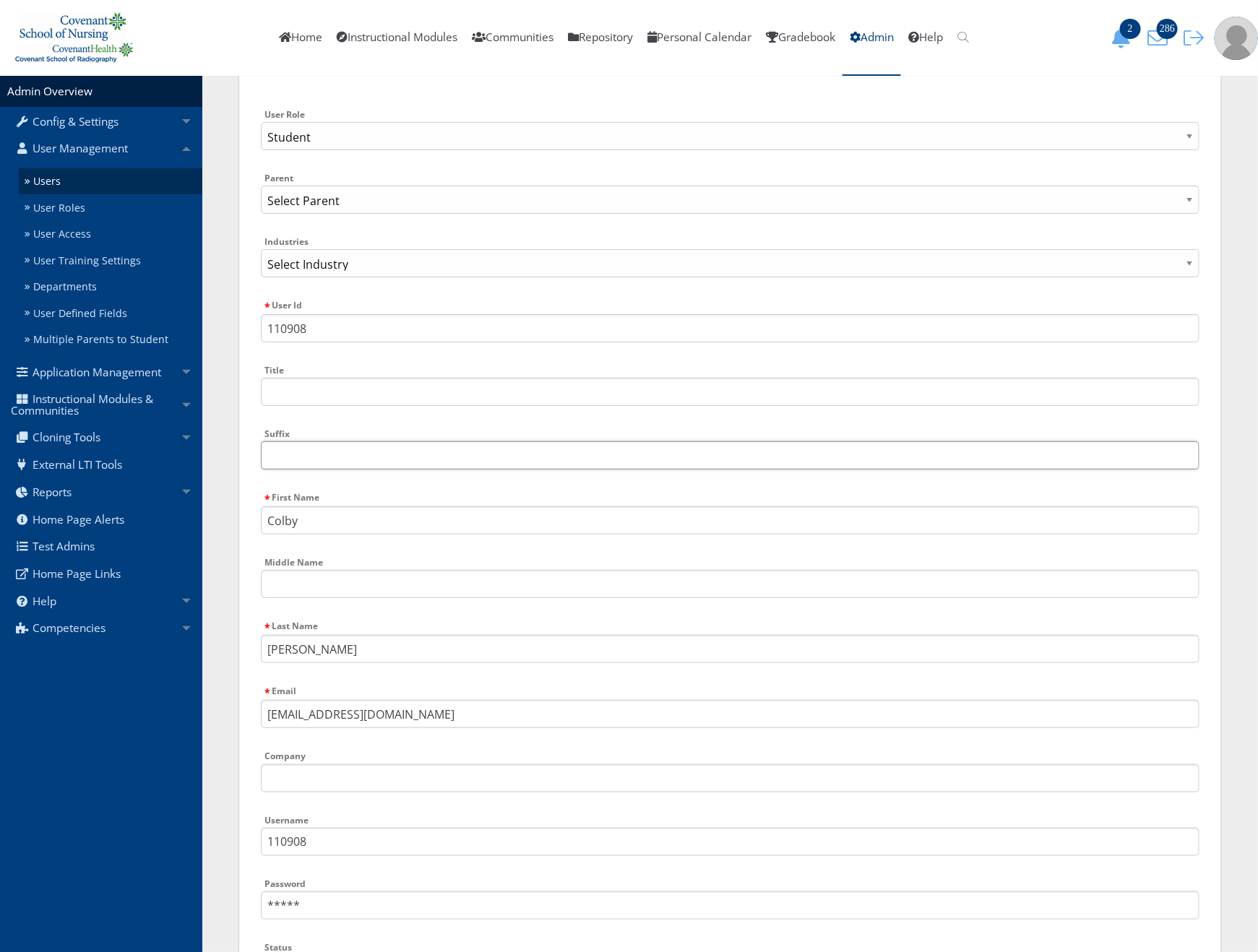
scroll to position [326, 0]
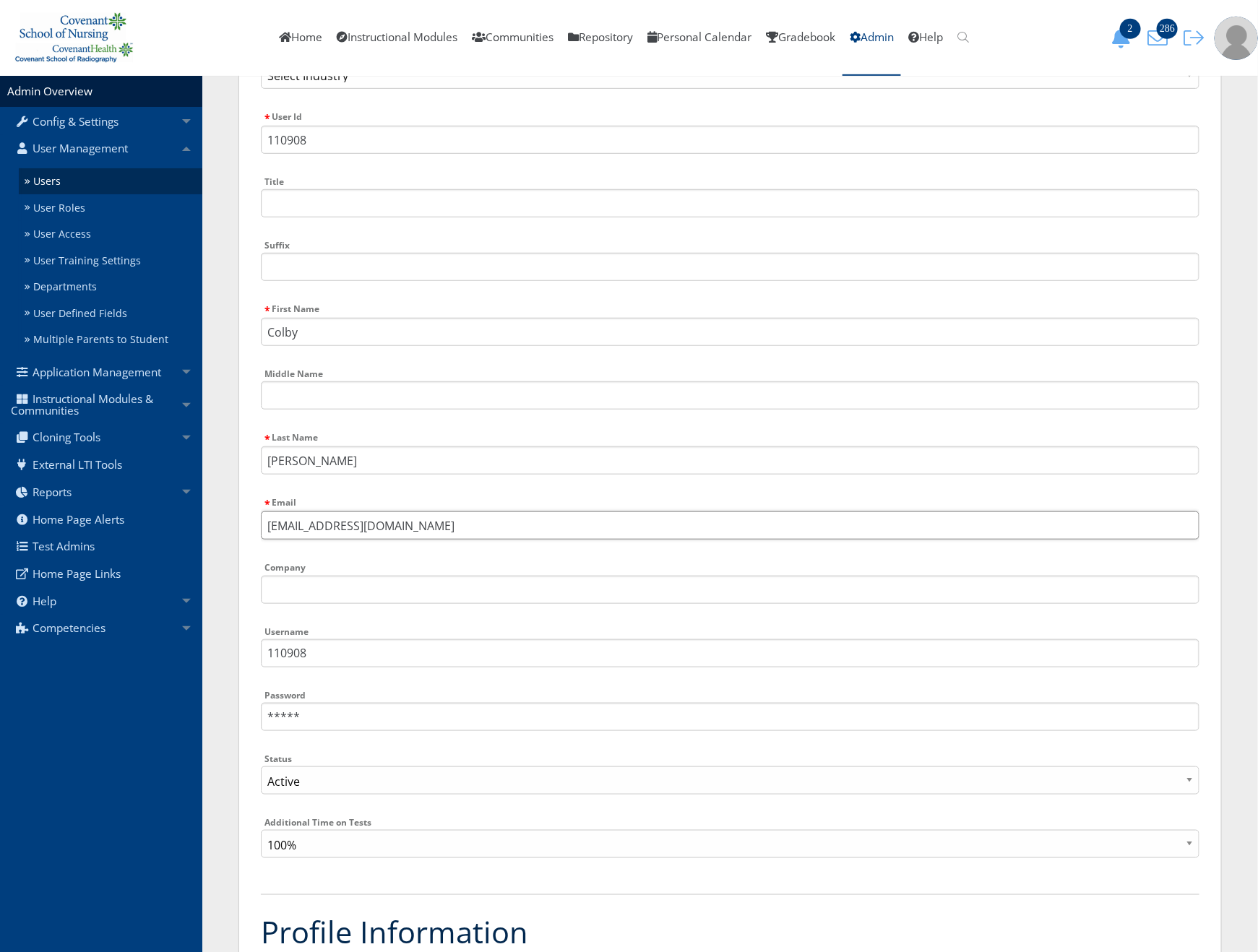
click at [433, 518] on input "[EMAIL_ADDRESS][DOMAIN_NAME]" at bounding box center [730, 526] width 939 height 29
paste input "[PERSON_NAME][EMAIL_ADDRESS][DOMAIN_NAME]"
type input "[EMAIL_ADDRESS][DOMAIN_NAME]"
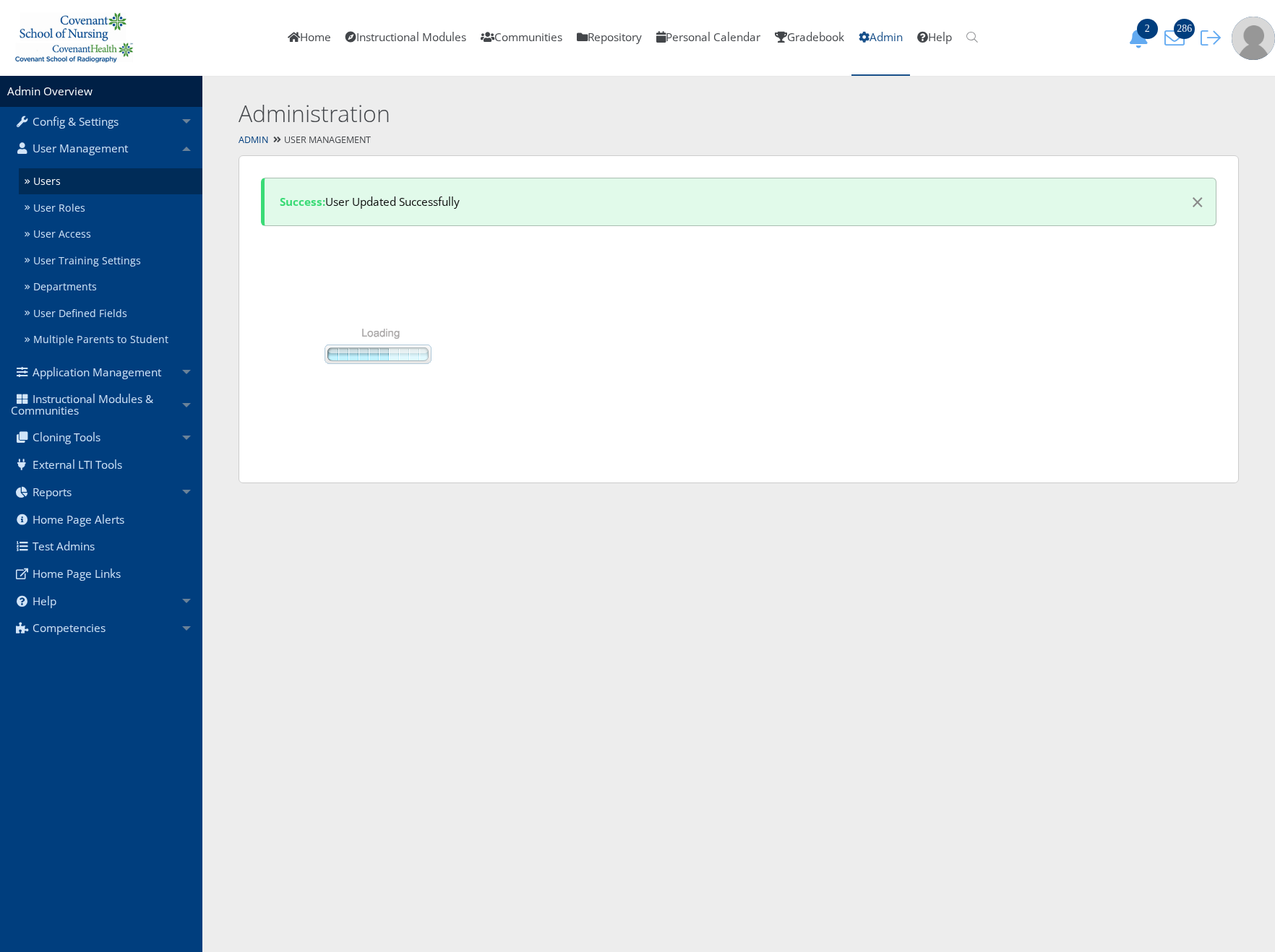
select select "50"
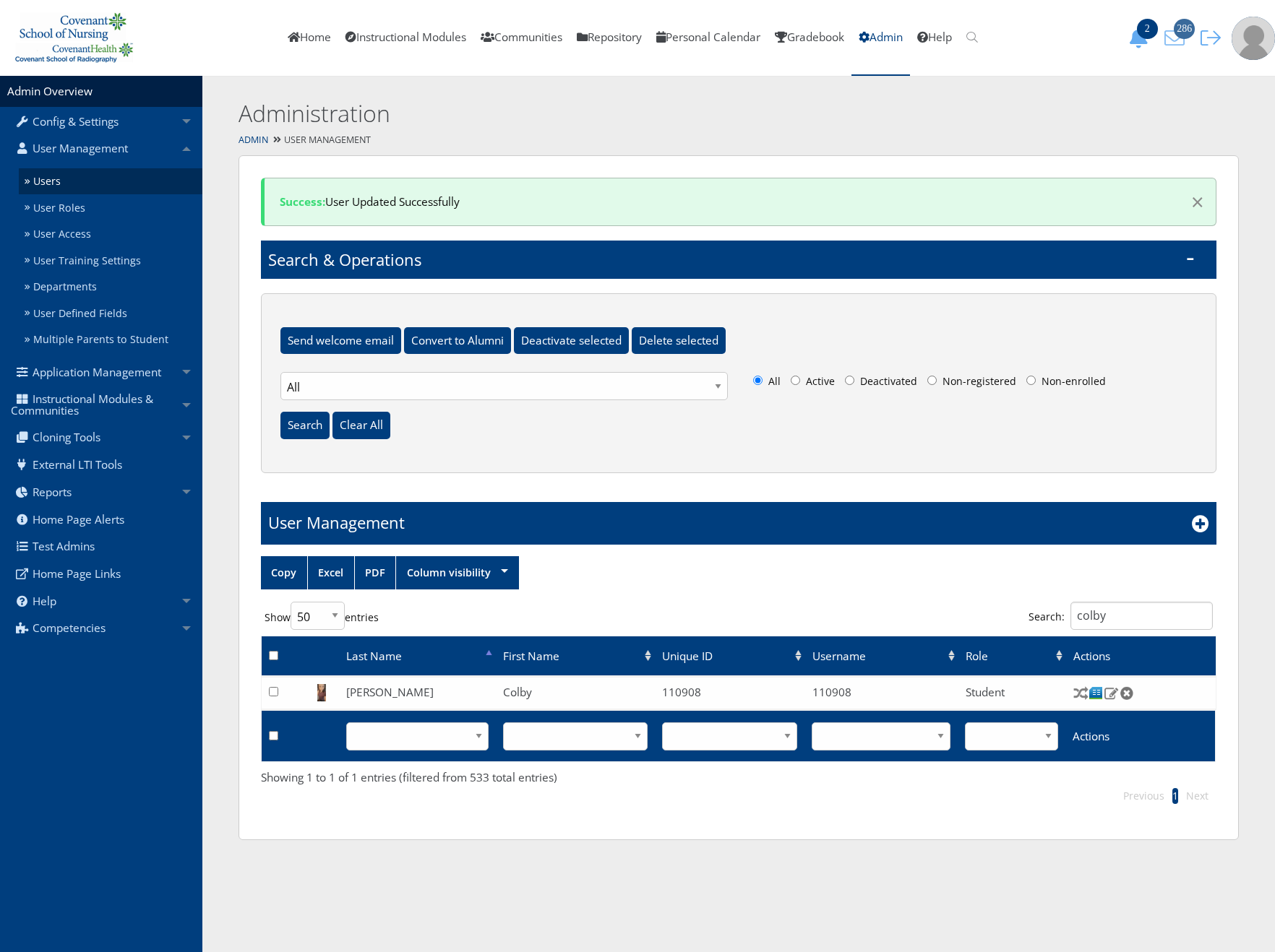
click at [1188, 40] on icon "286" at bounding box center [1174, 38] width 30 height 20
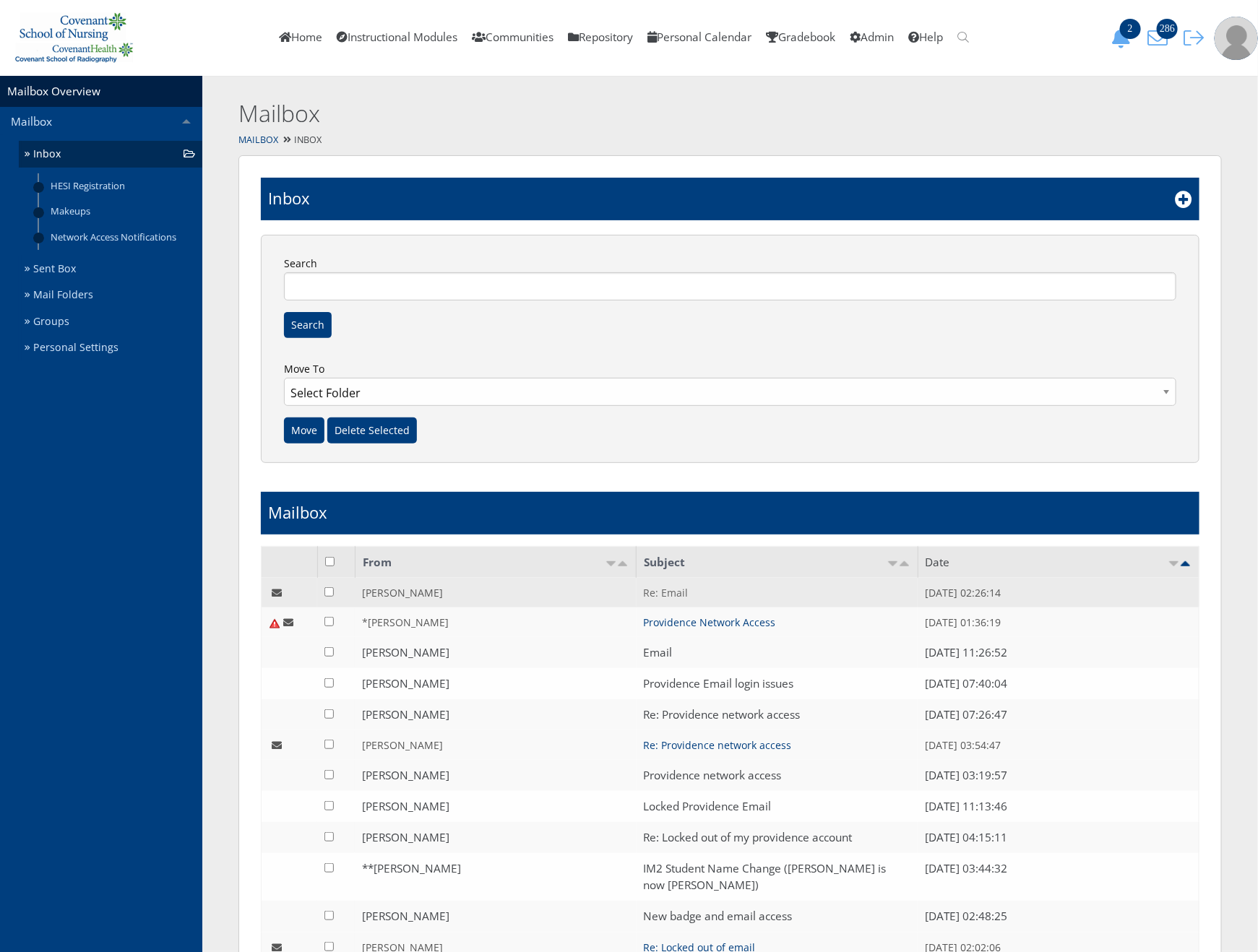
click at [674, 592] on link "Re: Email" at bounding box center [666, 593] width 45 height 13
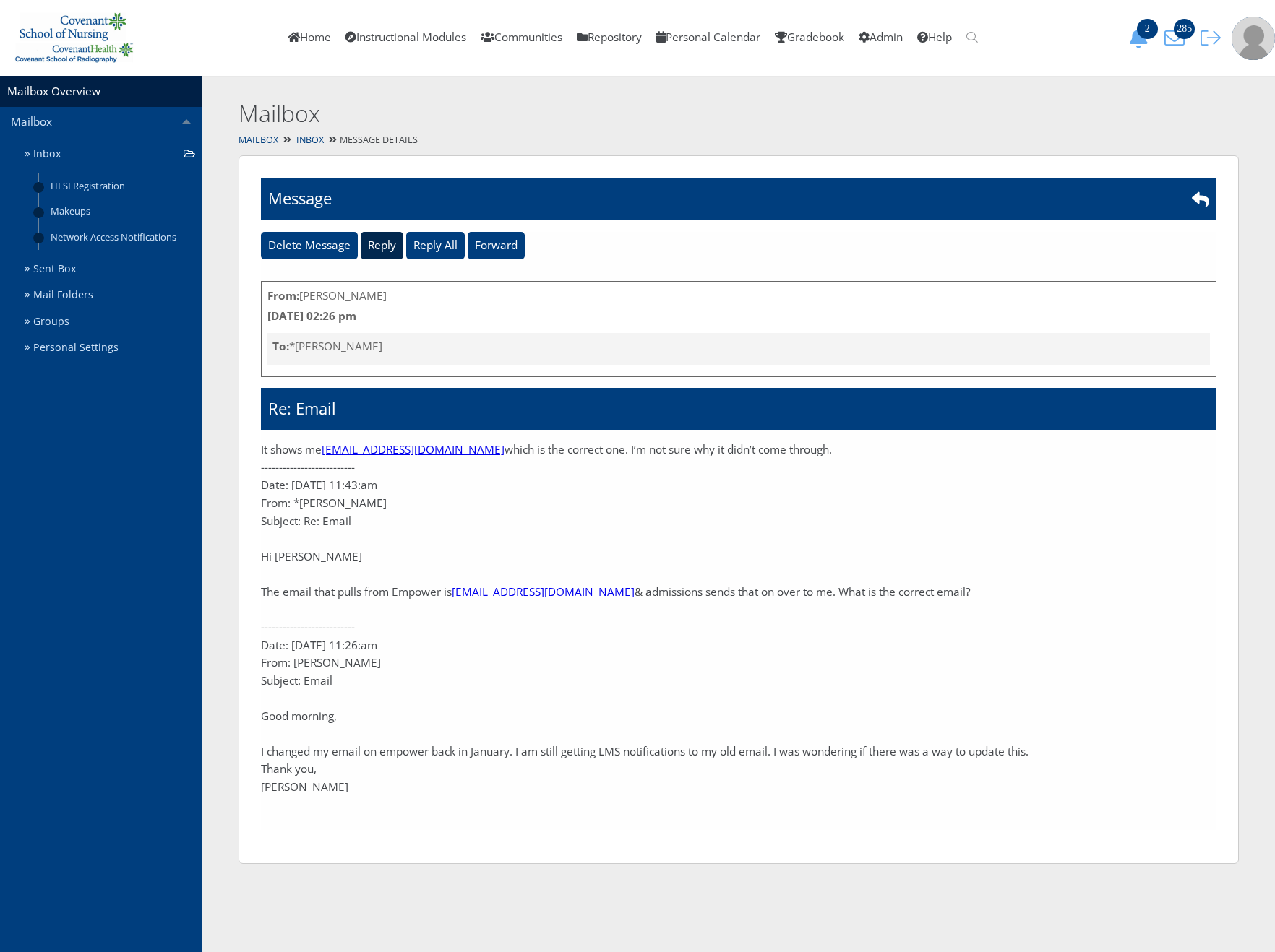
click at [388, 245] on input "Reply" at bounding box center [382, 246] width 43 height 28
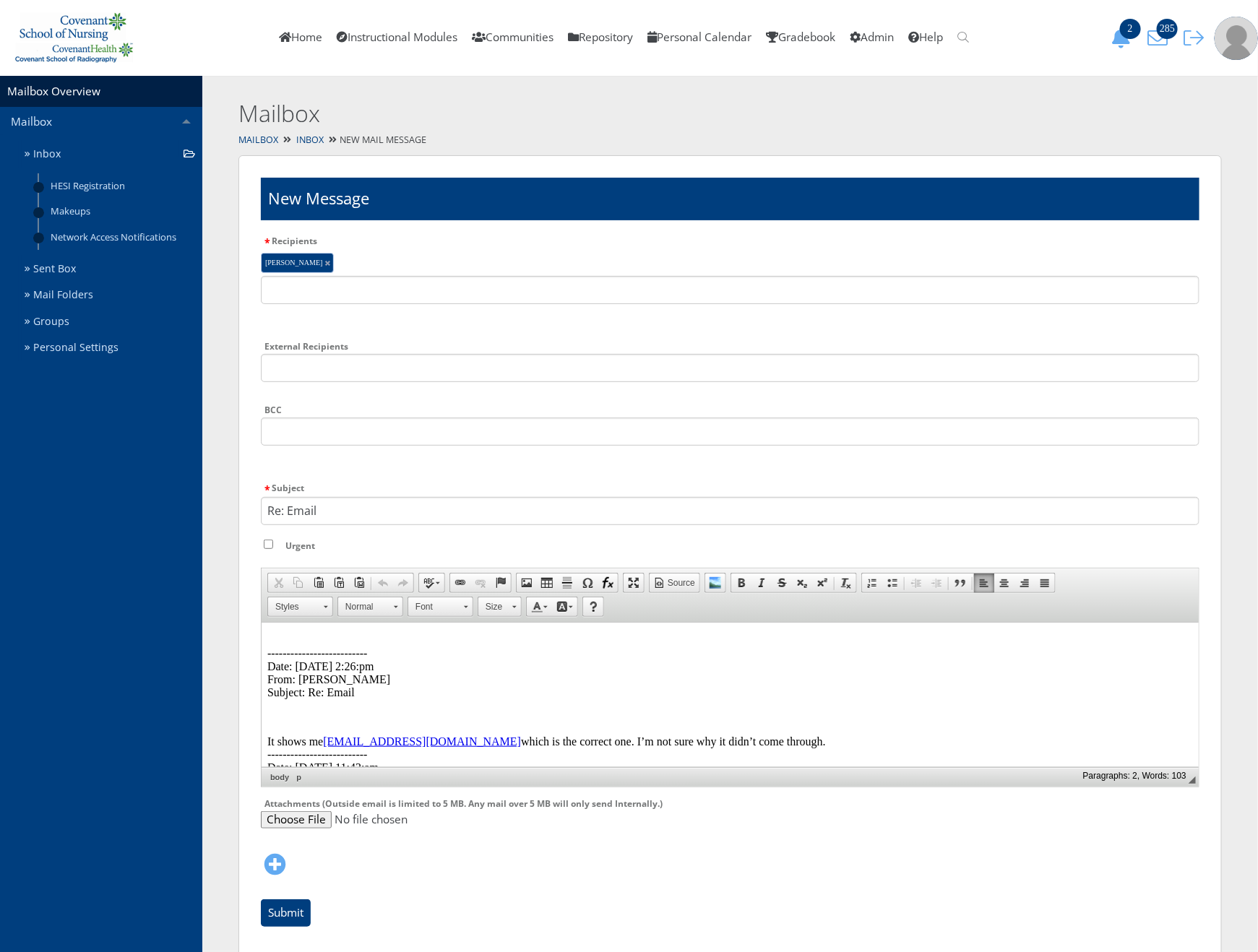
click at [296, 627] on html "-------------------------- Date: 08/13/2025 2:26:pm From: Colby Lynn Subject: R…" at bounding box center [729, 877] width 937 height 511
click at [331, 640] on p "I've updated it here in lms, examsoft & with Providence -----------------------…" at bounding box center [729, 666] width 926 height 65
click at [619, 637] on p "I've updated it in my roster, here in lms, examsoft & with Providence ---------…" at bounding box center [729, 666] width 926 height 65
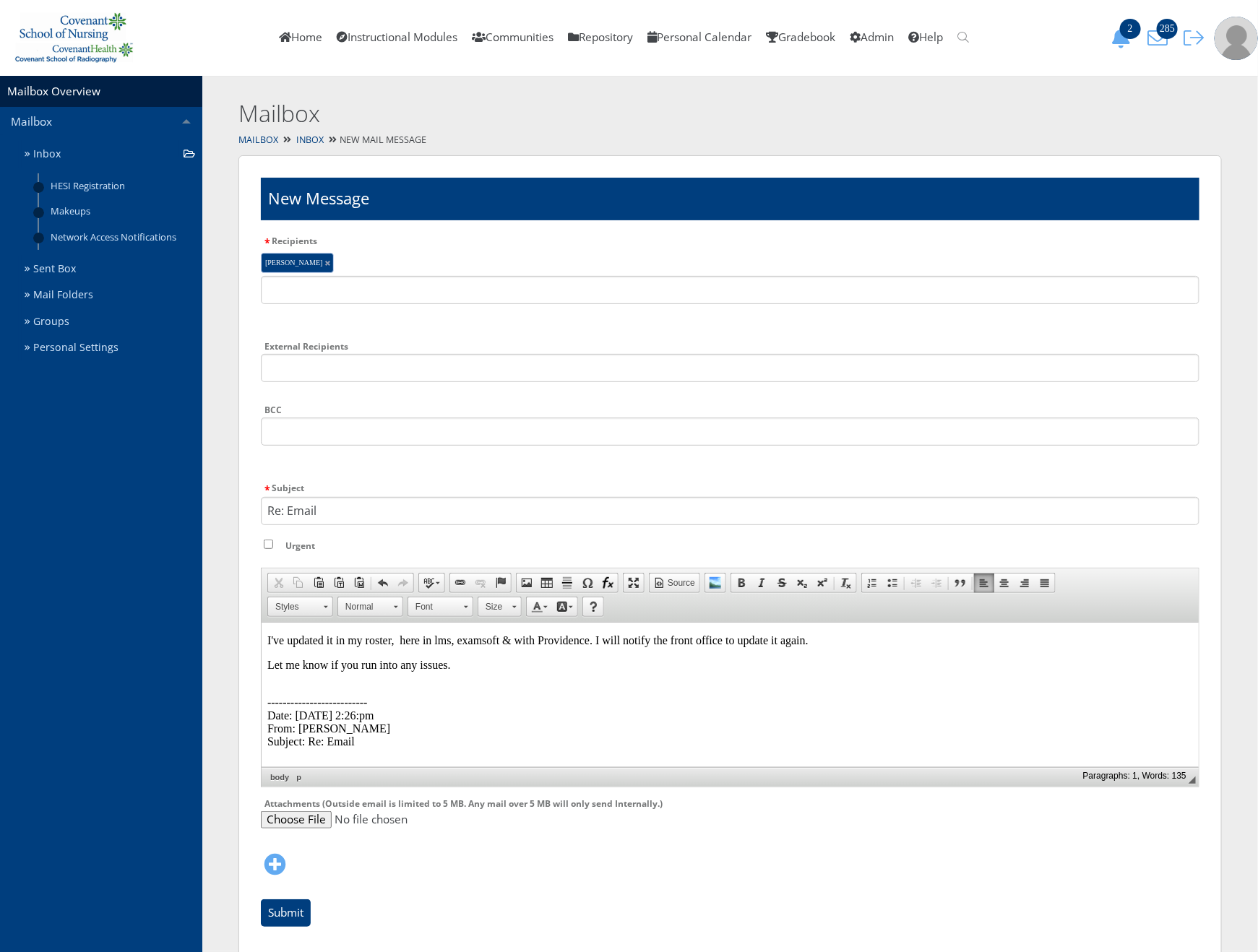
click at [290, 930] on div "Submit" at bounding box center [730, 917] width 939 height 34
click at [291, 918] on input "Submit" at bounding box center [286, 913] width 50 height 28
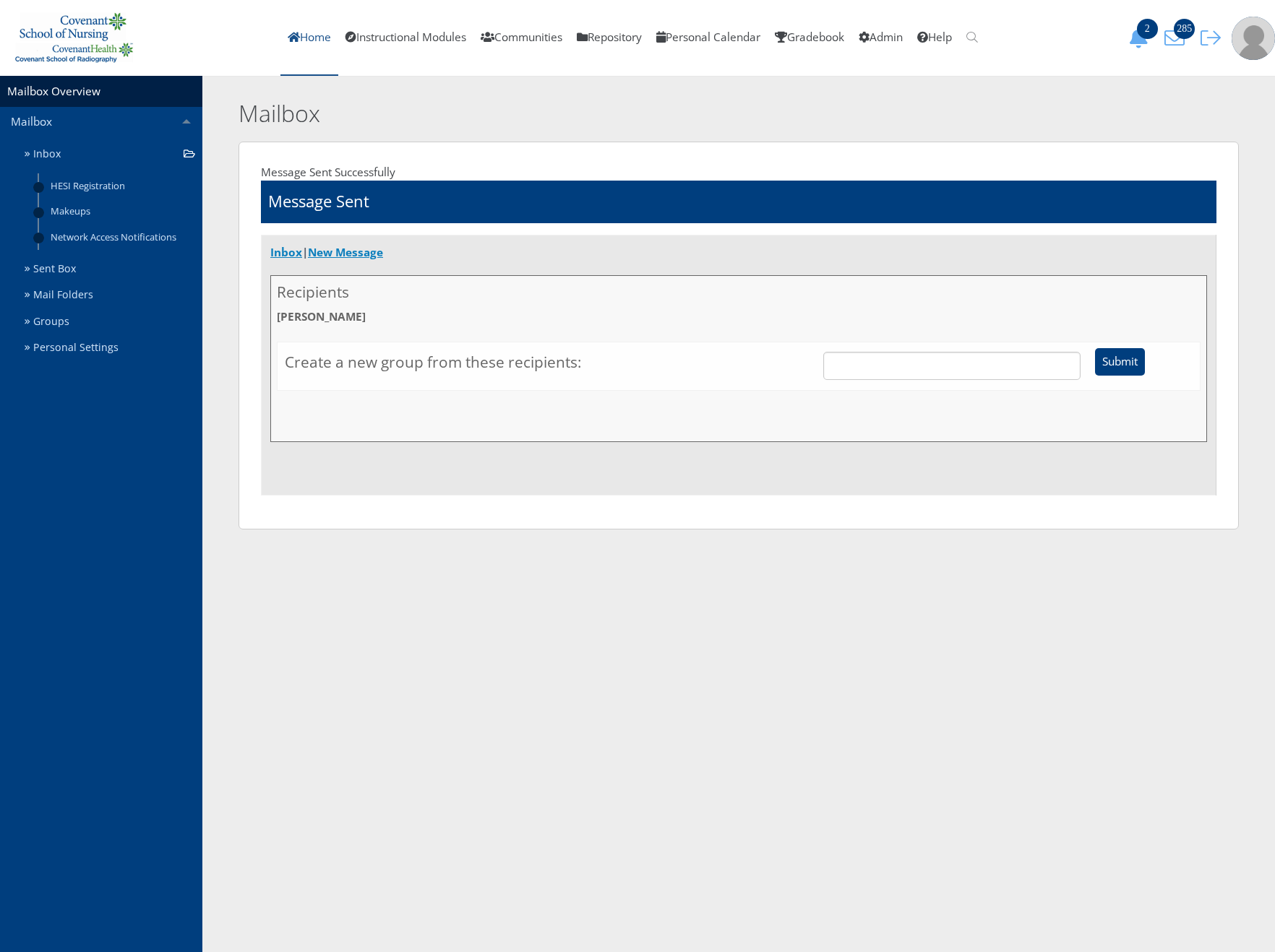
click at [299, 31] on link "Home" at bounding box center [309, 38] width 58 height 76
